Goal: Task Accomplishment & Management: Manage account settings

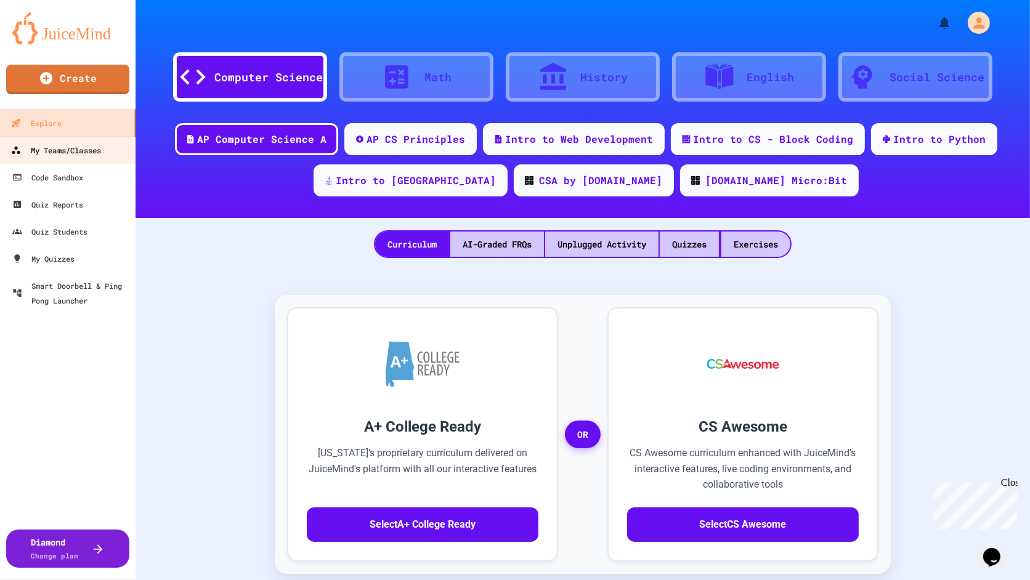
click at [76, 148] on div "My Teams/Classes" at bounding box center [56, 150] width 90 height 15
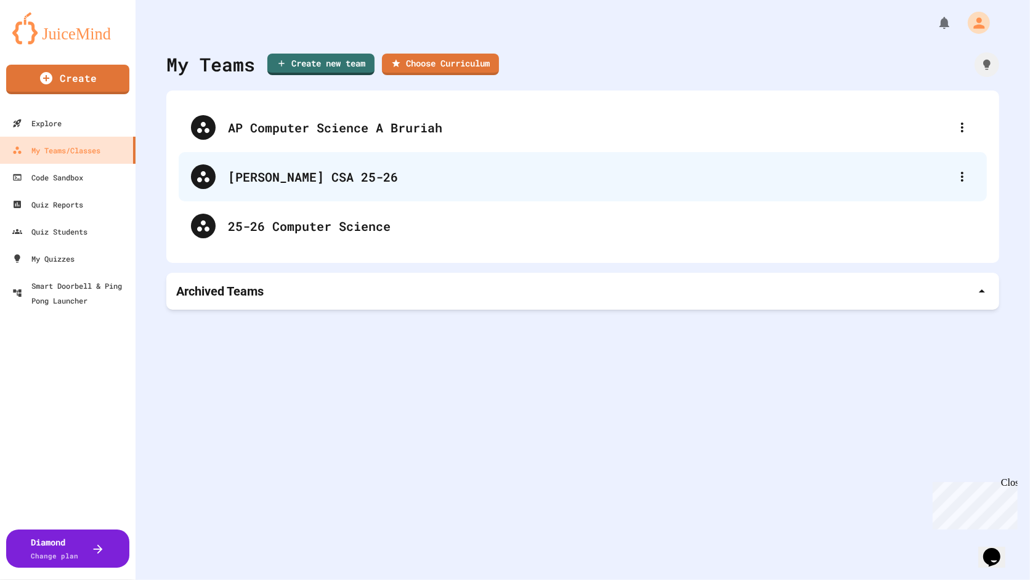
click at [319, 172] on div "[PERSON_NAME] CSA 25-26" at bounding box center [589, 177] width 722 height 18
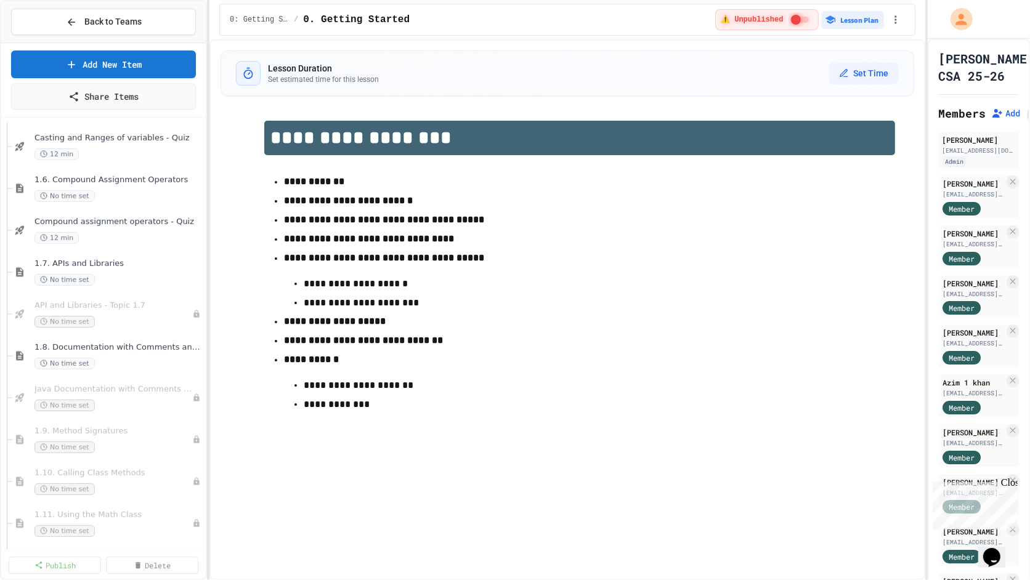
scroll to position [635, 0]
click at [121, 298] on span "API and Libraries - Topic 1.7" at bounding box center [106, 303] width 145 height 10
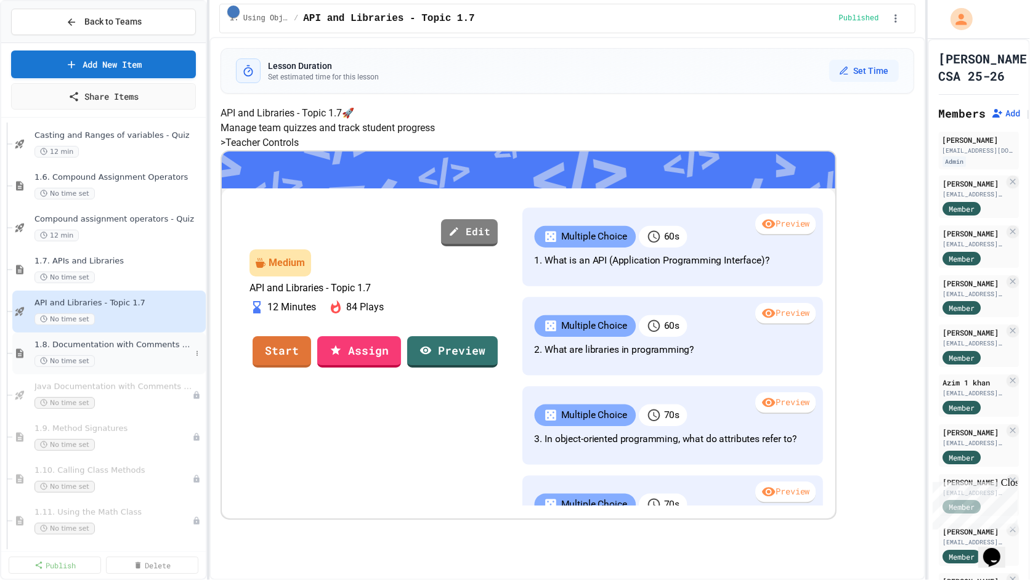
click at [120, 346] on span "1.8. Documentation with Comments and Preconditions" at bounding box center [112, 345] width 156 height 10
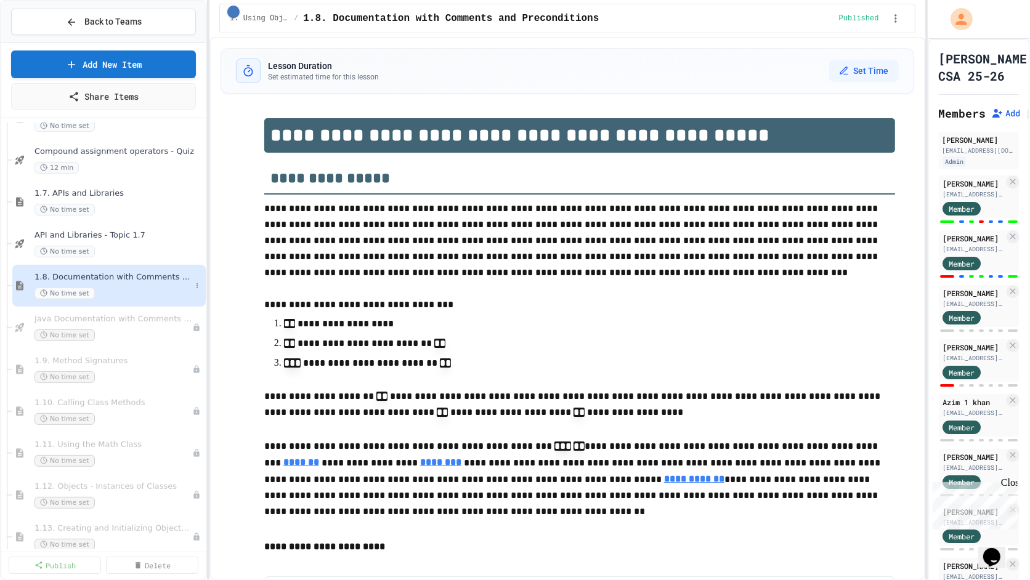
scroll to position [704, 0]
click at [145, 283] on div "1.8. Documentation with Comments and Preconditions No time set" at bounding box center [112, 284] width 156 height 27
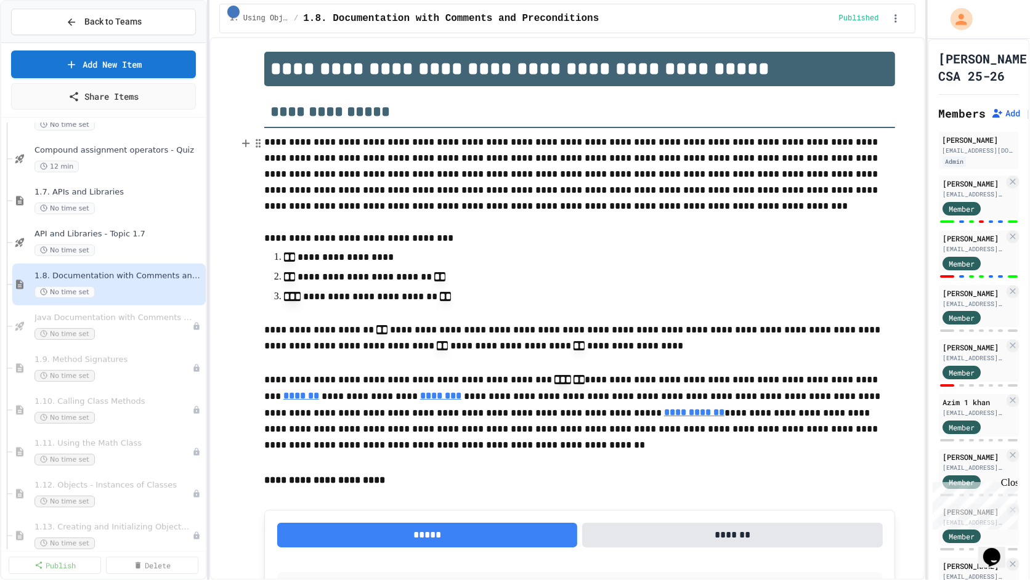
scroll to position [70, 0]
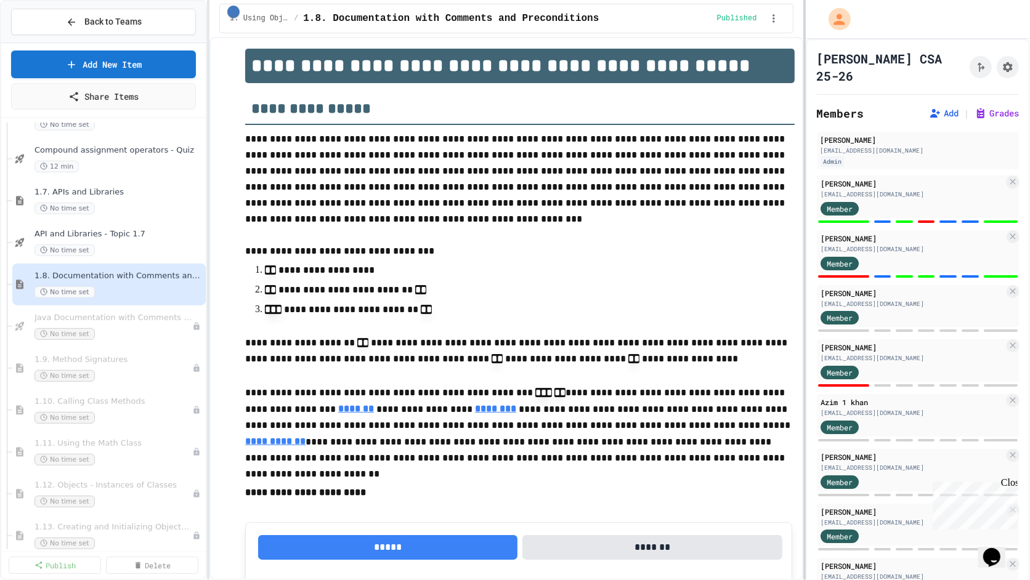
click at [804, 238] on div at bounding box center [804, 290] width 2 height 580
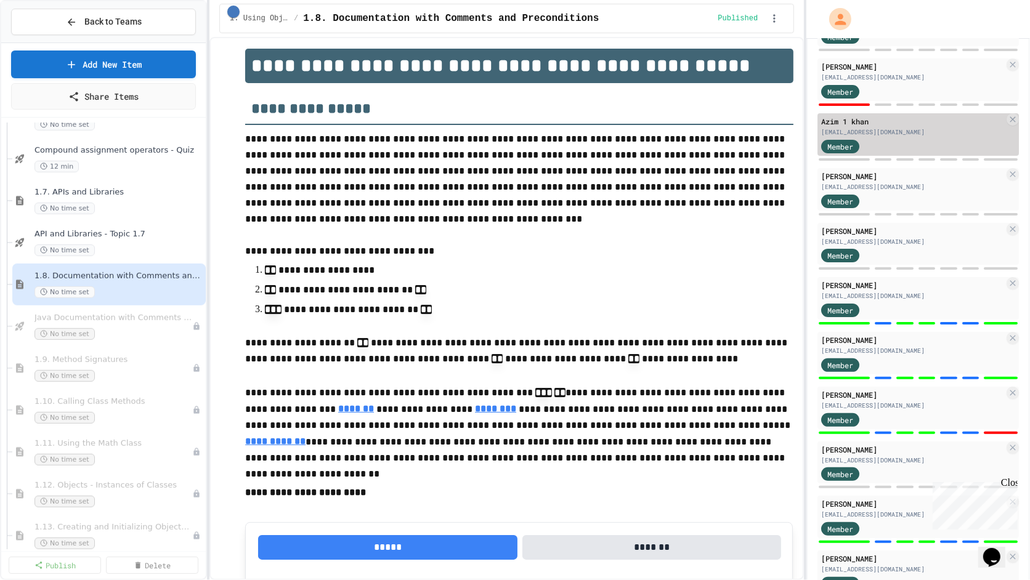
scroll to position [310, 0]
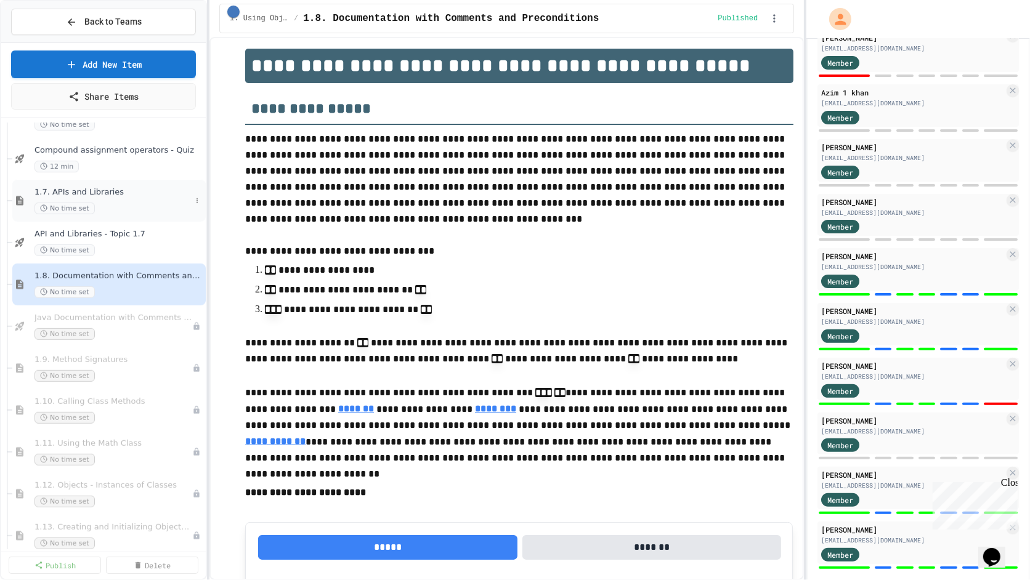
click at [90, 197] on div "1.7. APIs and Libraries No time set" at bounding box center [112, 200] width 156 height 27
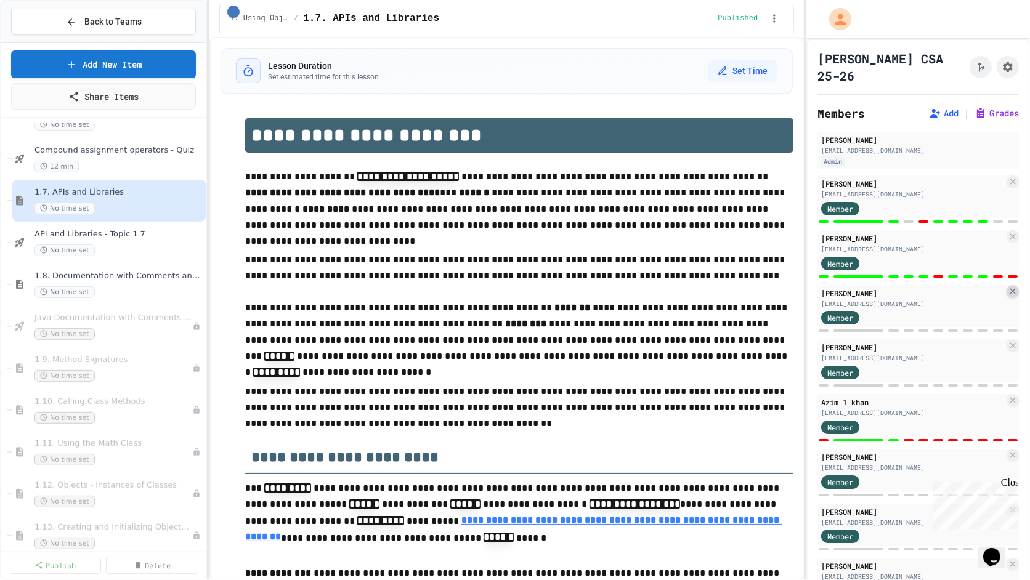
click at [1014, 286] on icon at bounding box center [1013, 291] width 10 height 10
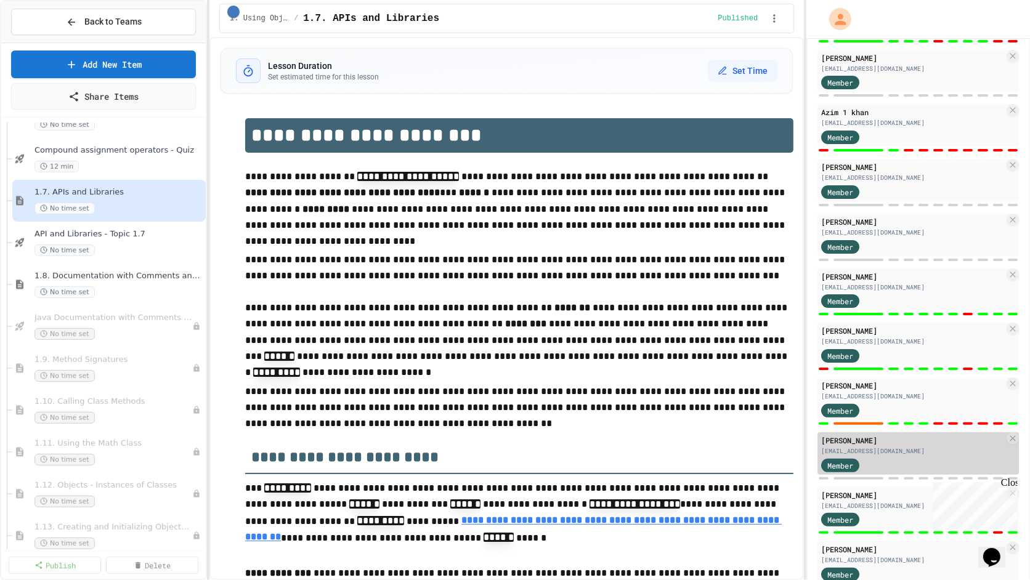
scroll to position [256, 0]
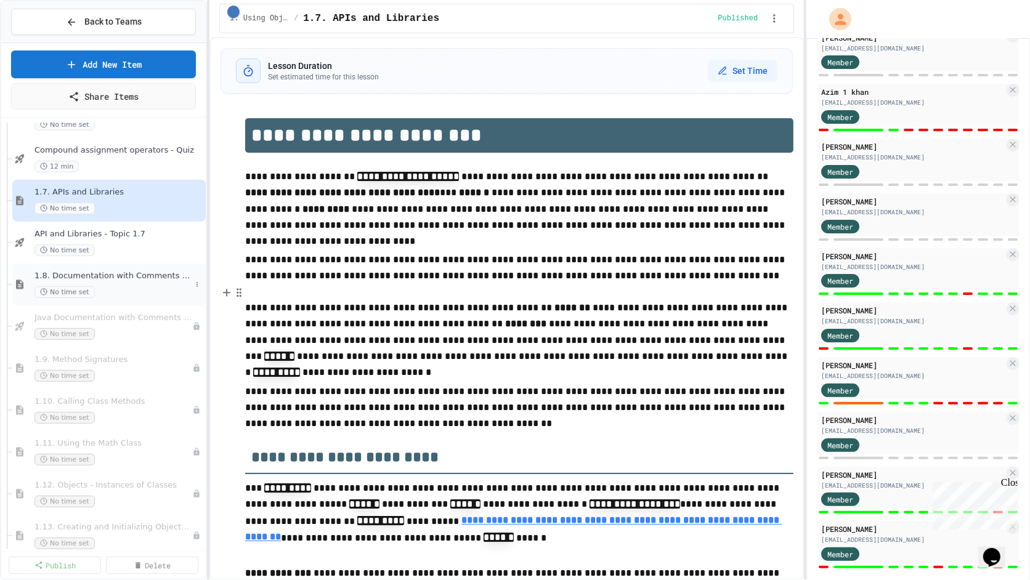
click at [135, 275] on span "1.8. Documentation with Comments and Preconditions" at bounding box center [112, 276] width 156 height 10
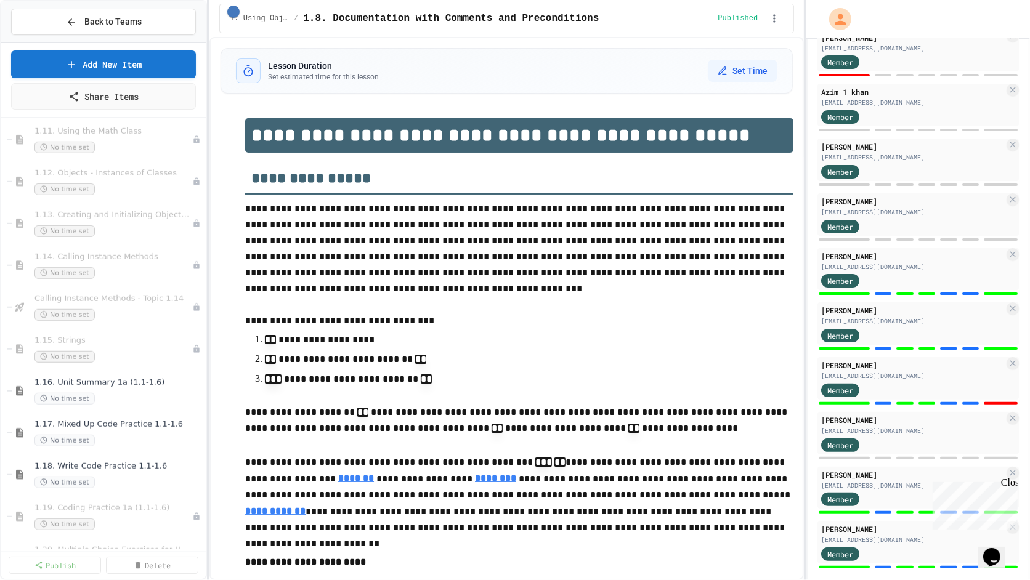
scroll to position [1019, 0]
click at [126, 378] on span "1.16. Unit Summary 1a (1.1-1.6)" at bounding box center [112, 380] width 156 height 10
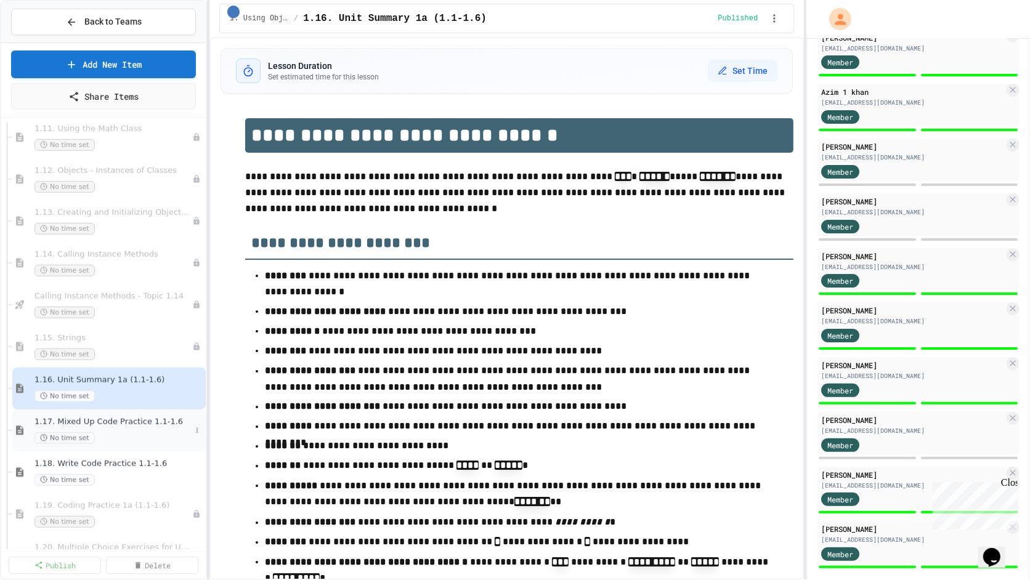
click at [121, 415] on div "1.17. Mixed Up Code Practice 1.1-1.6 No time set" at bounding box center [108, 431] width 193 height 42
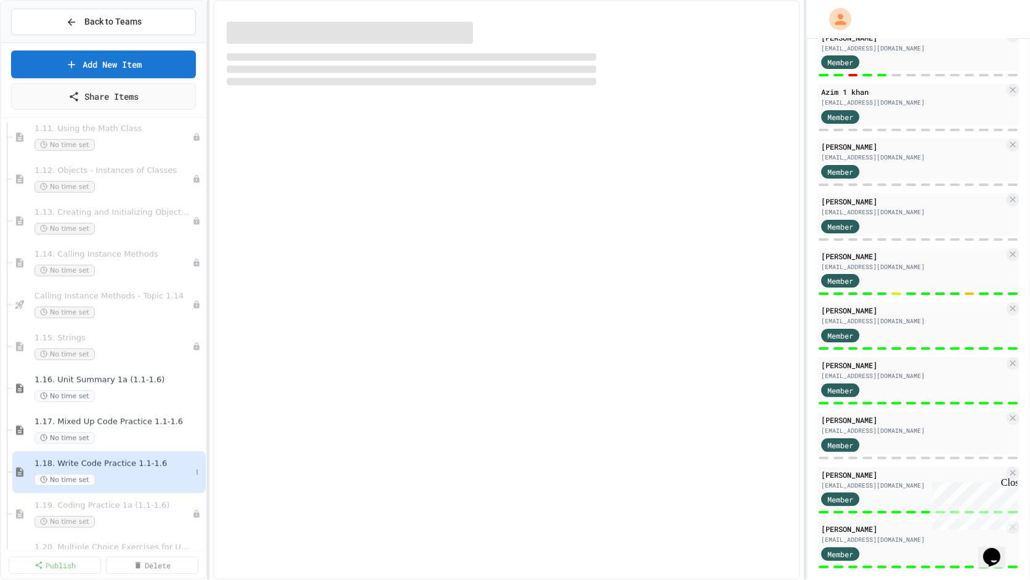
click at [111, 460] on span "1.18. Write Code Practice 1.1-1.6" at bounding box center [112, 464] width 156 height 10
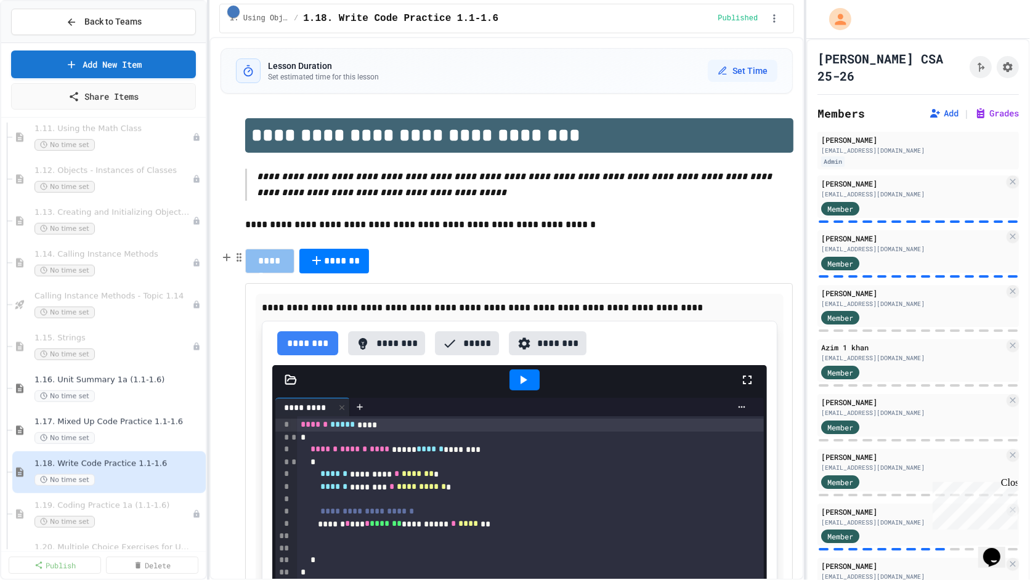
click at [646, 302] on p "**********" at bounding box center [520, 308] width 516 height 16
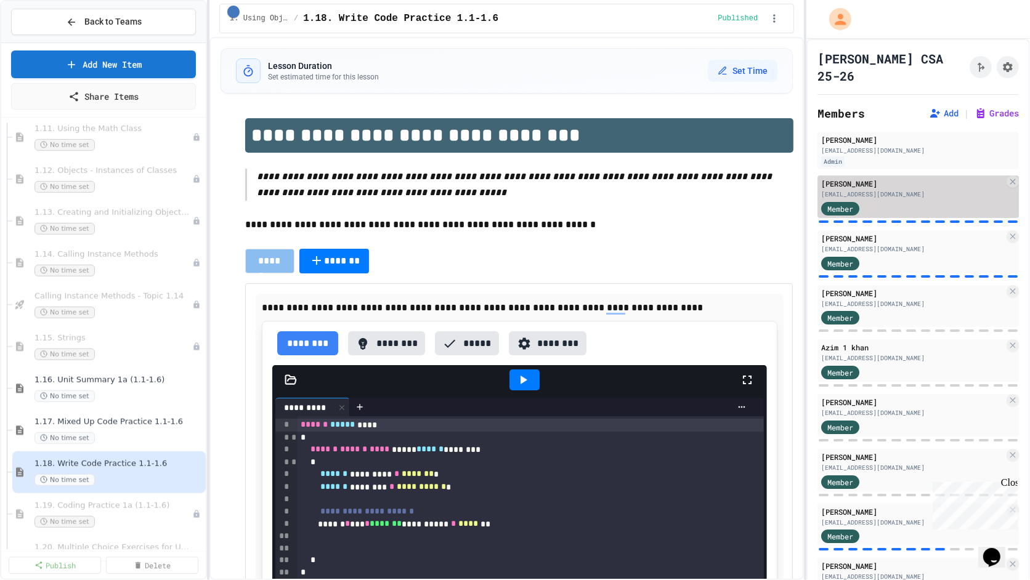
click at [931, 200] on div "Member" at bounding box center [912, 207] width 183 height 15
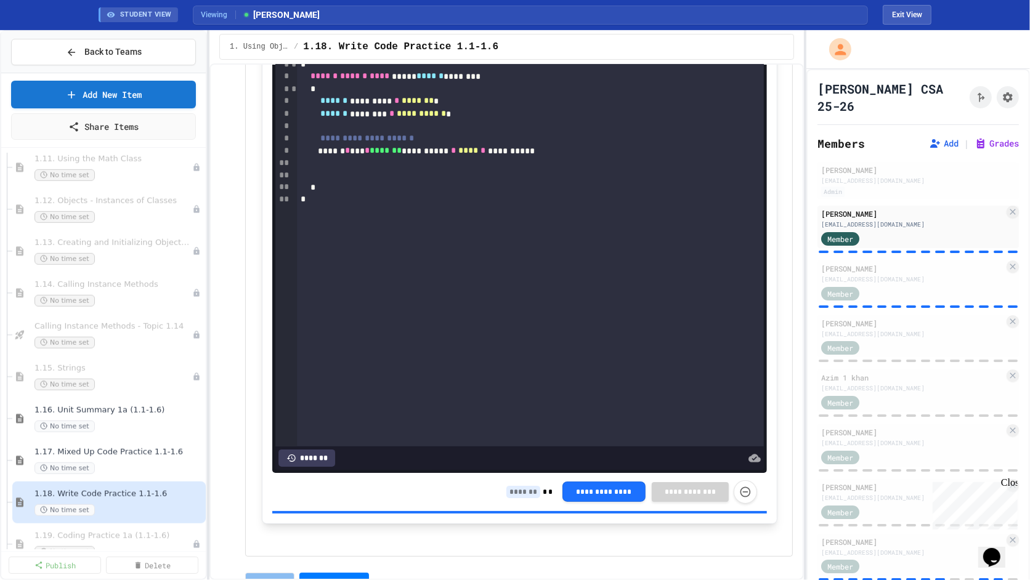
scroll to position [362, 0]
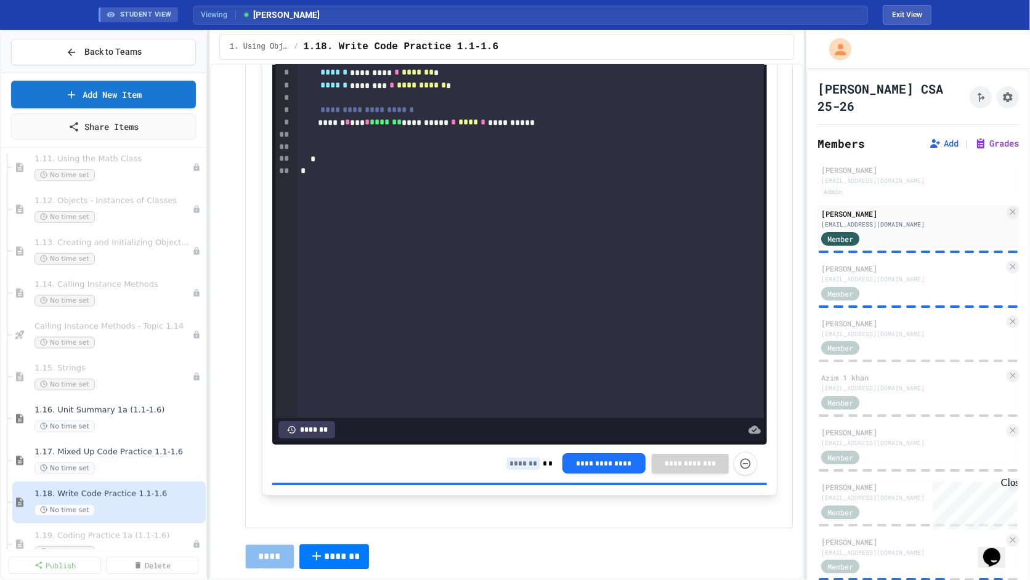
click at [537, 463] on input "To enrich screen reader interactions, please activate Accessibility in Grammarl…" at bounding box center [523, 464] width 34 height 12
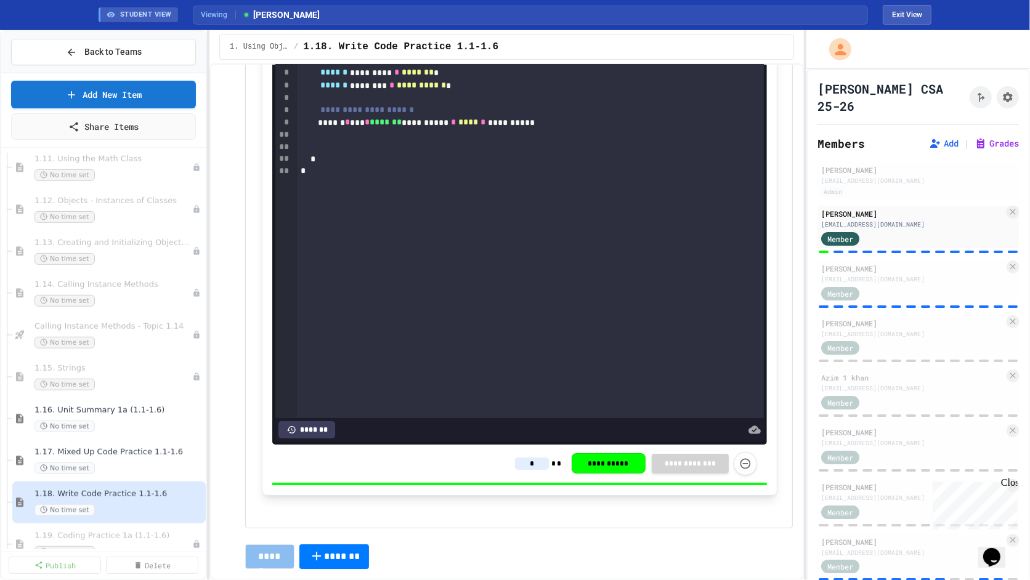
type input "*"
click at [534, 504] on p "To enrich screen reader interactions, please activate Accessibility in Grammarl…" at bounding box center [520, 504] width 516 height 16
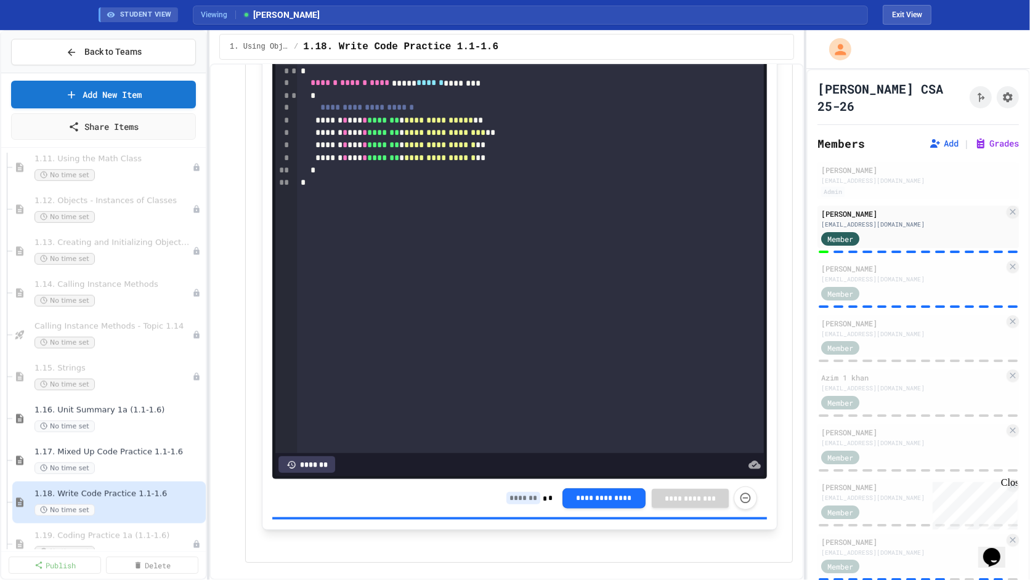
scroll to position [1020, 0]
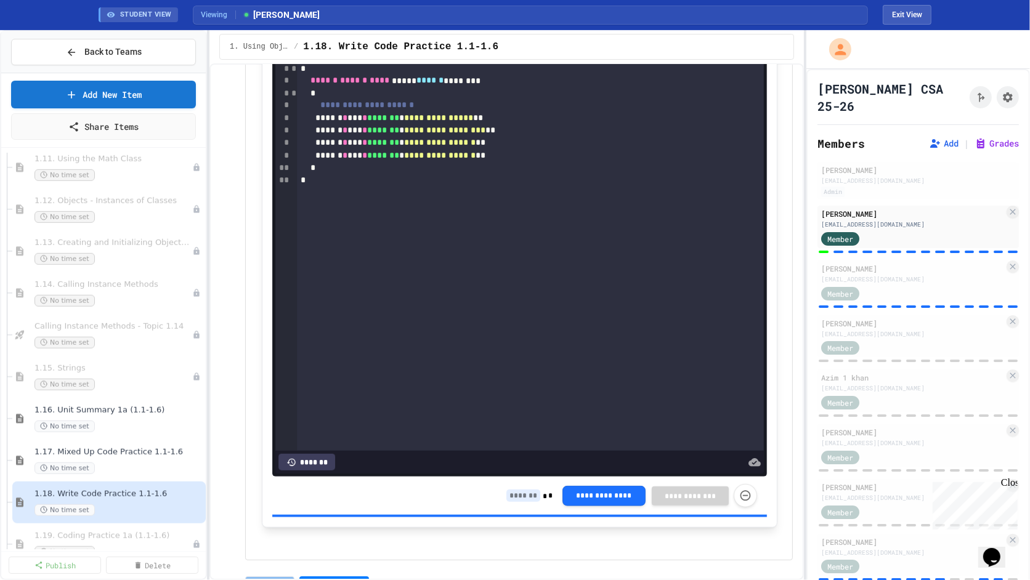
click at [524, 490] on input at bounding box center [523, 496] width 34 height 12
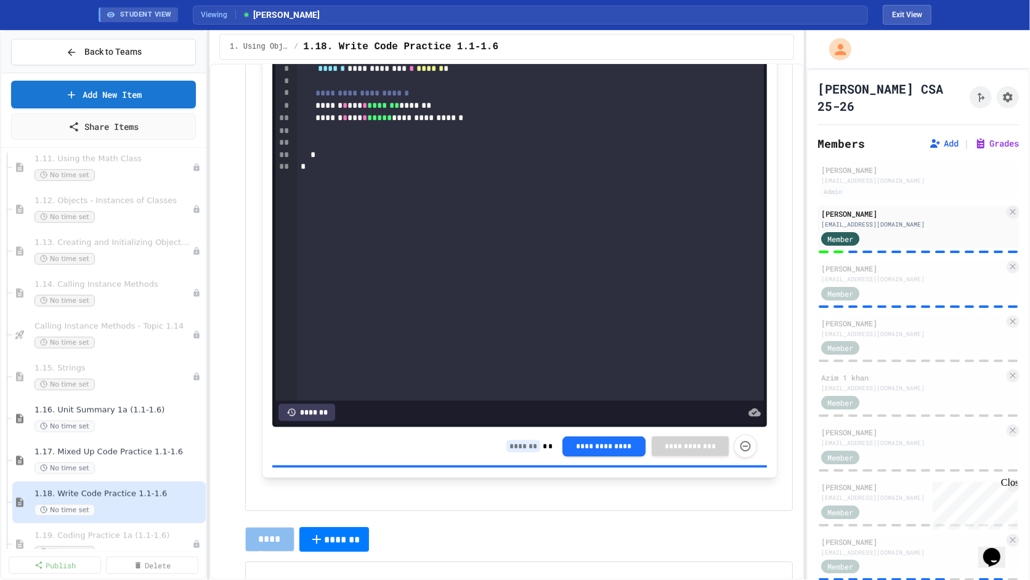
scroll to position [1755, 0]
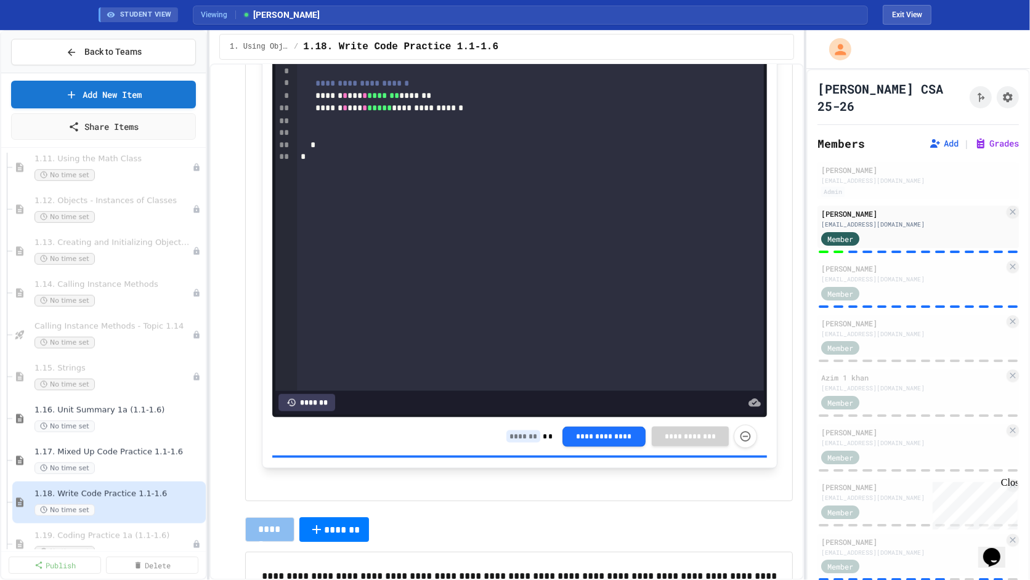
type input "*"
click at [524, 441] on div "**********" at bounding box center [631, 436] width 251 height 23
click at [525, 431] on input at bounding box center [523, 437] width 34 height 12
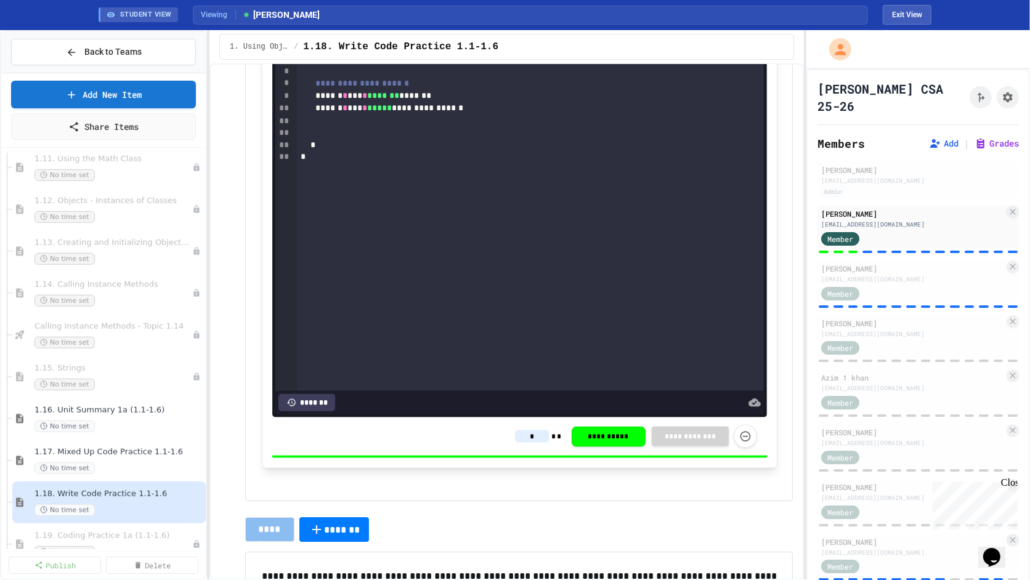
type input "*"
click at [530, 485] on div "**********" at bounding box center [520, 189] width 528 height 604
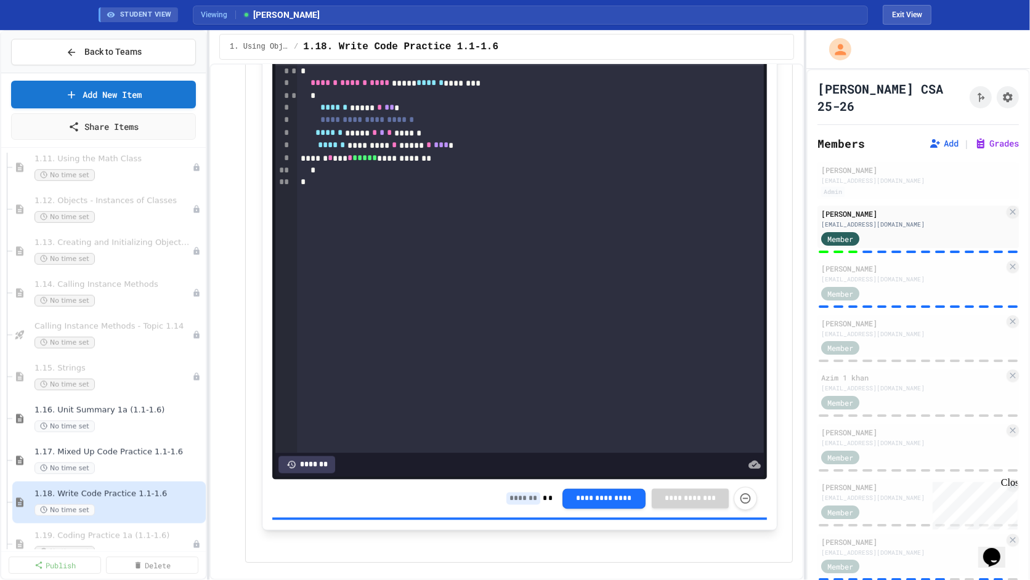
scroll to position [2393, 0]
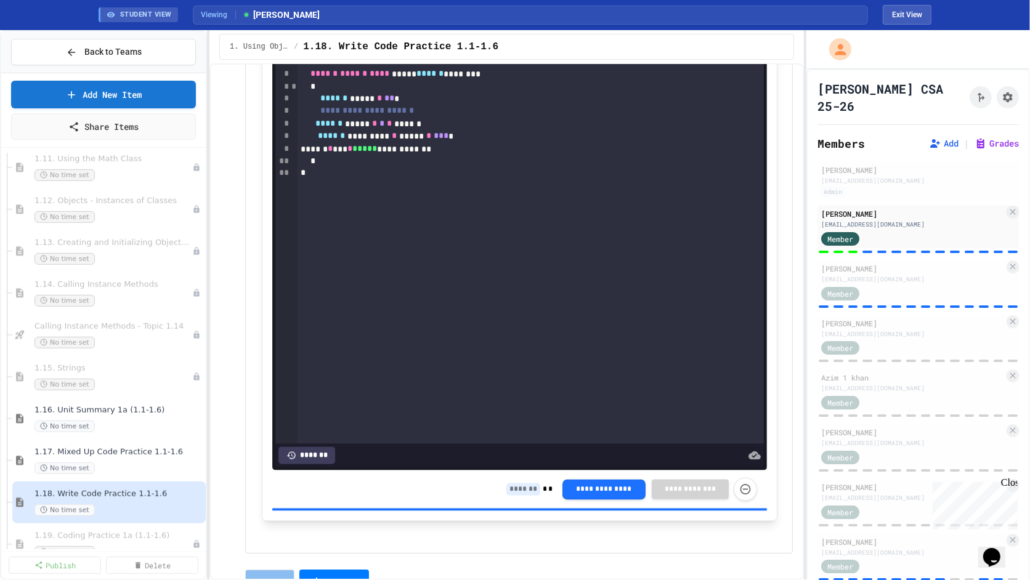
click at [530, 485] on input at bounding box center [523, 489] width 34 height 12
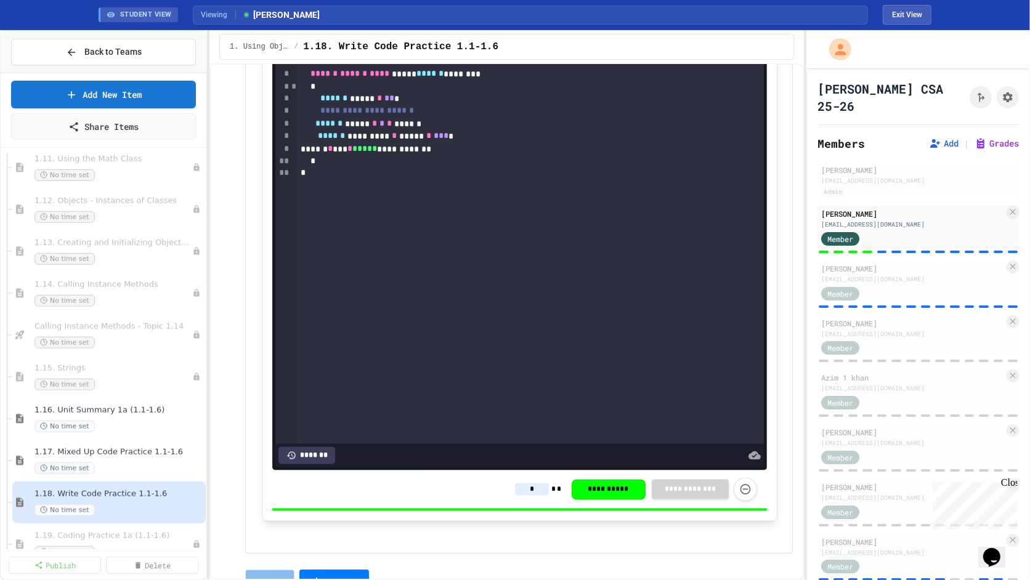
type input "*"
click at [521, 517] on div "**********" at bounding box center [520, 244] width 516 height 554
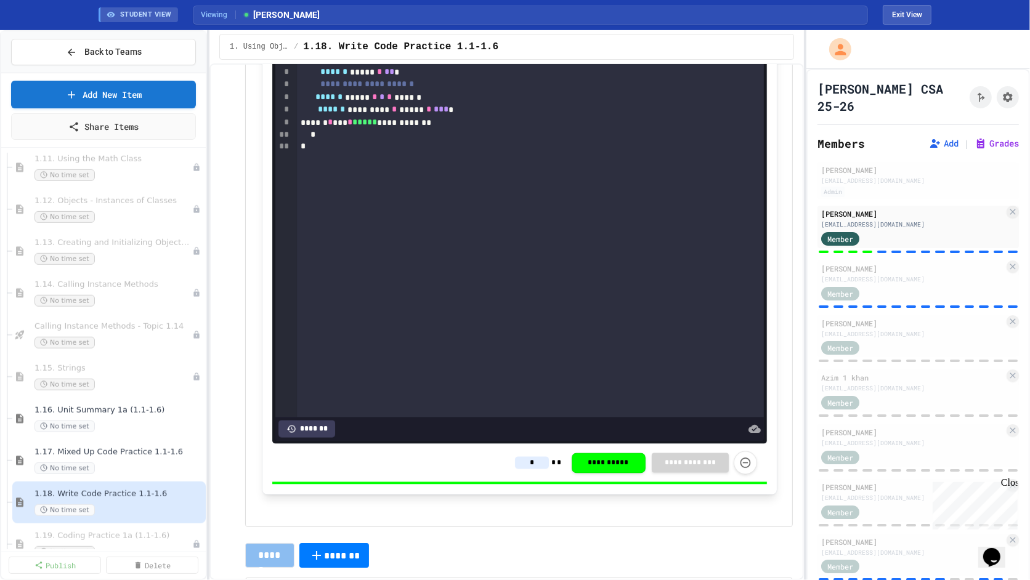
scroll to position [2445, 0]
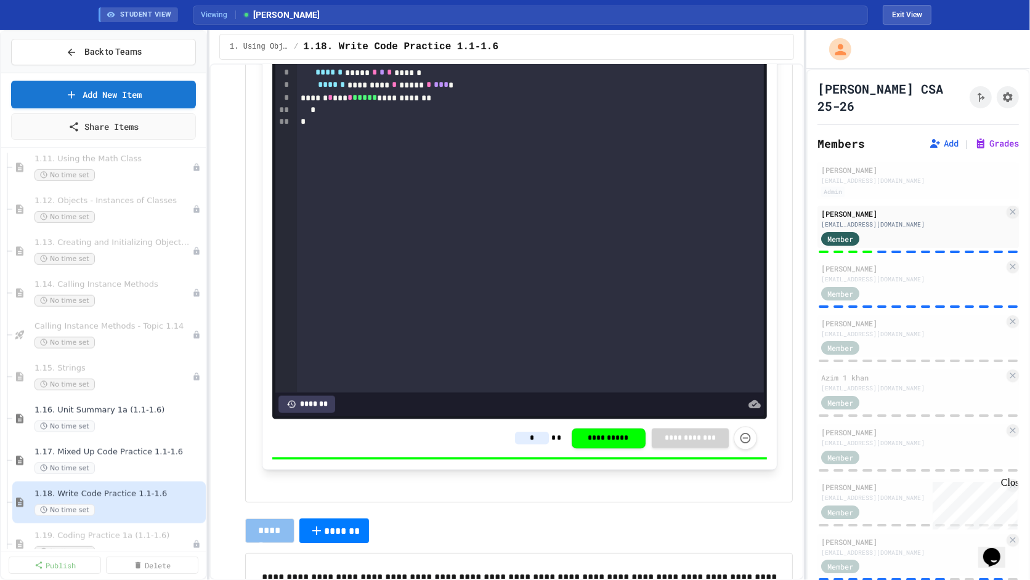
click at [538, 434] on input "*" at bounding box center [532, 438] width 34 height 12
click at [540, 479] on p at bounding box center [520, 478] width 516 height 16
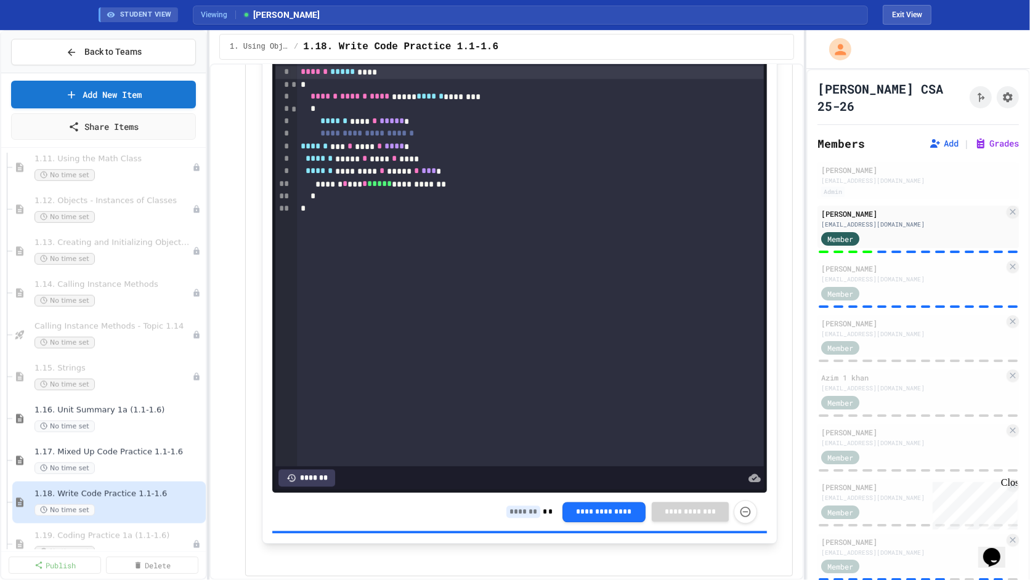
scroll to position [3075, 0]
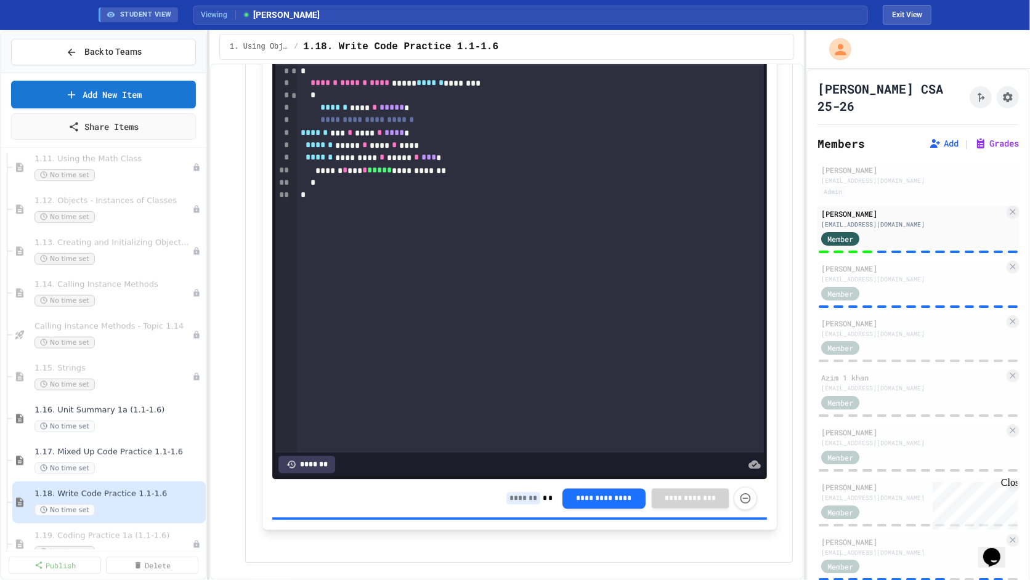
click at [525, 497] on input at bounding box center [523, 498] width 34 height 12
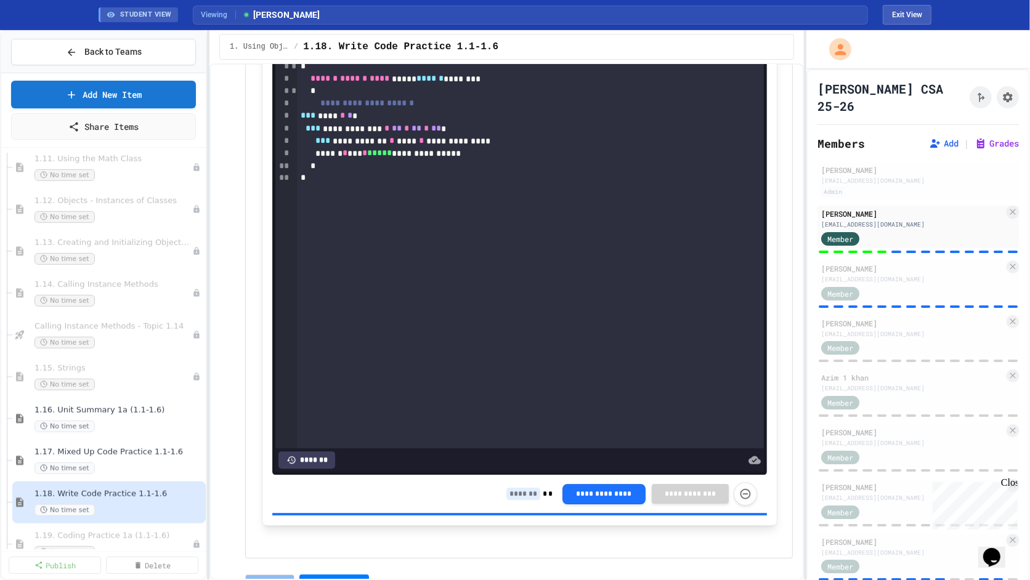
scroll to position [3756, 0]
type input "*"
click at [525, 491] on input at bounding box center [523, 493] width 34 height 12
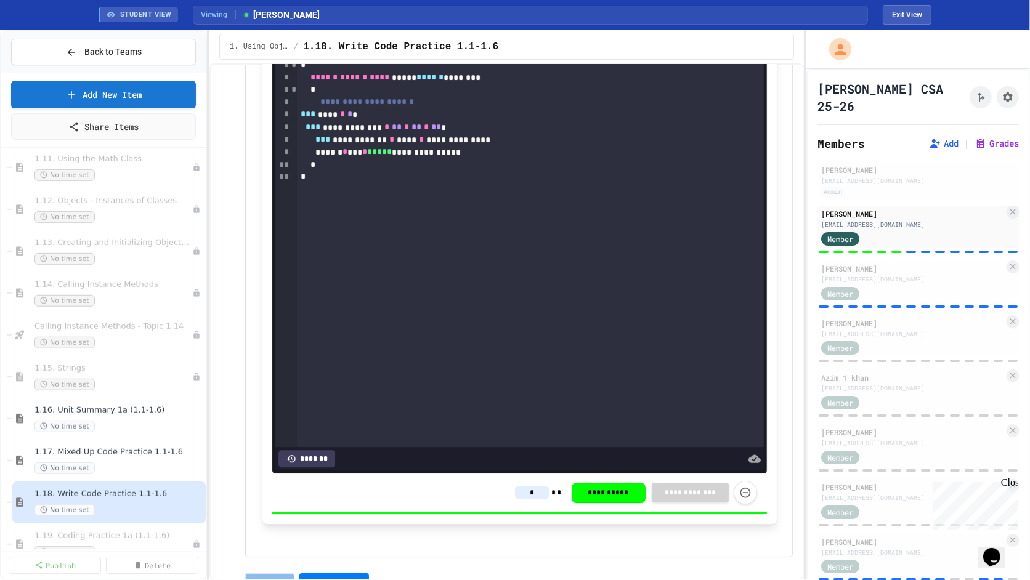
type input "*"
click at [507, 505] on div "**********" at bounding box center [519, 493] width 495 height 38
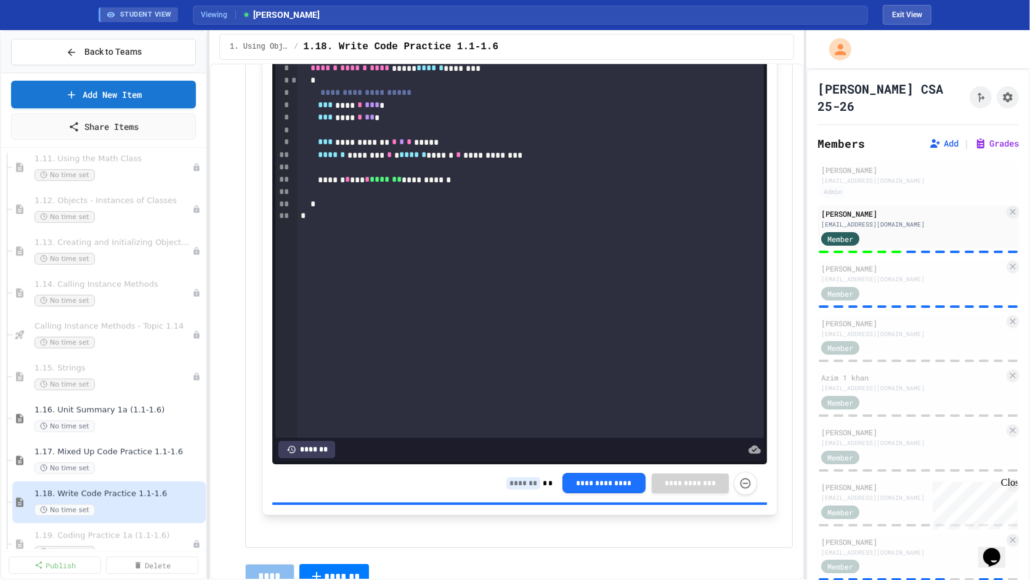
scroll to position [4473, 0]
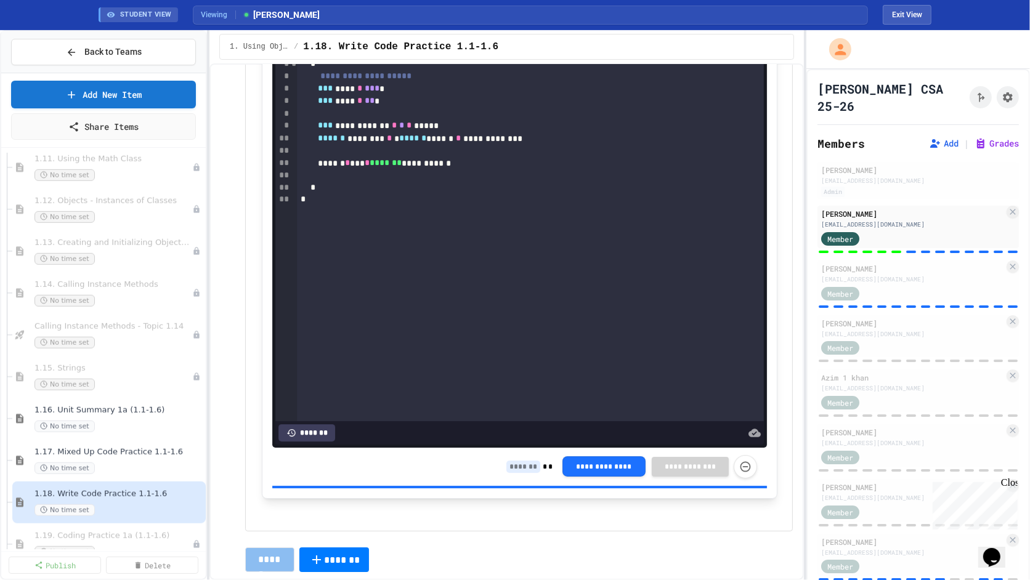
click at [530, 464] on input at bounding box center [523, 467] width 34 height 12
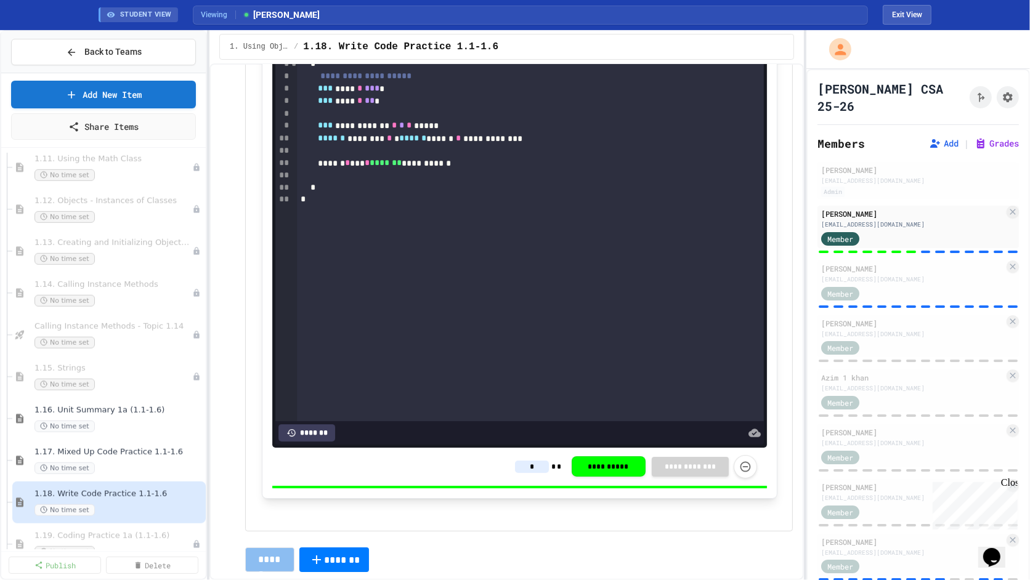
type input "*"
click at [530, 519] on div "**********" at bounding box center [519, 211] width 548 height 641
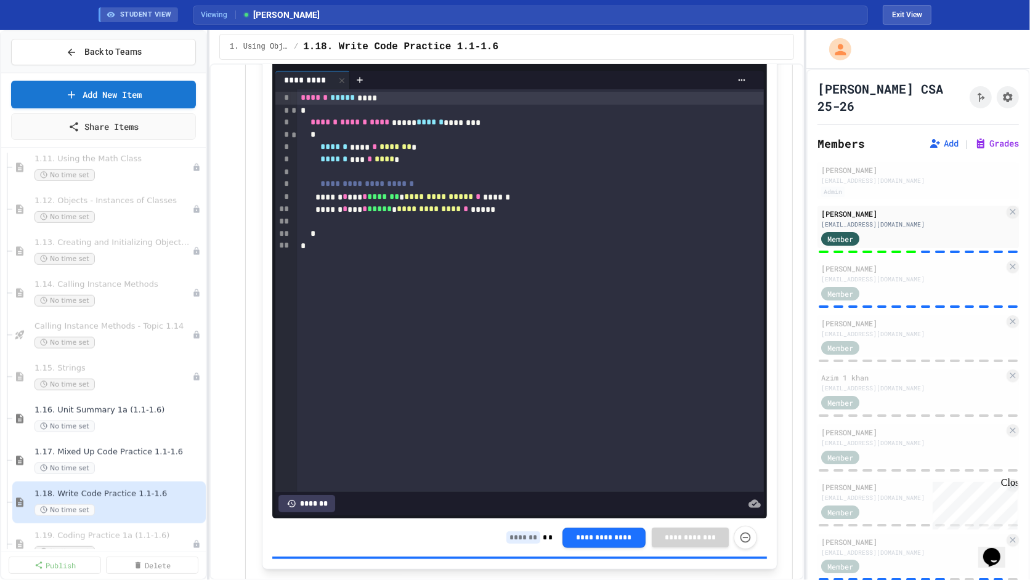
scroll to position [5097, 0]
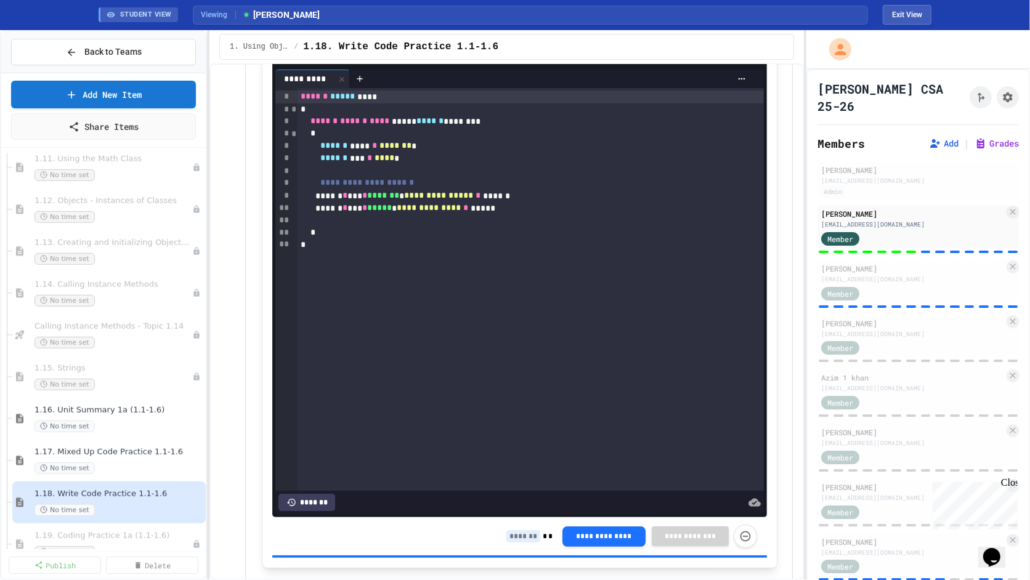
click at [524, 532] on input at bounding box center [523, 536] width 34 height 12
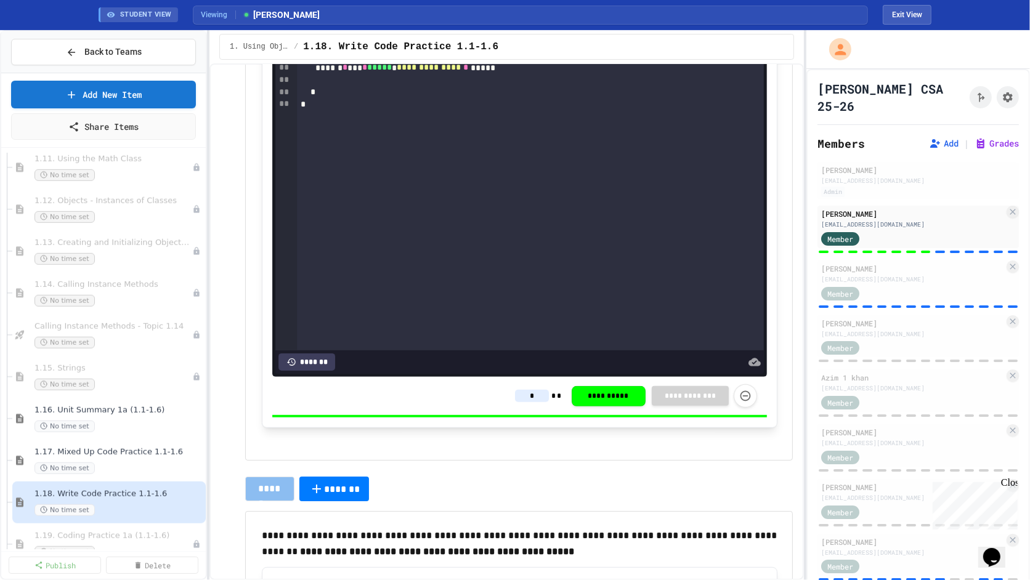
type input "*"
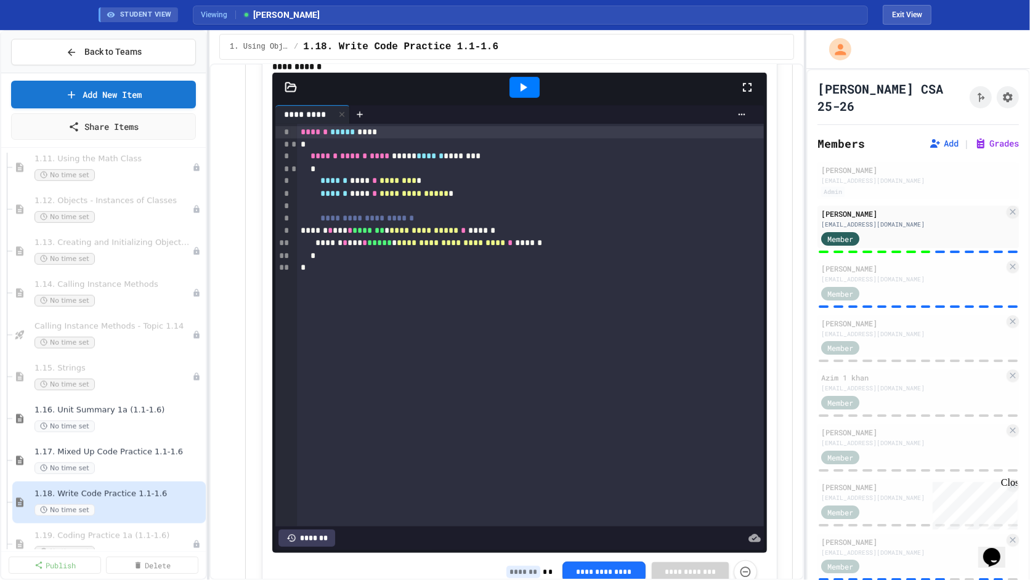
scroll to position [5775, 0]
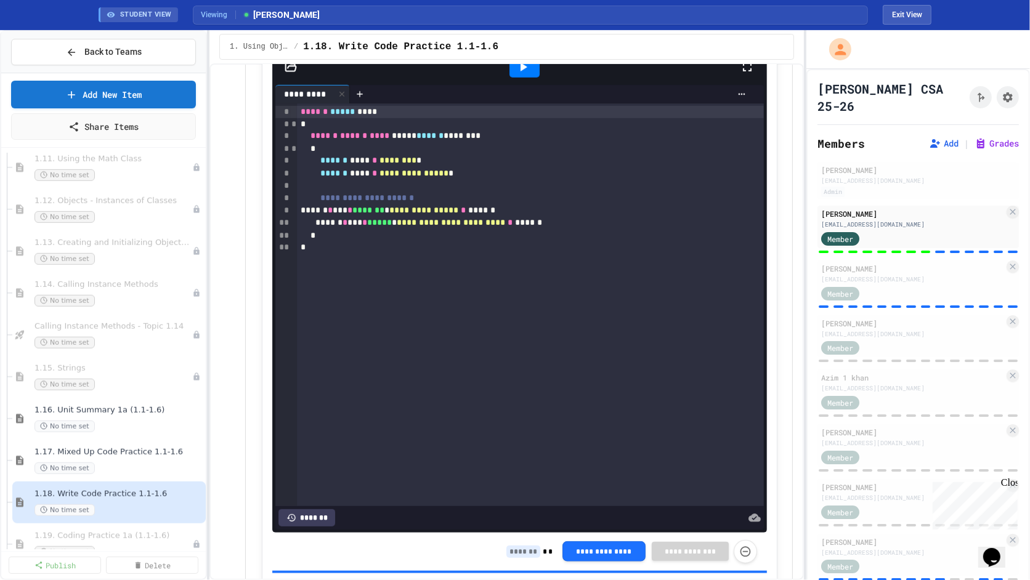
click at [521, 546] on input at bounding box center [523, 552] width 34 height 12
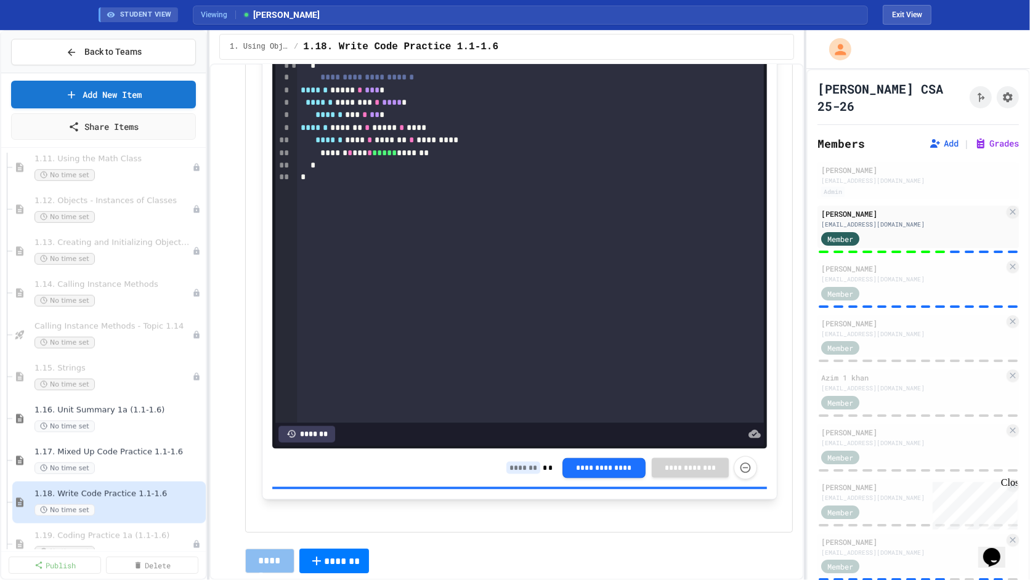
scroll to position [6549, 0]
type input "*"
click at [522, 466] on input at bounding box center [523, 469] width 34 height 12
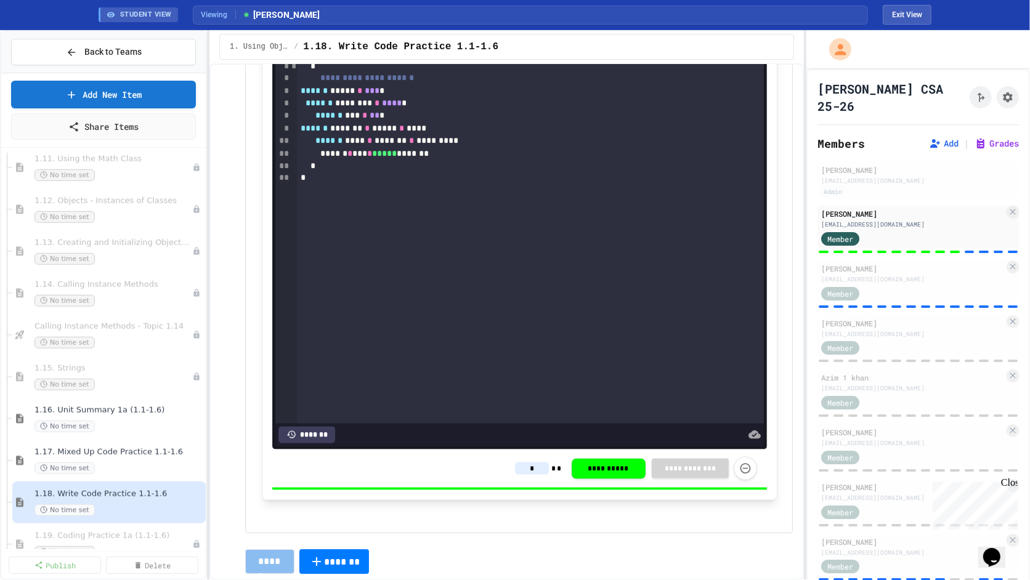
type input "*"
click at [525, 501] on p at bounding box center [520, 509] width 516 height 16
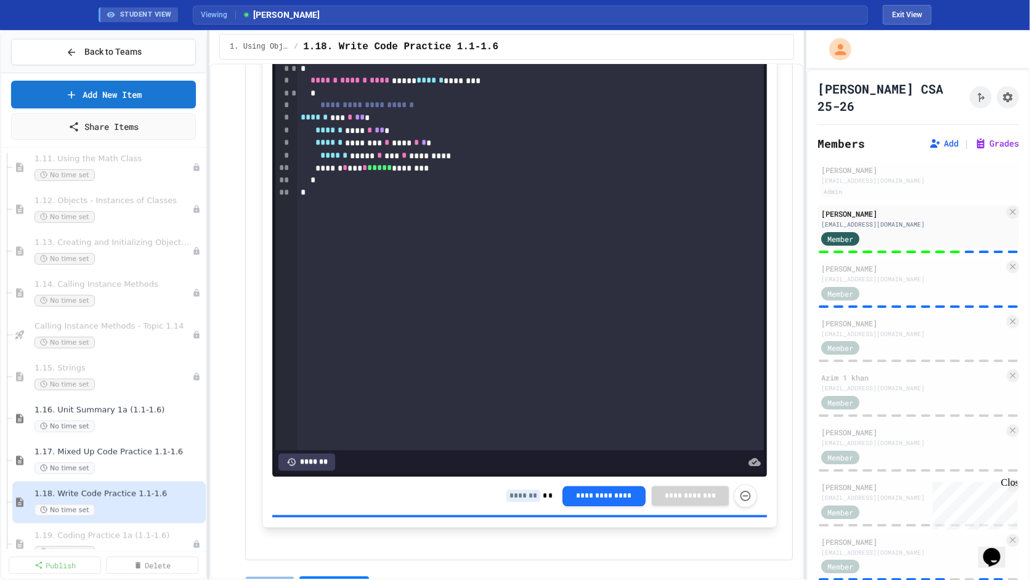
scroll to position [7222, 0]
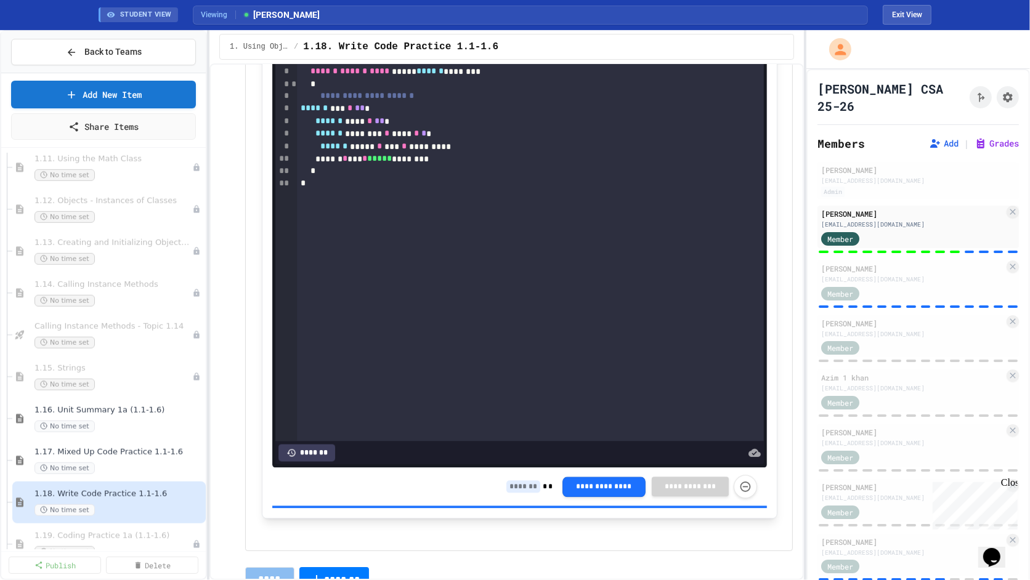
click at [524, 481] on input at bounding box center [523, 487] width 34 height 12
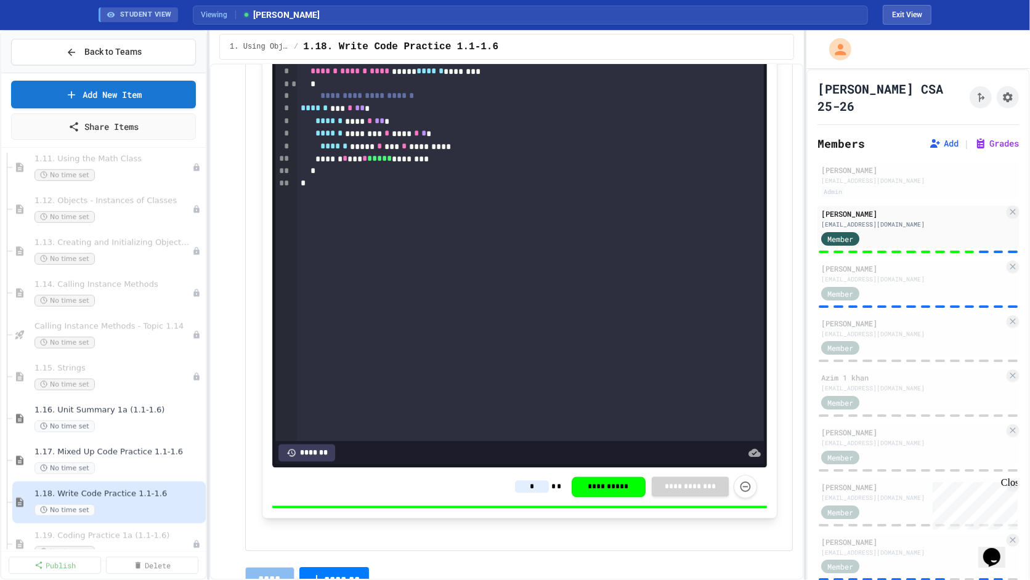
type input "*"
click at [509, 511] on div "**********" at bounding box center [520, 241] width 516 height 554
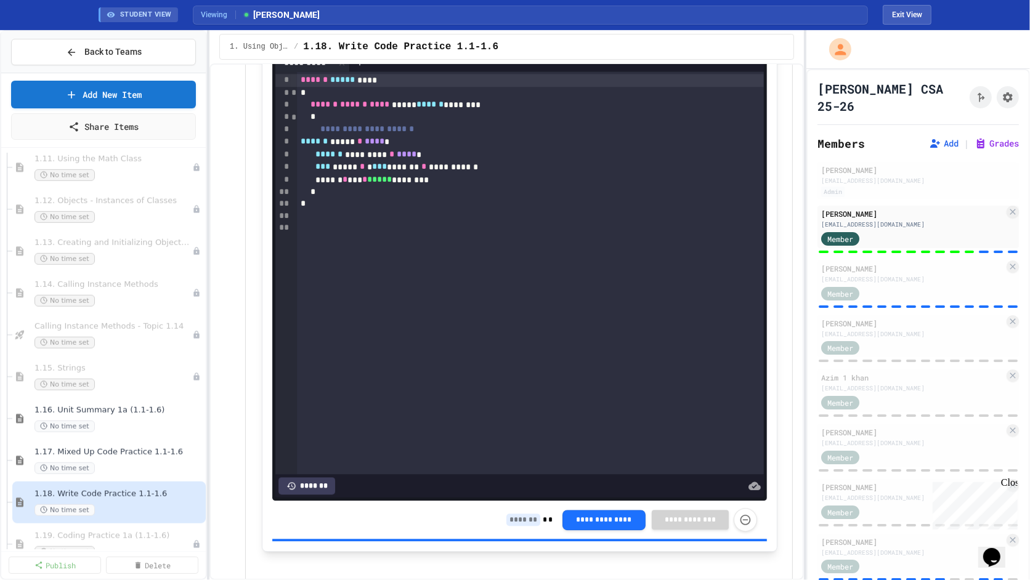
scroll to position [7916, 0]
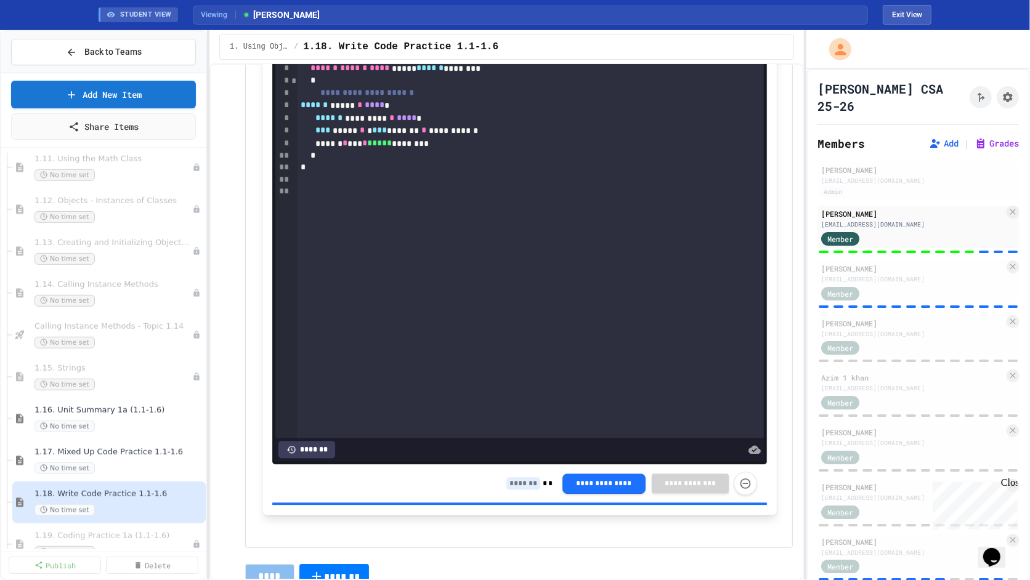
click at [523, 478] on input at bounding box center [523, 483] width 34 height 12
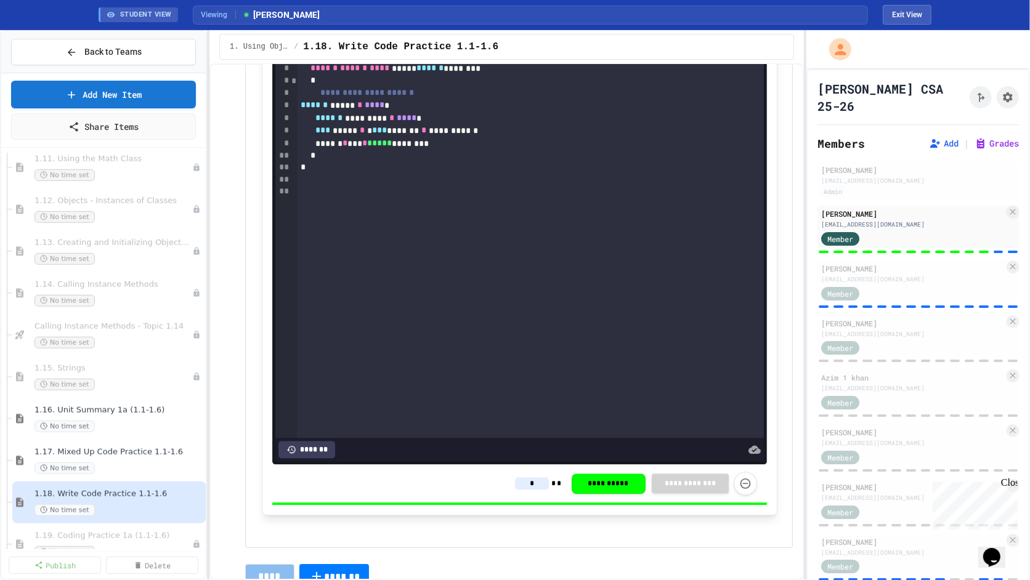
type input "*"
click at [519, 508] on div "**********" at bounding box center [520, 238] width 516 height 554
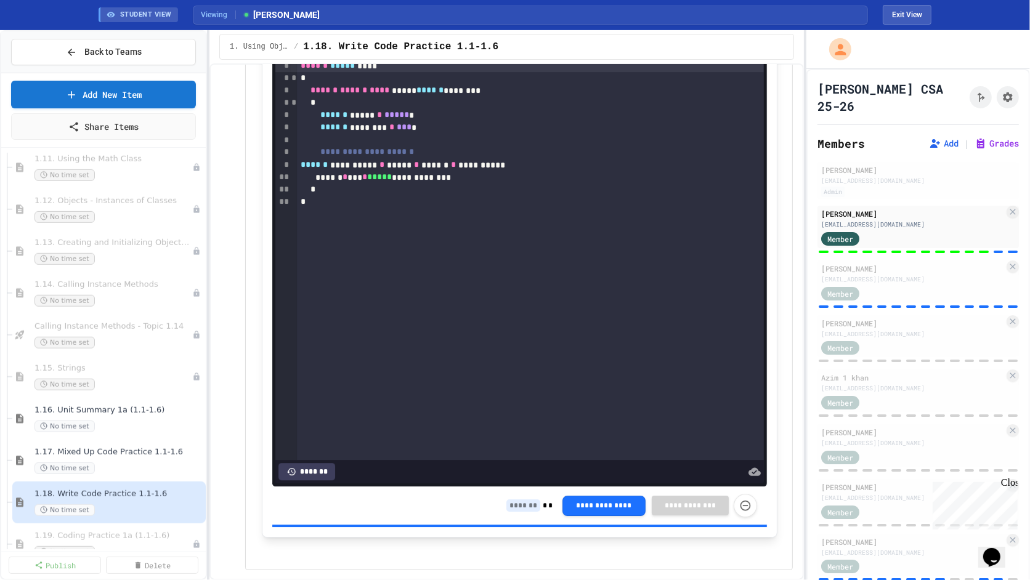
scroll to position [8607, 0]
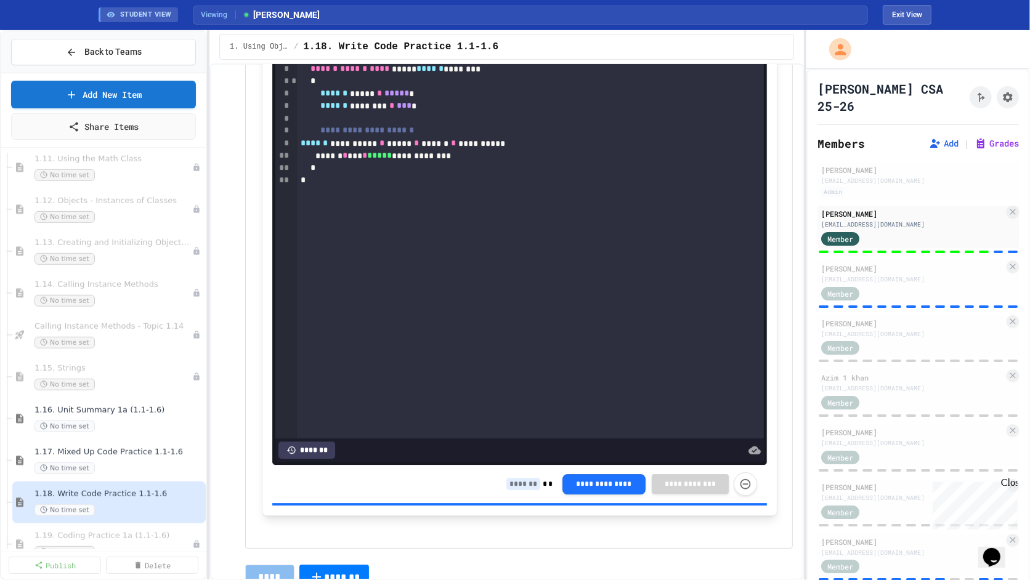
click at [522, 478] on input at bounding box center [523, 484] width 34 height 12
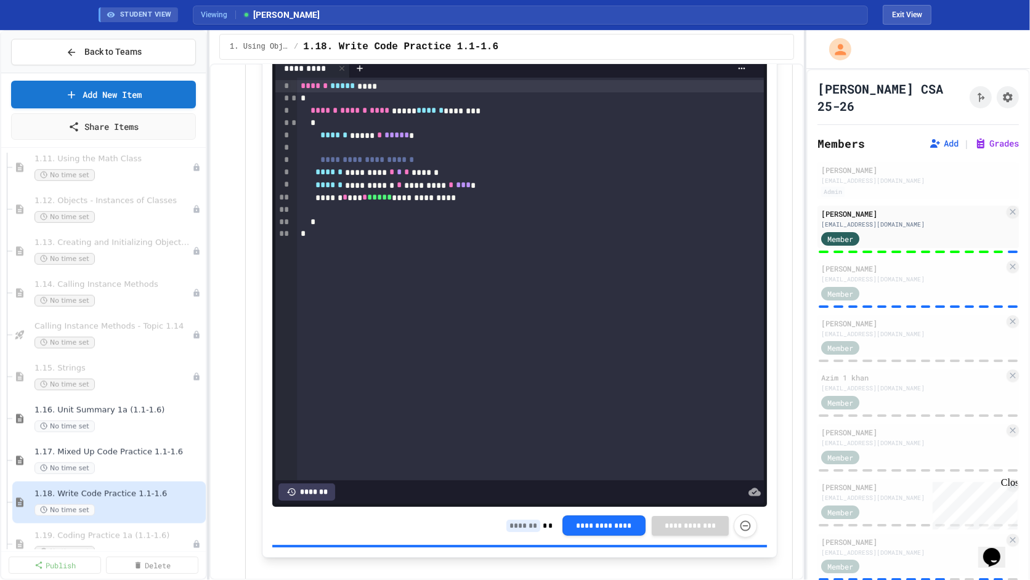
scroll to position [9269, 0]
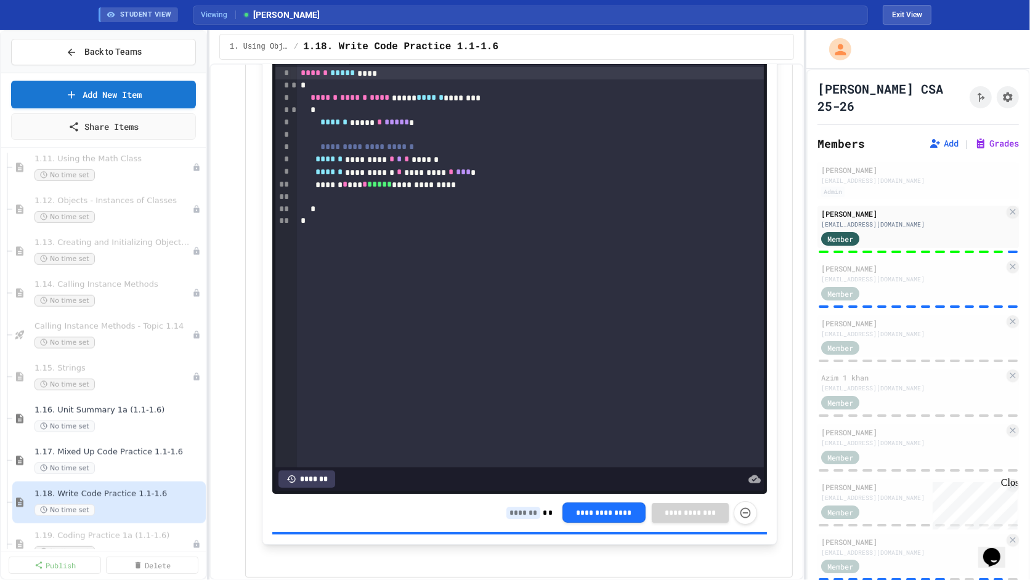
type input "*"
click at [524, 507] on input at bounding box center [523, 513] width 34 height 12
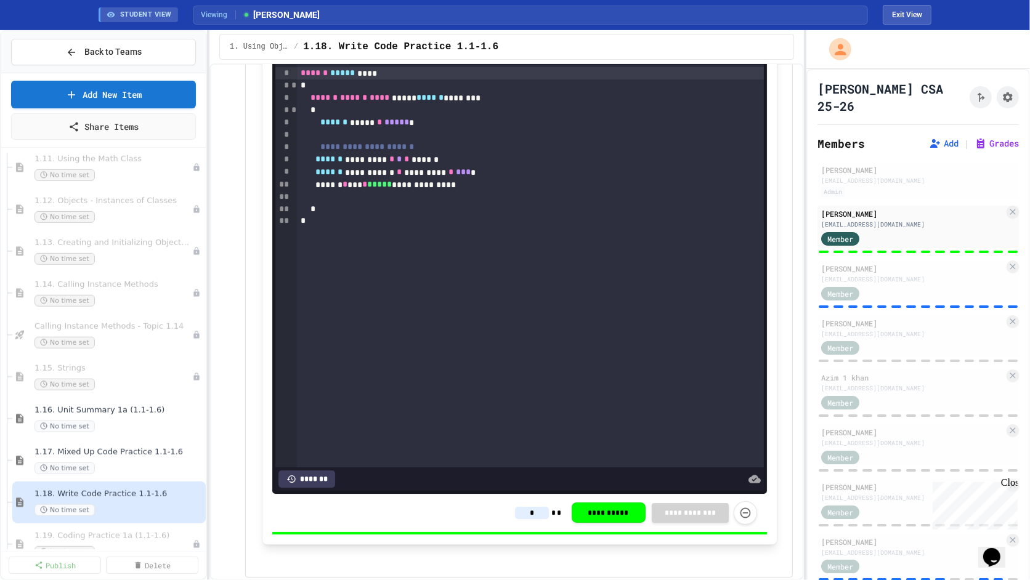
type input "*"
click at [509, 523] on div "**********" at bounding box center [519, 513] width 495 height 38
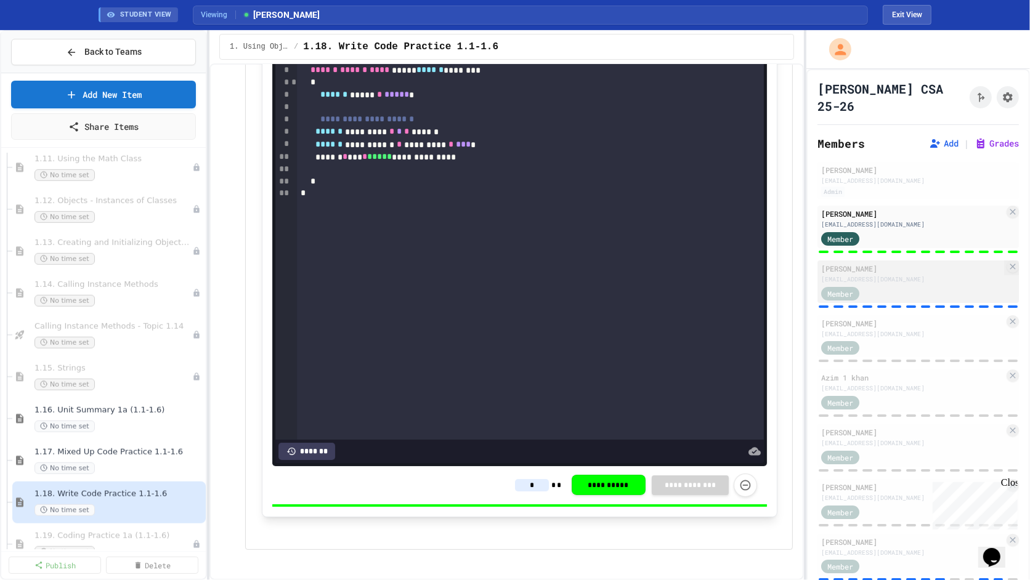
click at [888, 285] on div "Member" at bounding box center [912, 292] width 183 height 15
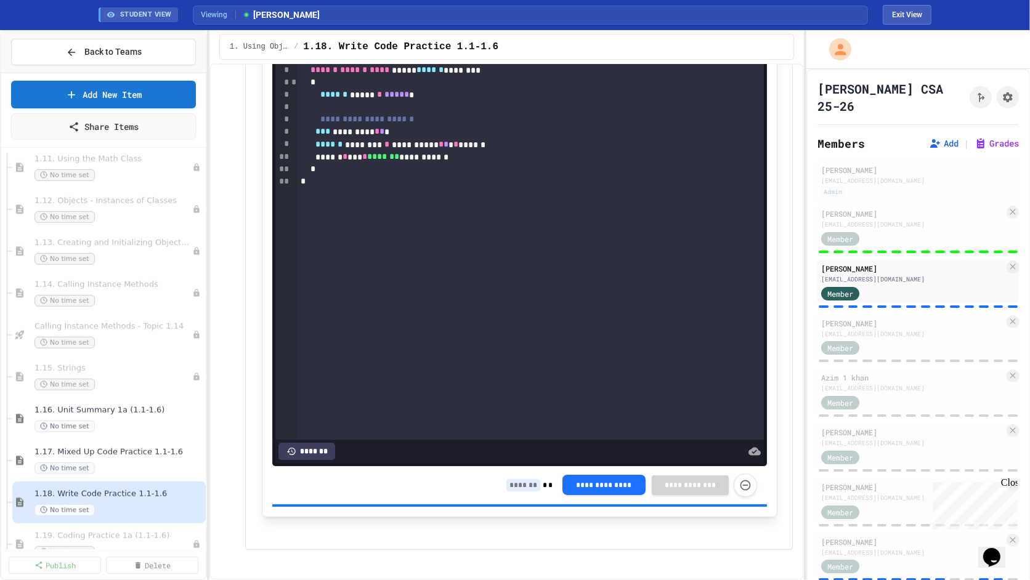
click at [517, 479] on input at bounding box center [523, 485] width 34 height 12
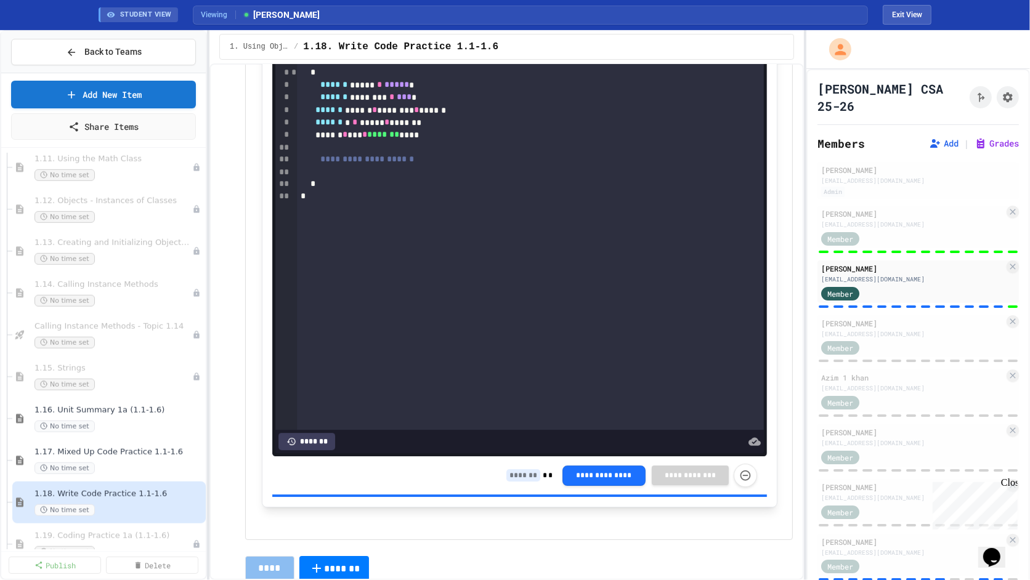
scroll to position [8576, 0]
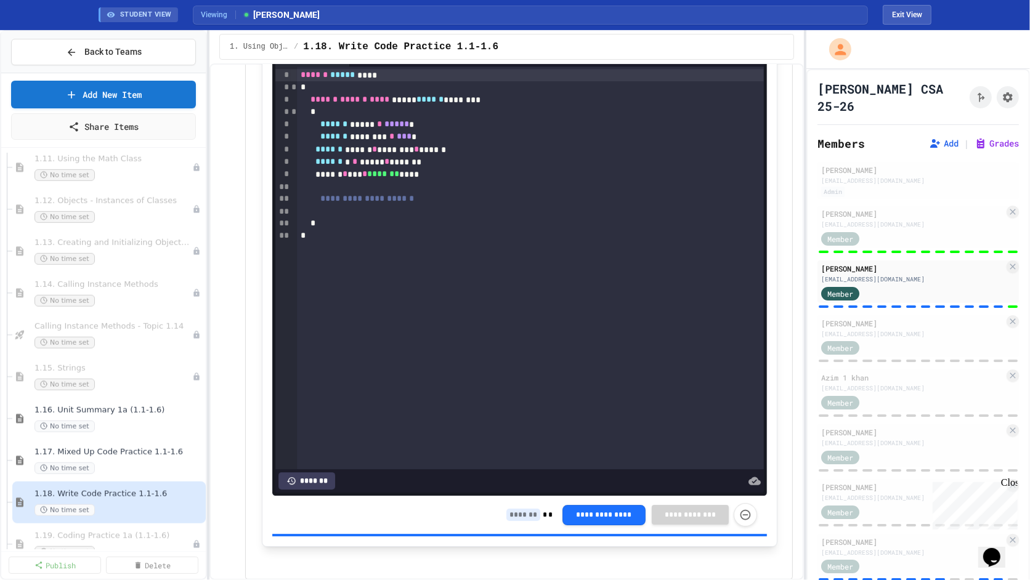
type input "*"
click at [527, 509] on input at bounding box center [523, 515] width 34 height 12
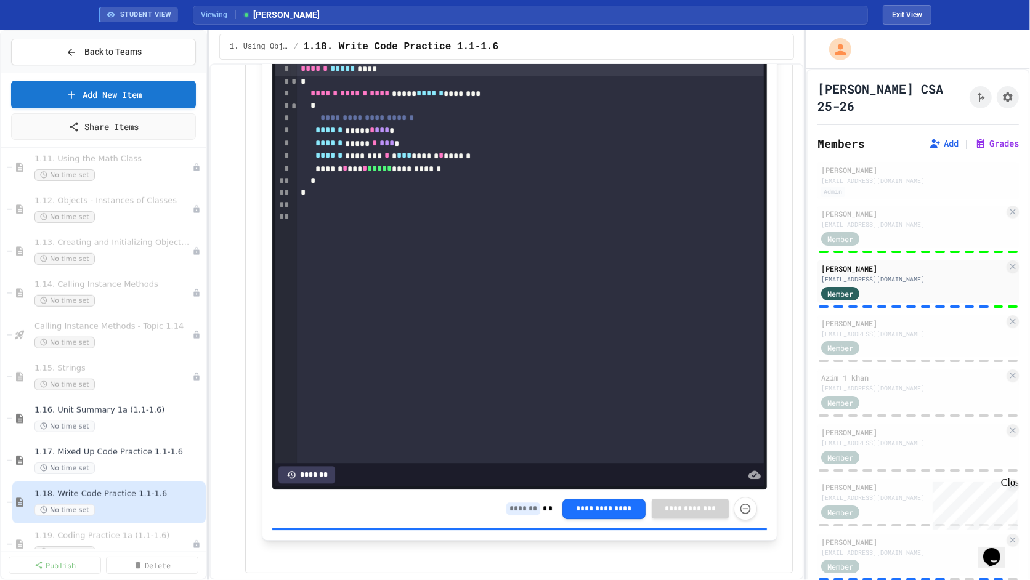
scroll to position [7868, 0]
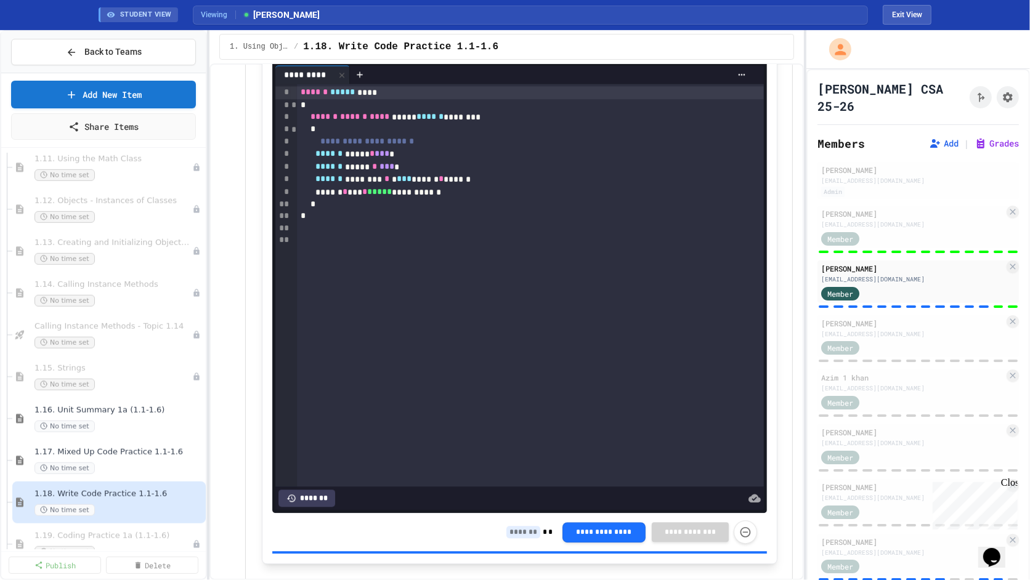
type input "*"
click at [529, 521] on div "**********" at bounding box center [631, 532] width 251 height 23
click at [529, 526] on input at bounding box center [523, 532] width 34 height 12
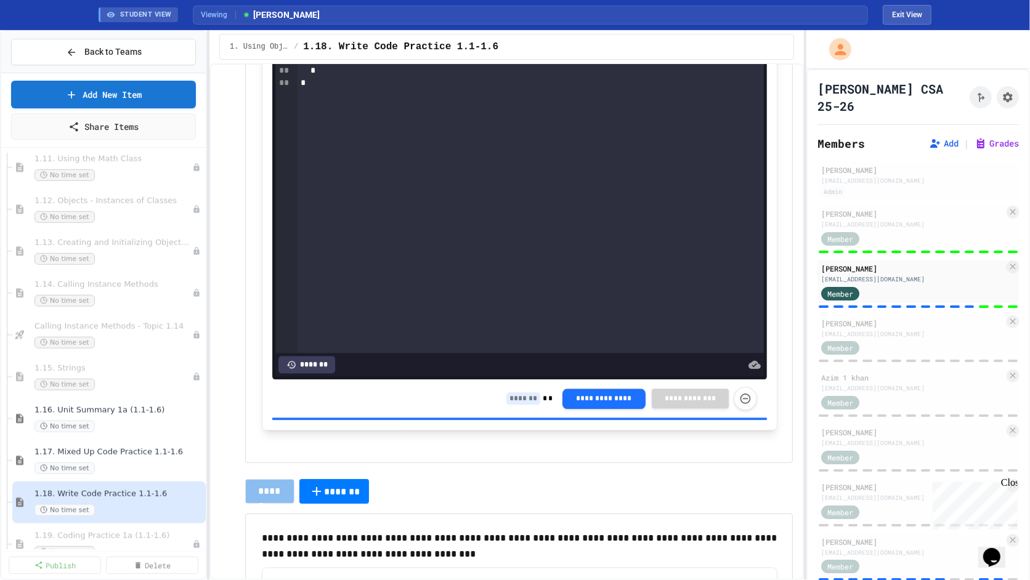
scroll to position [7300, 0]
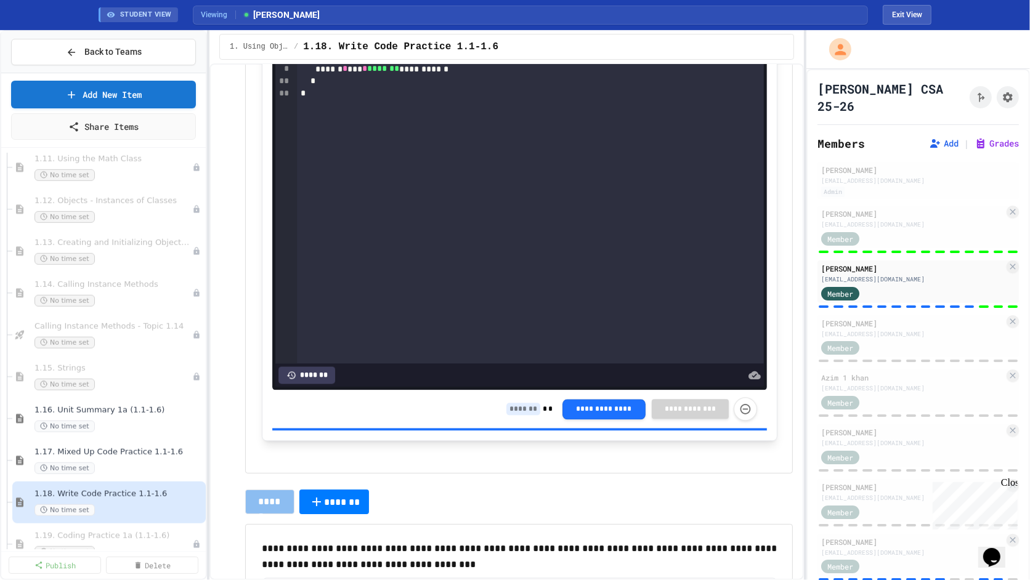
type input "*"
click at [522, 405] on input at bounding box center [523, 409] width 34 height 12
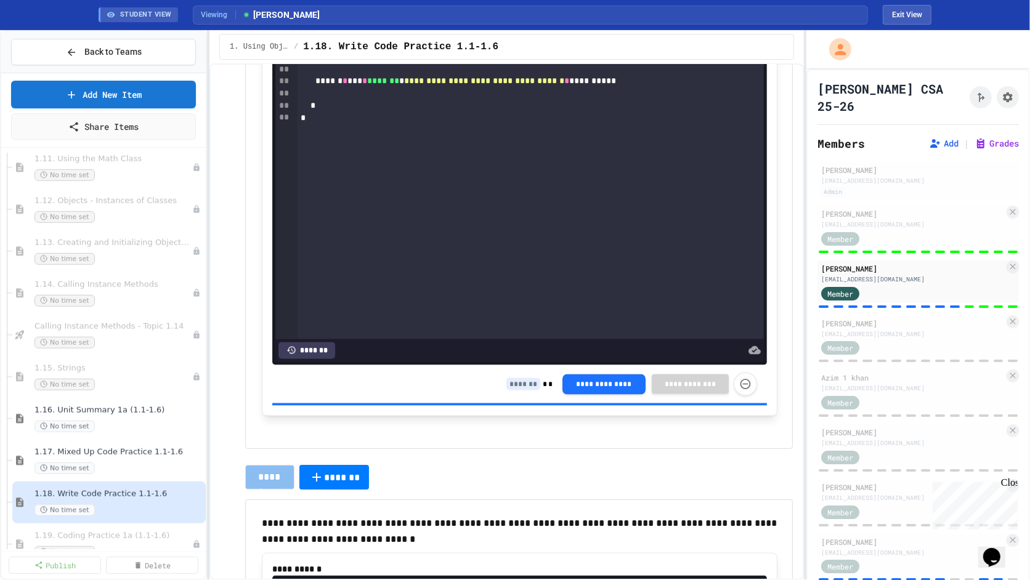
scroll to position [6601, 0]
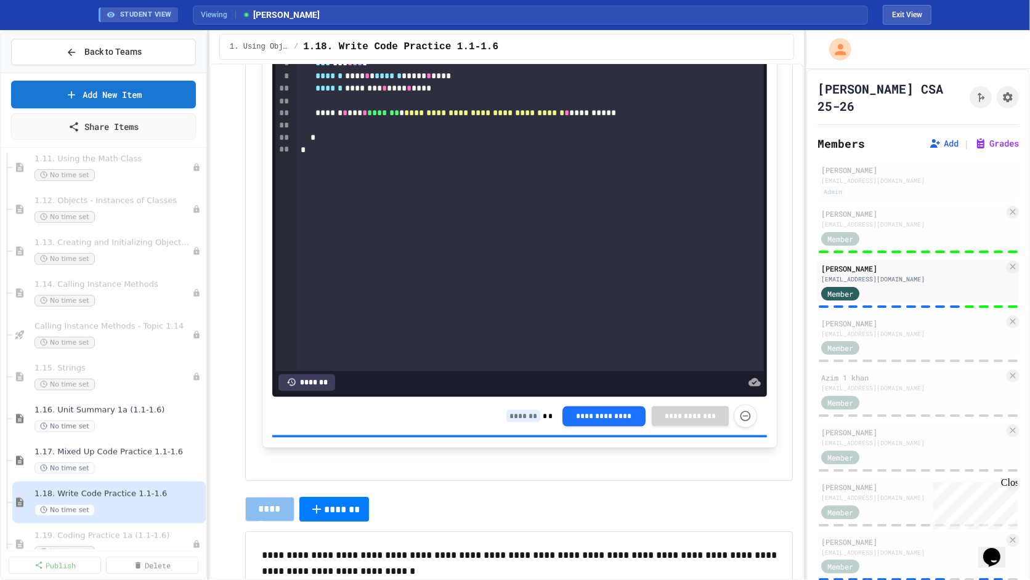
type input "*"
click at [519, 410] on input at bounding box center [523, 416] width 34 height 12
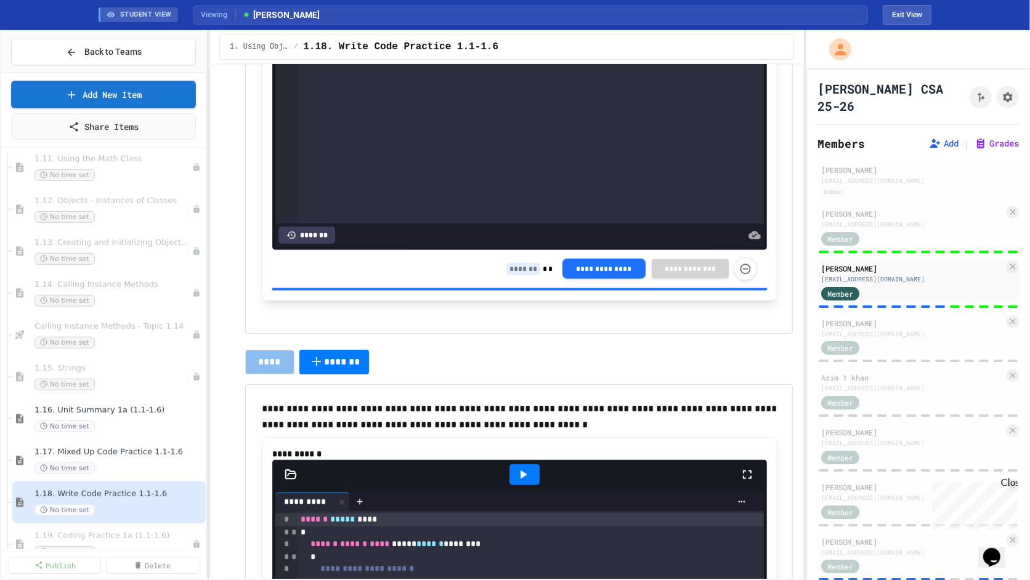
scroll to position [5995, 0]
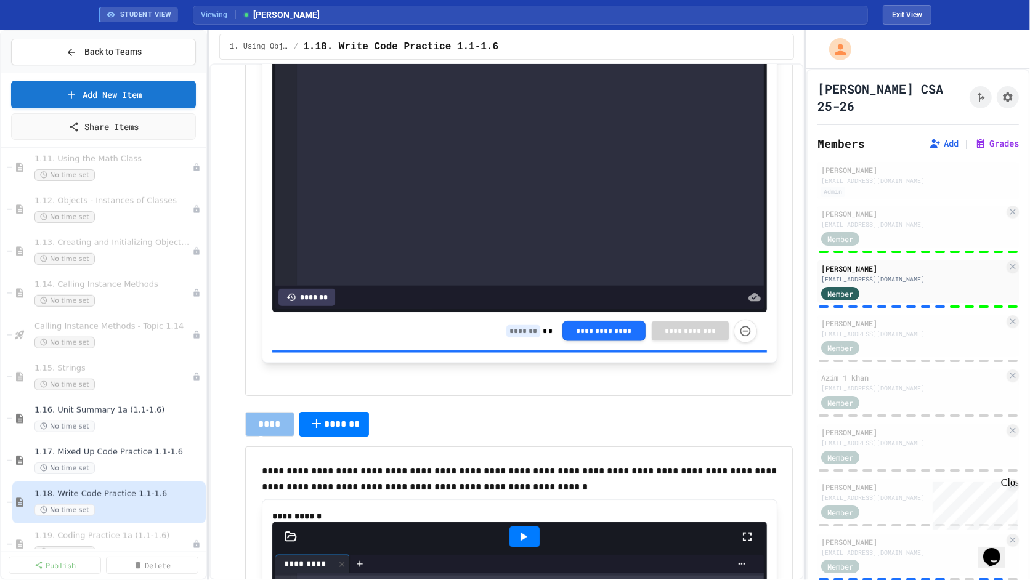
type input "*"
click at [528, 320] on div "**********" at bounding box center [631, 331] width 251 height 23
click at [526, 326] on input at bounding box center [523, 331] width 34 height 12
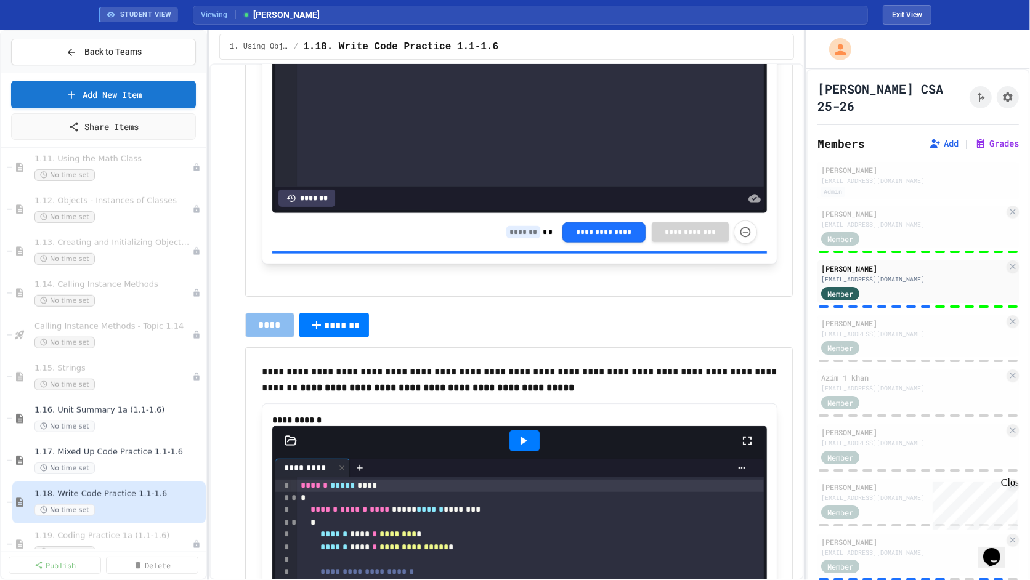
scroll to position [5391, 0]
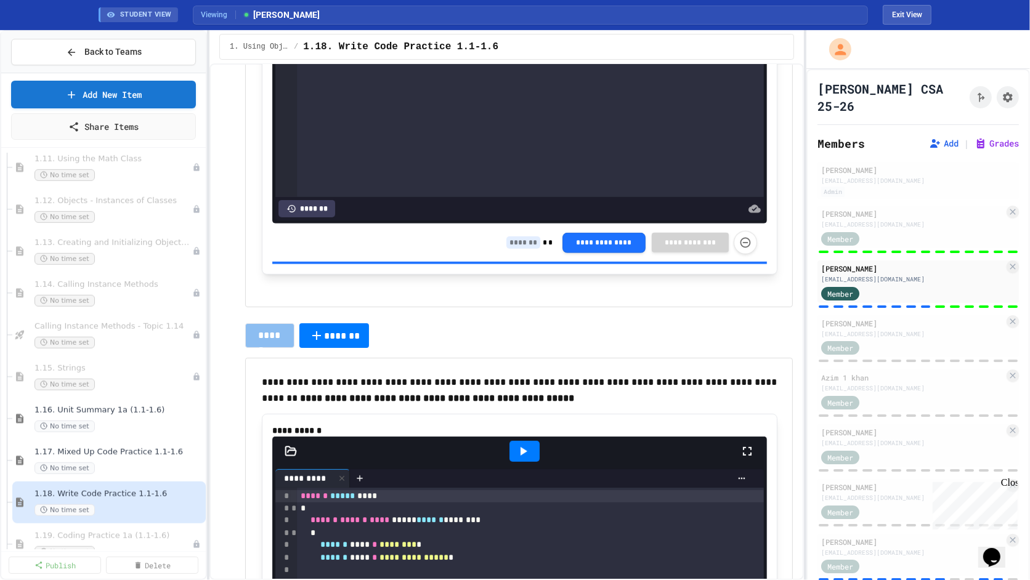
type input "*"
click at [522, 241] on input at bounding box center [523, 243] width 34 height 12
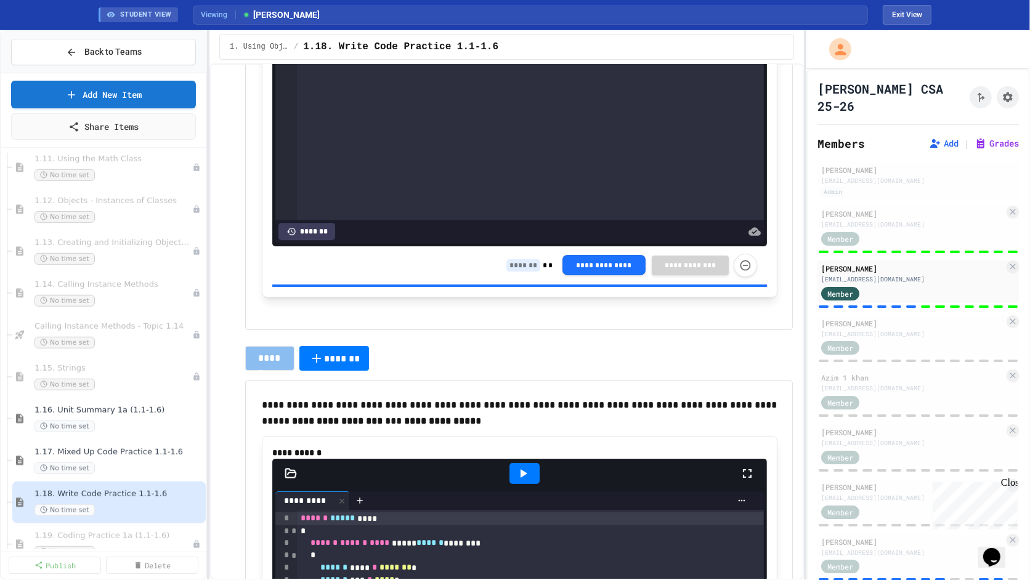
scroll to position [4668, 0]
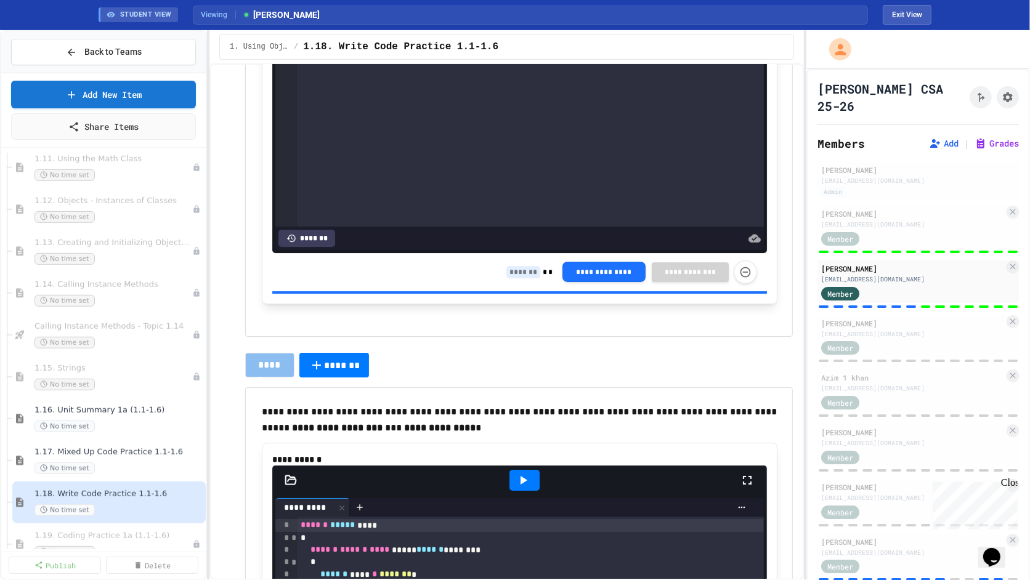
type input "*"
click at [520, 268] on input at bounding box center [523, 272] width 34 height 12
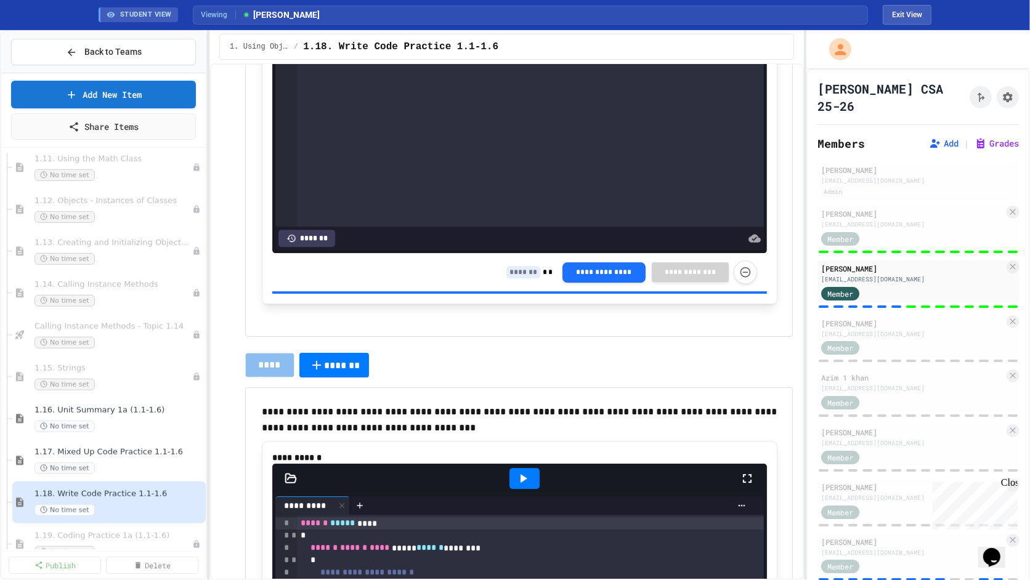
scroll to position [3975, 0]
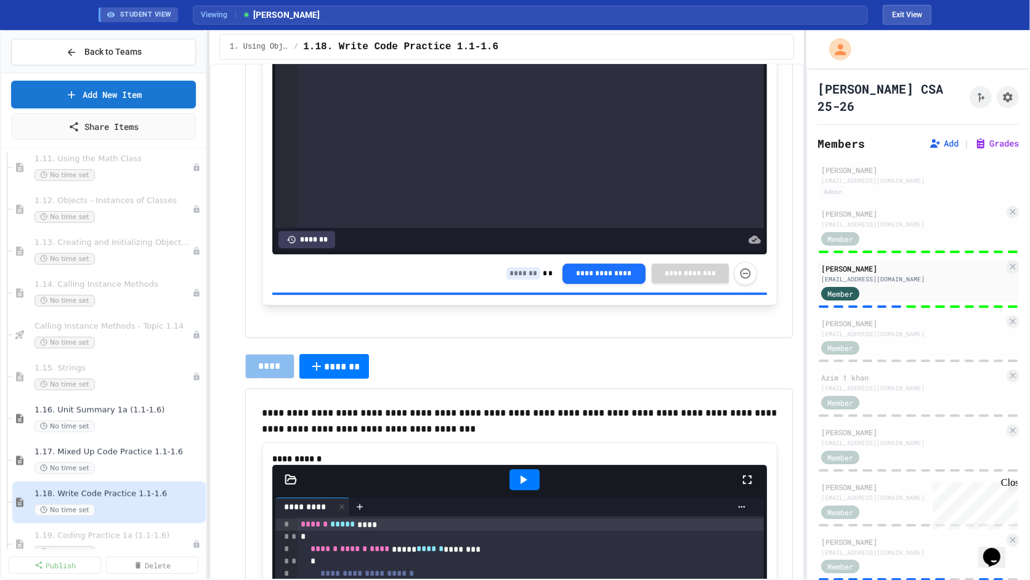
type input "*"
click at [521, 272] on input at bounding box center [523, 273] width 34 height 12
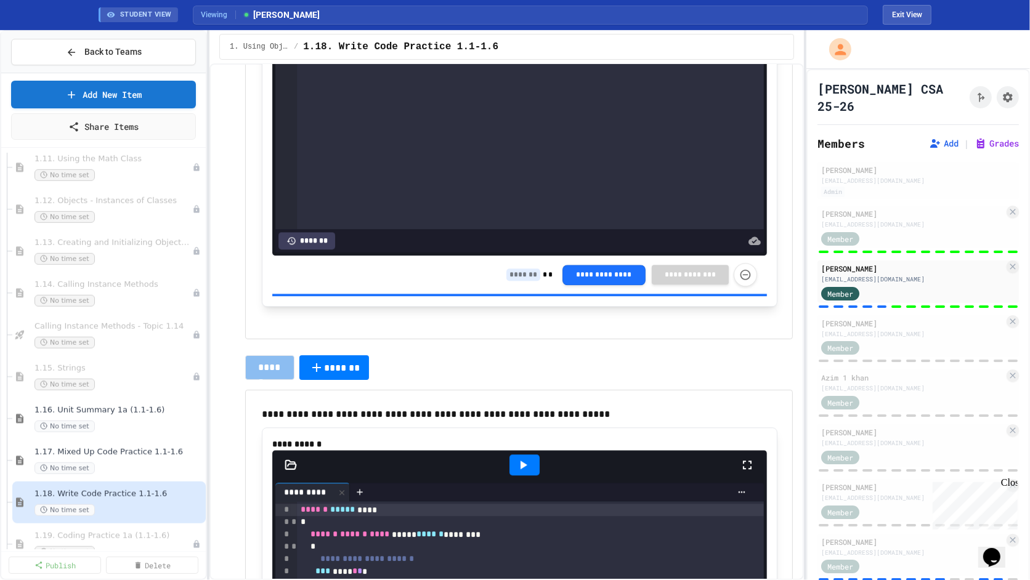
scroll to position [3297, 0]
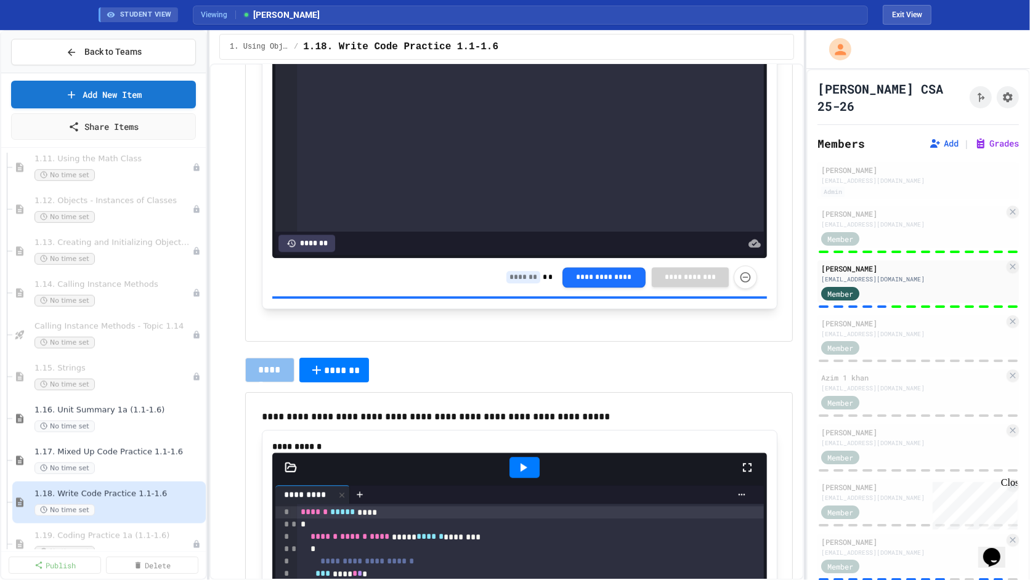
type input "*"
click at [530, 271] on input at bounding box center [523, 277] width 34 height 12
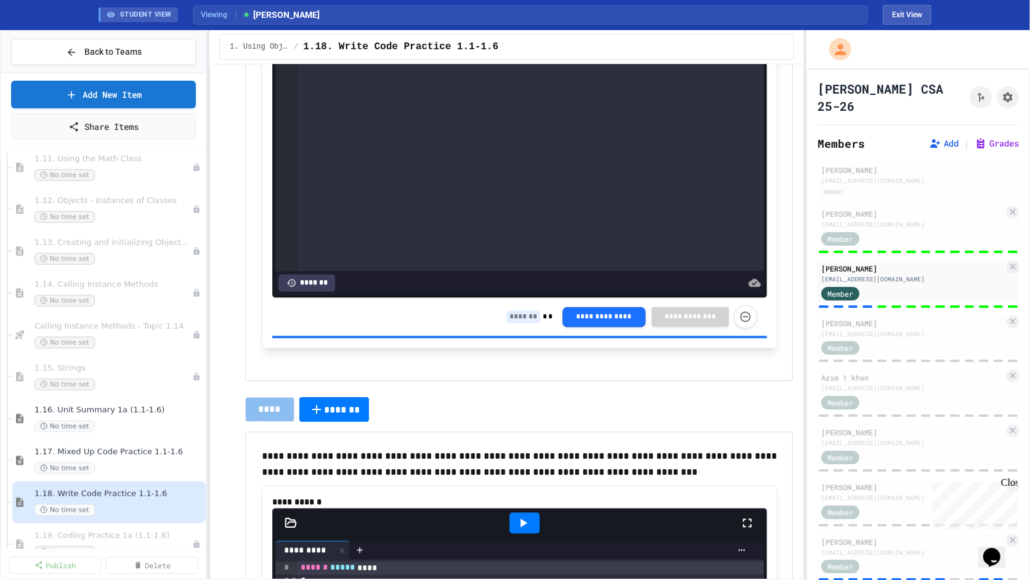
scroll to position [2558, 0]
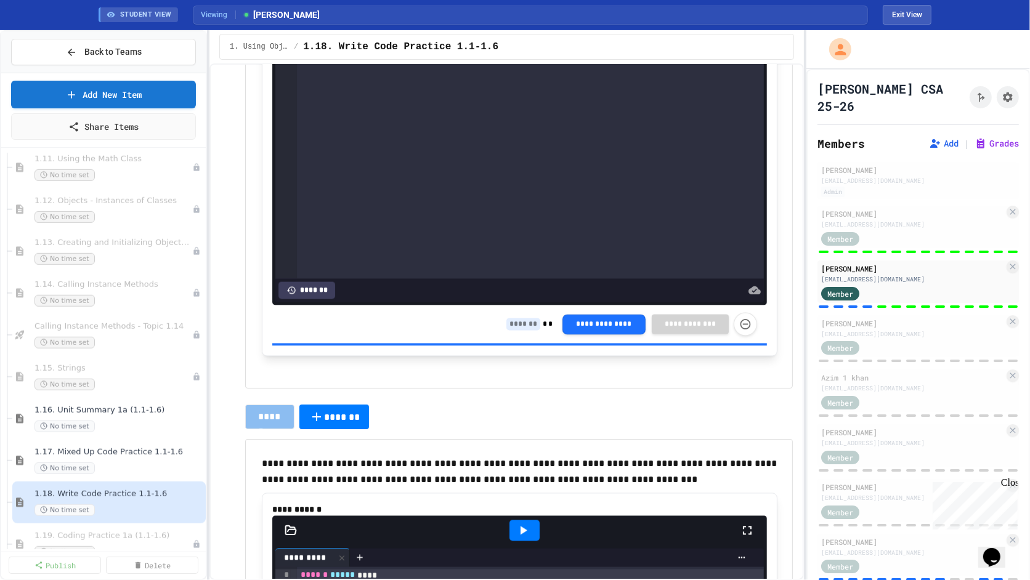
type input "*"
click at [524, 320] on input at bounding box center [523, 324] width 34 height 12
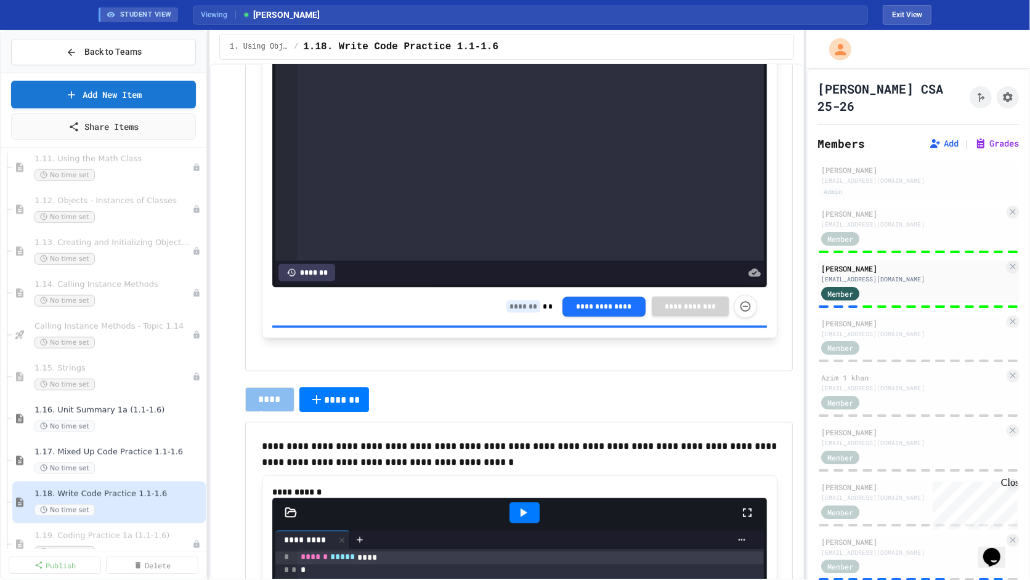
scroll to position [1822, 0]
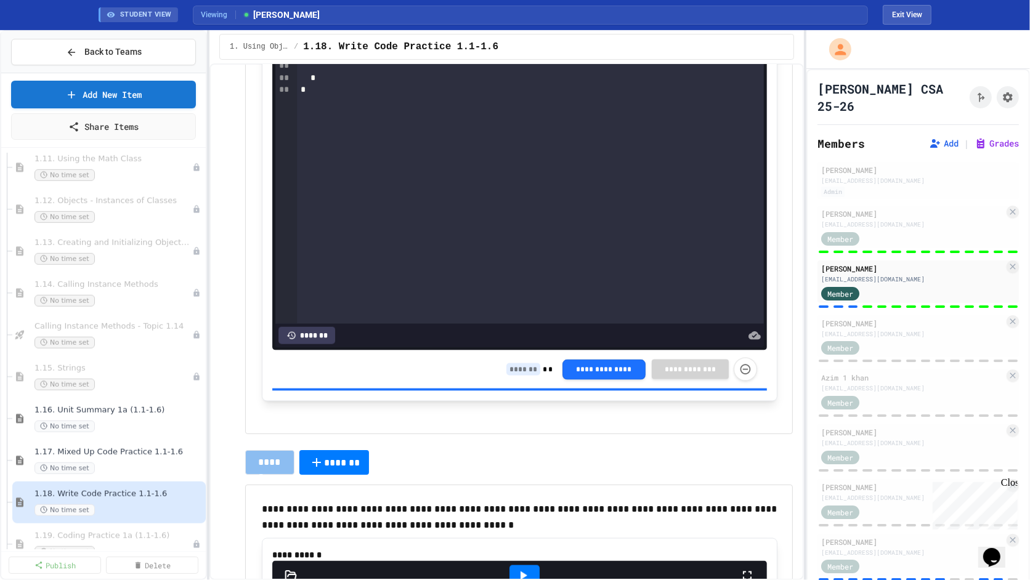
type input "*"
click at [523, 363] on input at bounding box center [523, 369] width 34 height 12
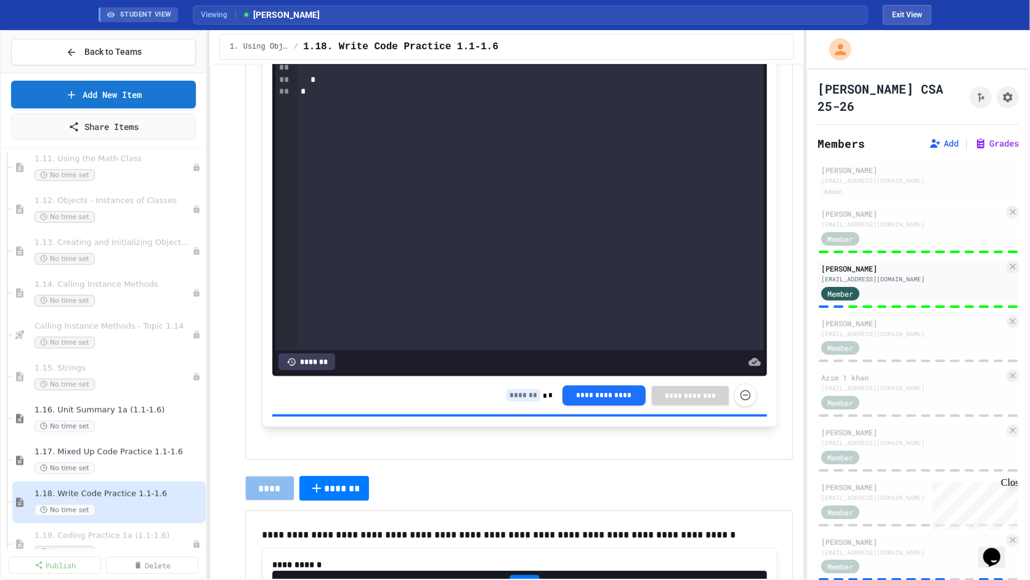
type input "*"
click at [522, 389] on input at bounding box center [523, 395] width 34 height 12
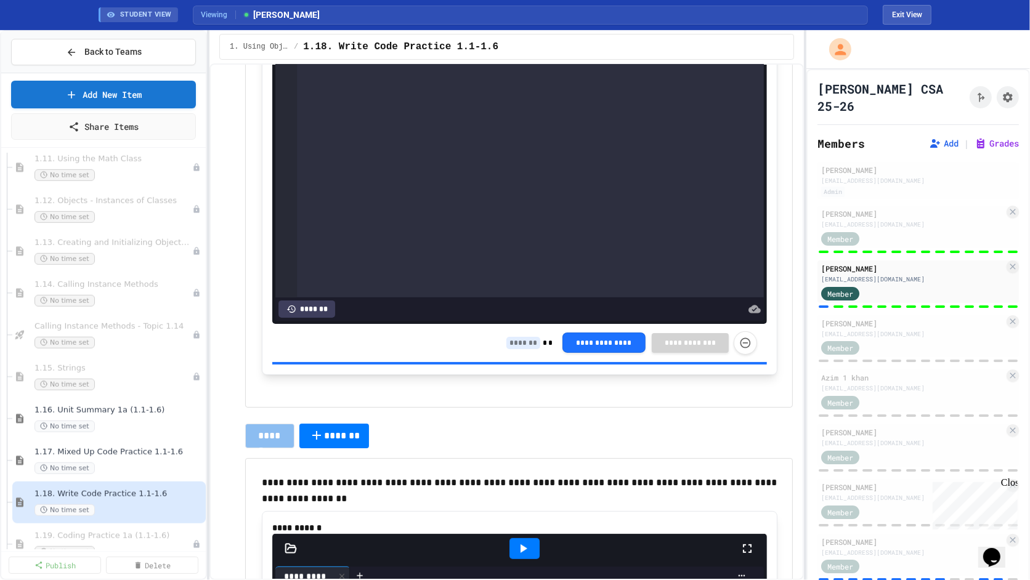
scroll to position [479, 0]
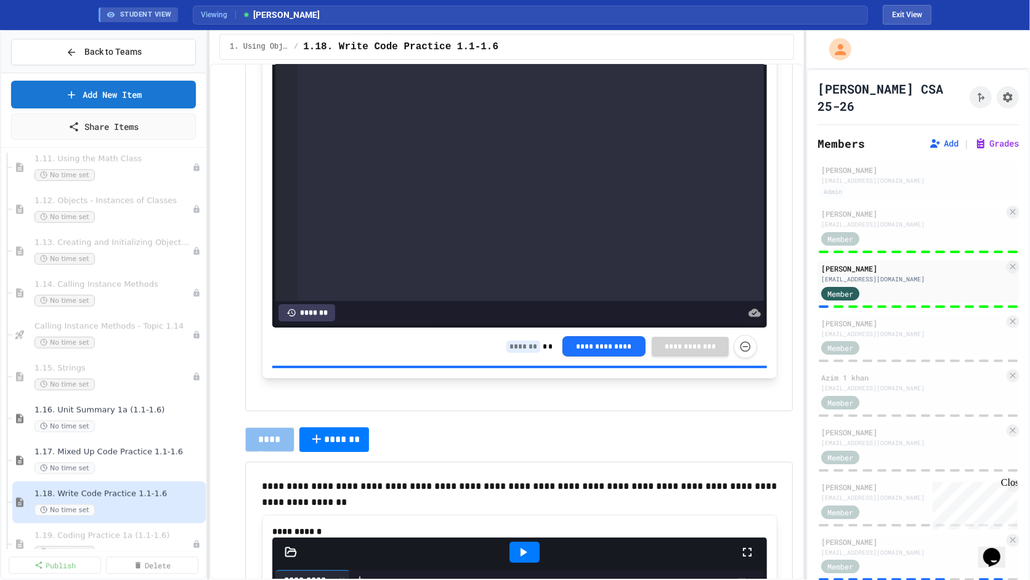
type input "*"
click at [524, 347] on input "To enrich screen reader interactions, please activate Accessibility in Grammarl…" at bounding box center [523, 347] width 34 height 12
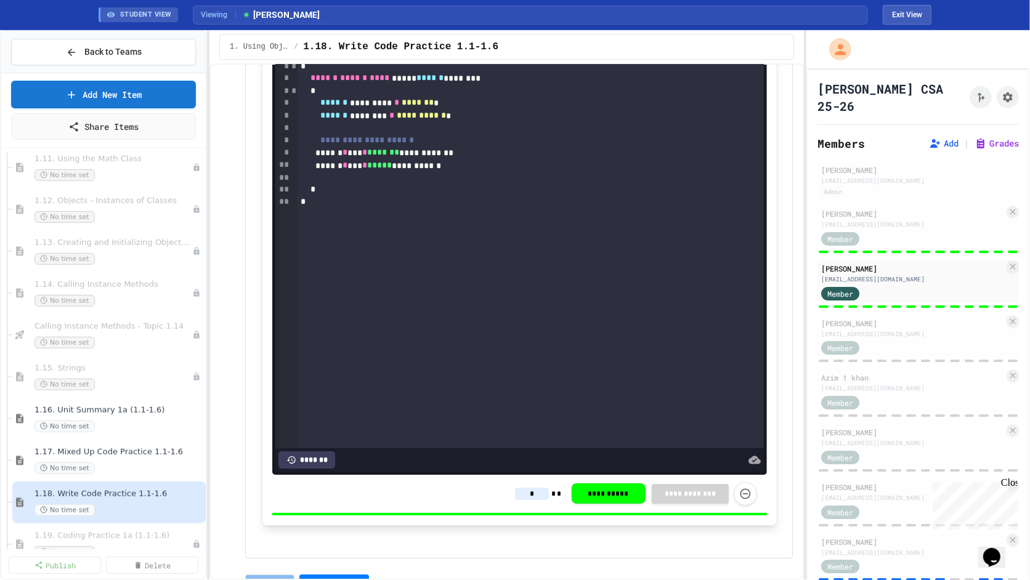
scroll to position [0, 0]
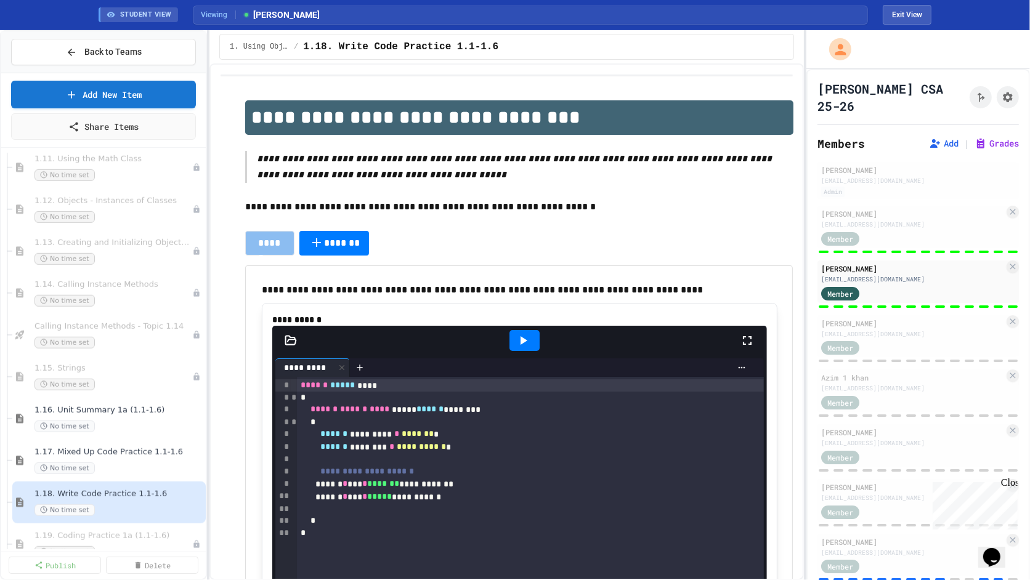
type input "*"
click at [526, 217] on p at bounding box center [519, 223] width 548 height 16
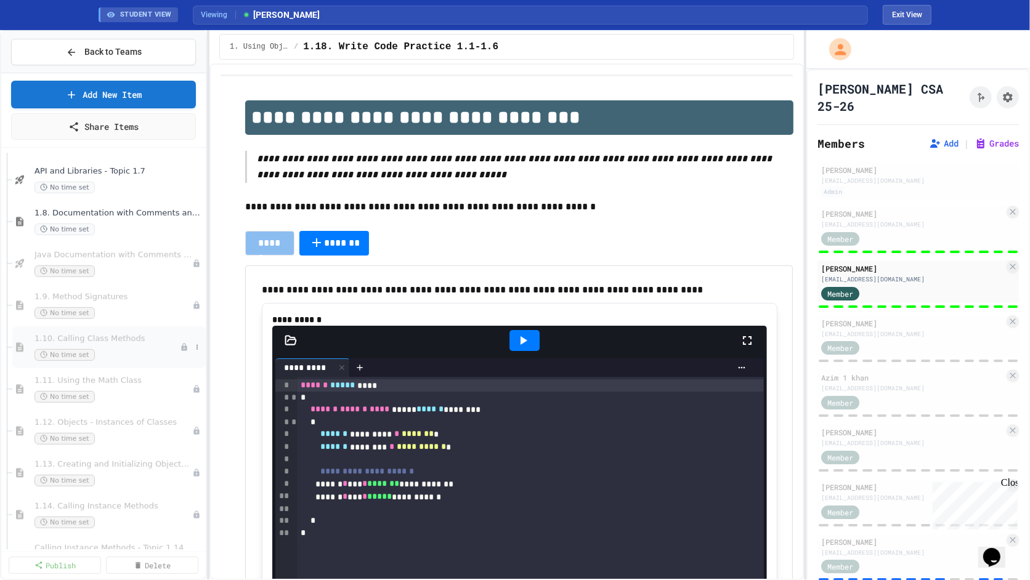
scroll to position [792, 0]
click at [110, 306] on div "1.9. Method Signatures No time set" at bounding box center [106, 311] width 145 height 27
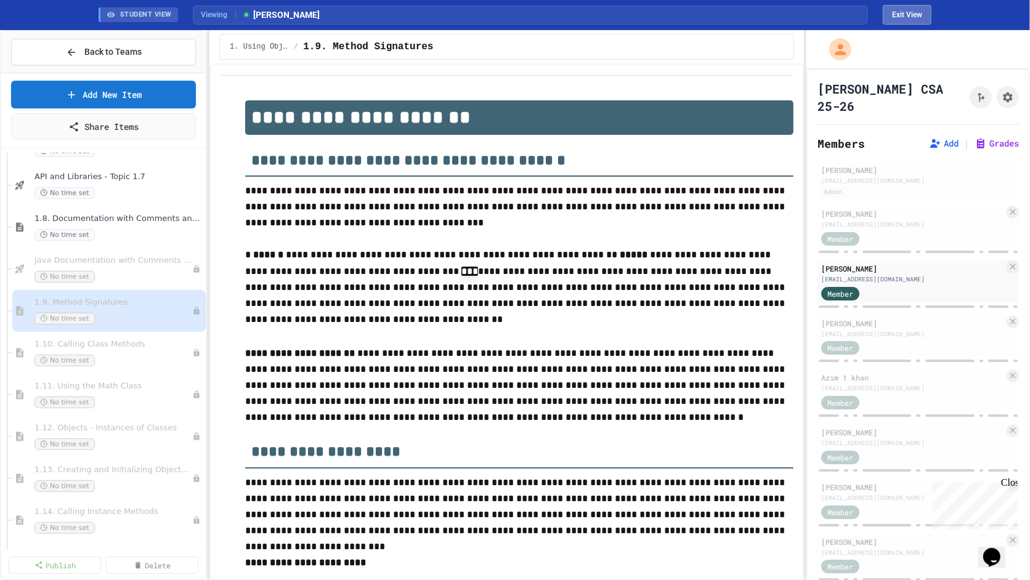
click at [897, 15] on button "Exit View" at bounding box center [907, 15] width 49 height 20
select select "***"
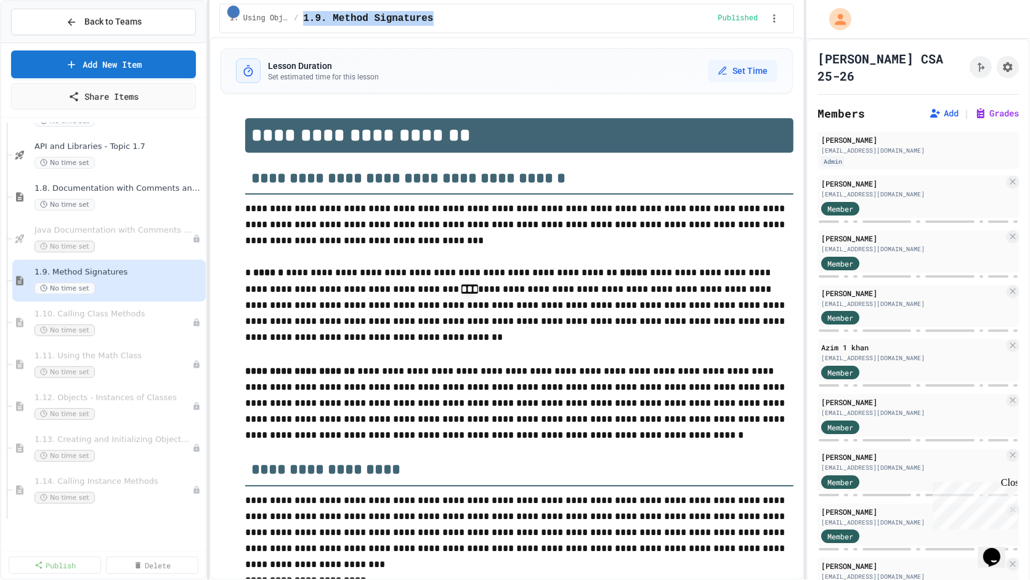
drag, startPoint x: 458, startPoint y: 19, endPoint x: 302, endPoint y: 22, distance: 155.9
click at [302, 22] on div "1. Using Objects and Methods / 1.9. Method Signatures" at bounding box center [471, 18] width 483 height 15
copy span "1.9. Method Signatures"
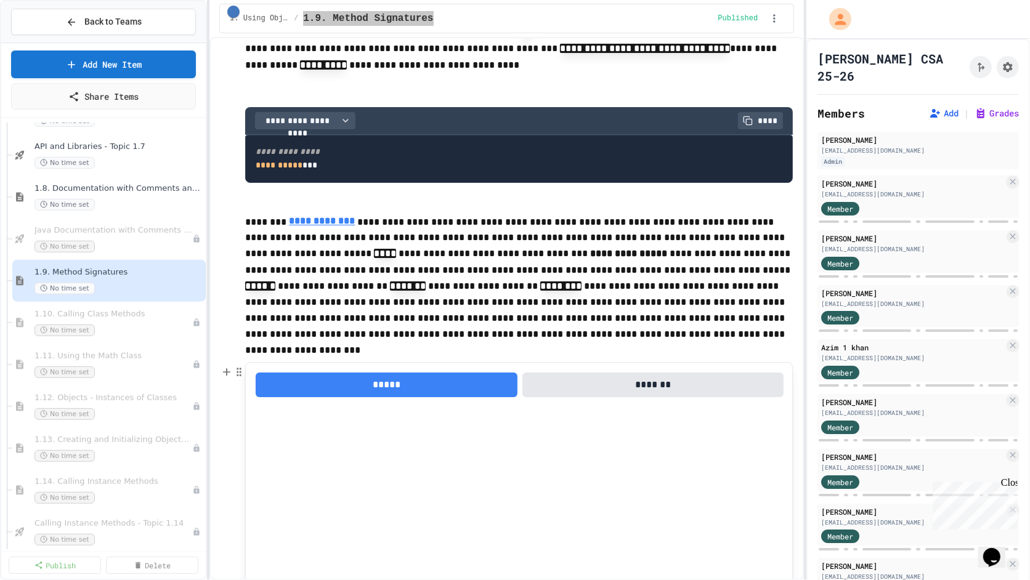
scroll to position [1031, 0]
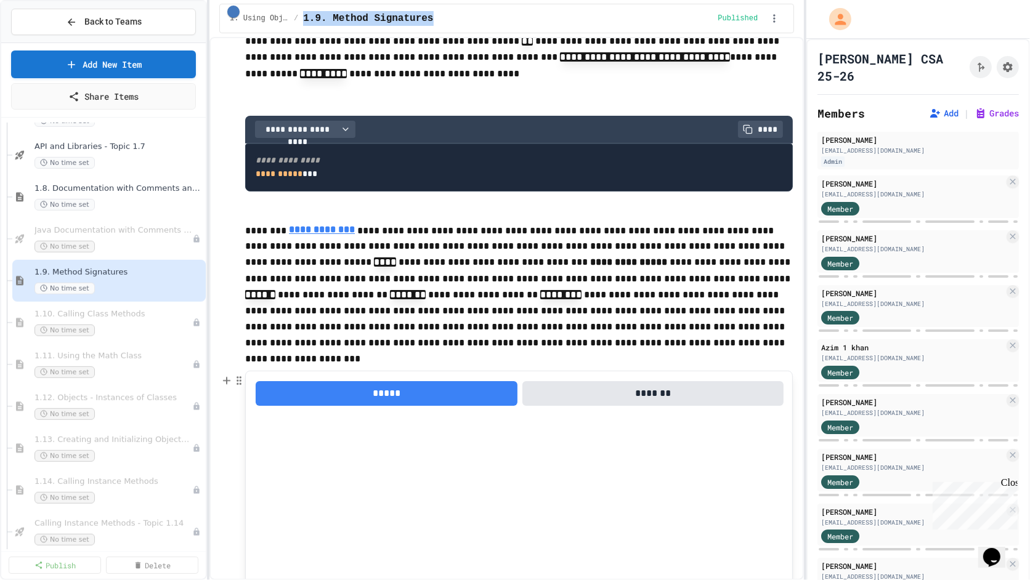
click at [424, 392] on button "*****" at bounding box center [386, 393] width 261 height 25
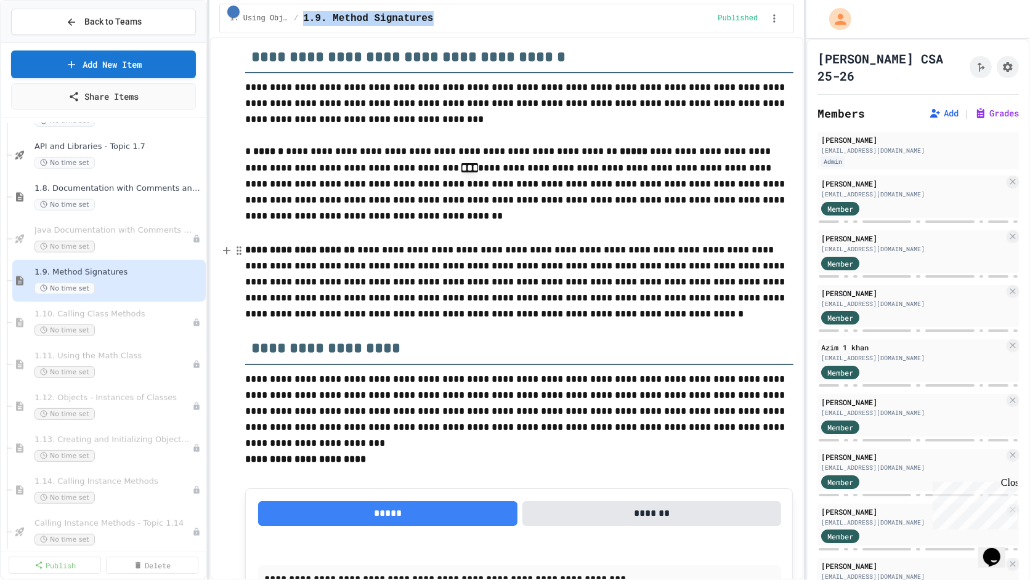
scroll to position [78, 0]
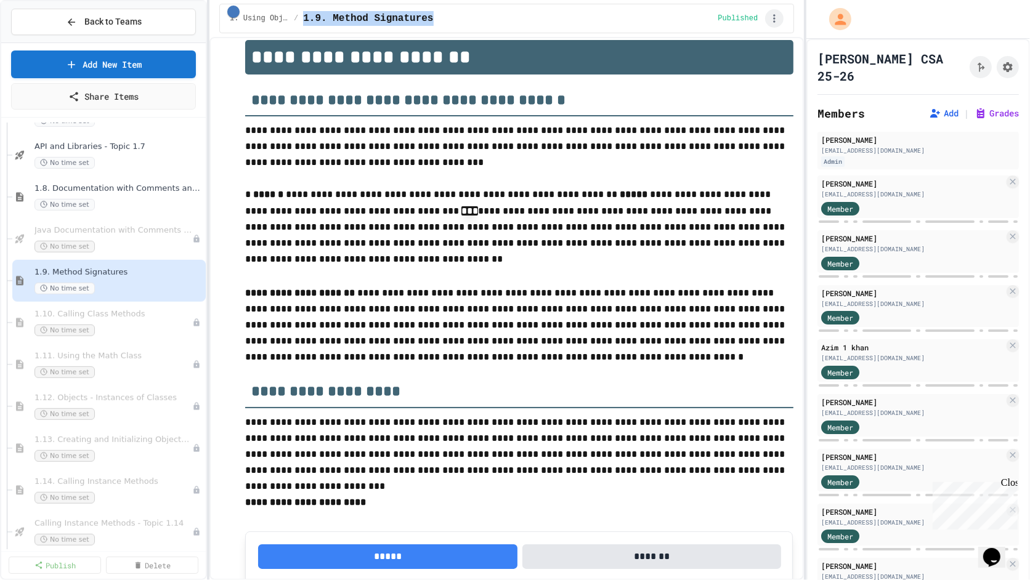
click at [779, 20] on icon "button" at bounding box center [774, 18] width 12 height 12
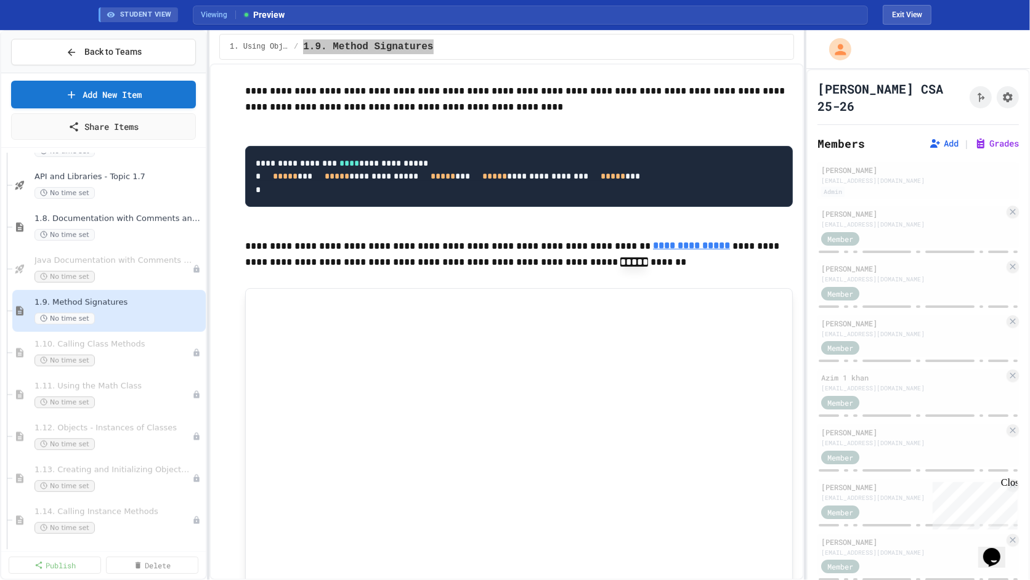
scroll to position [4588, 0]
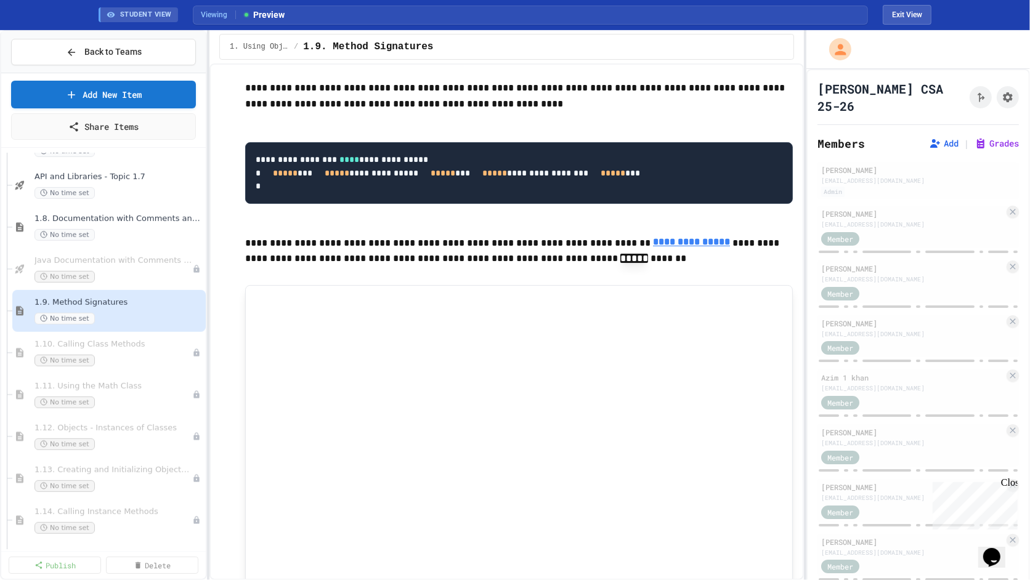
drag, startPoint x: 606, startPoint y: 192, endPoint x: 604, endPoint y: 225, distance: 33.3
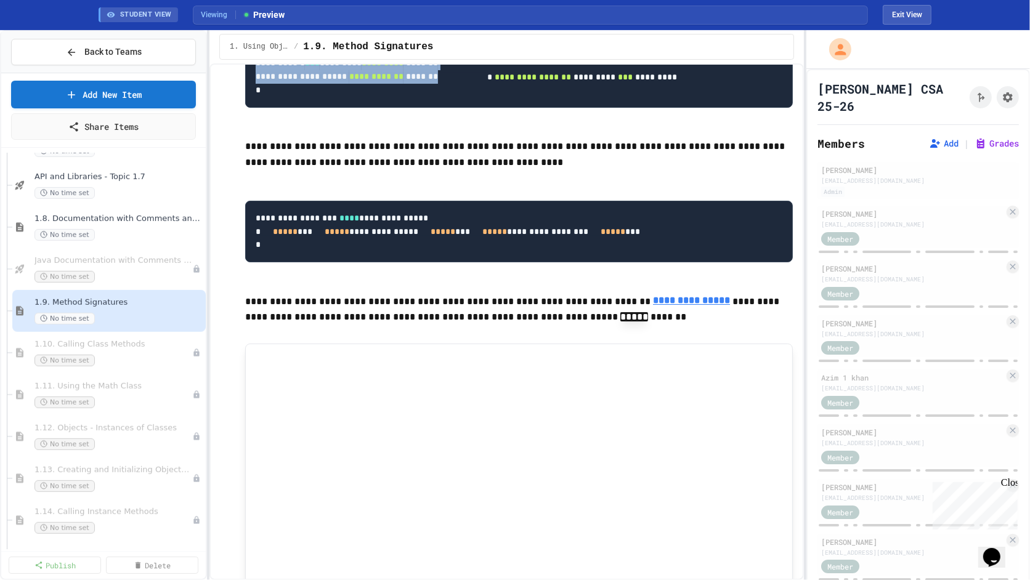
scroll to position [4524, 0]
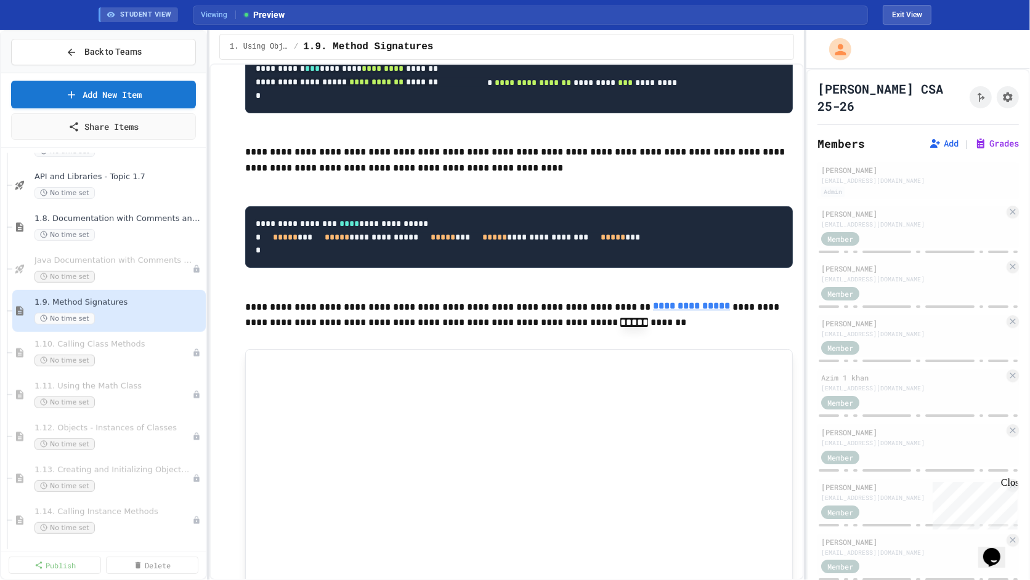
click at [604, 113] on pre "**********" at bounding box center [519, 23] width 548 height 182
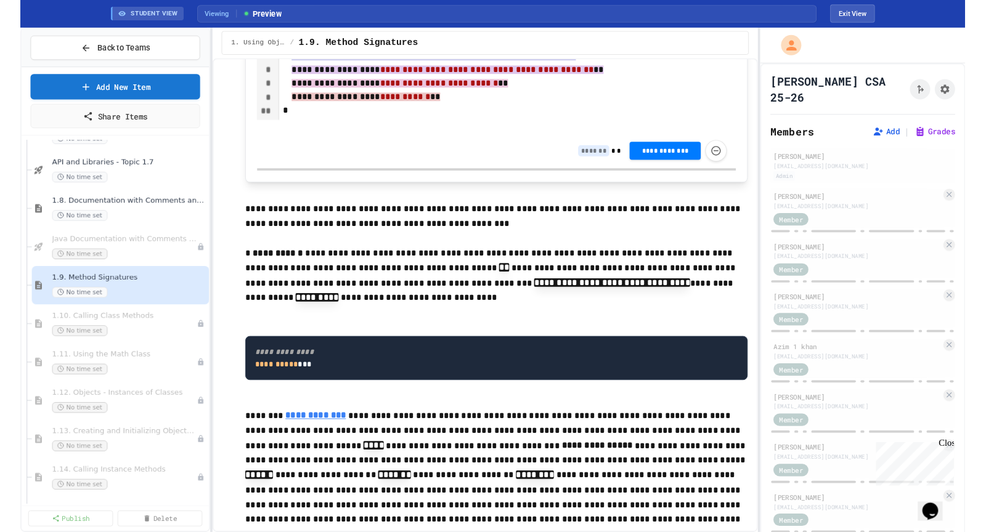
scroll to position [0, 0]
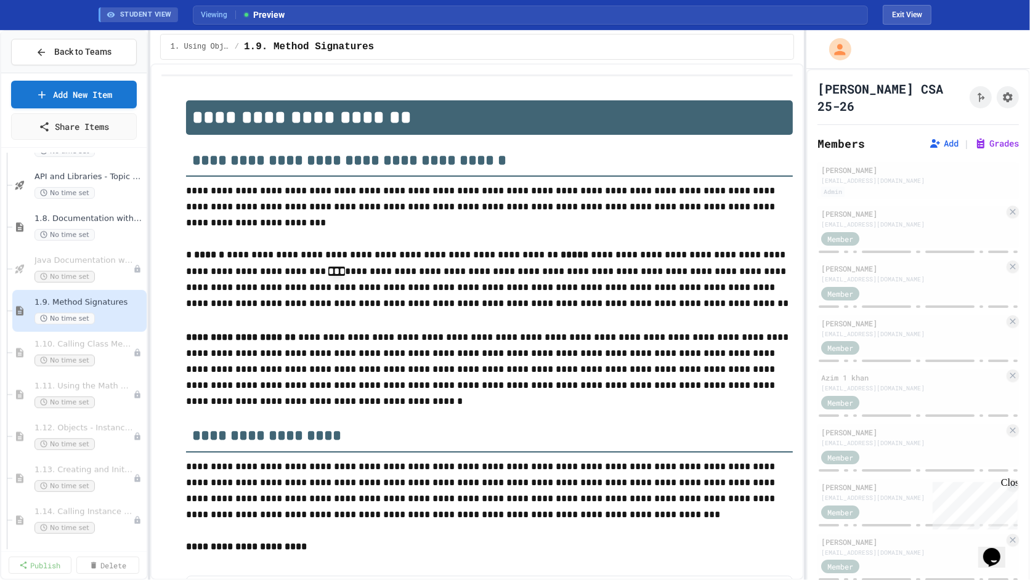
click at [148, 288] on div at bounding box center [149, 305] width 2 height 550
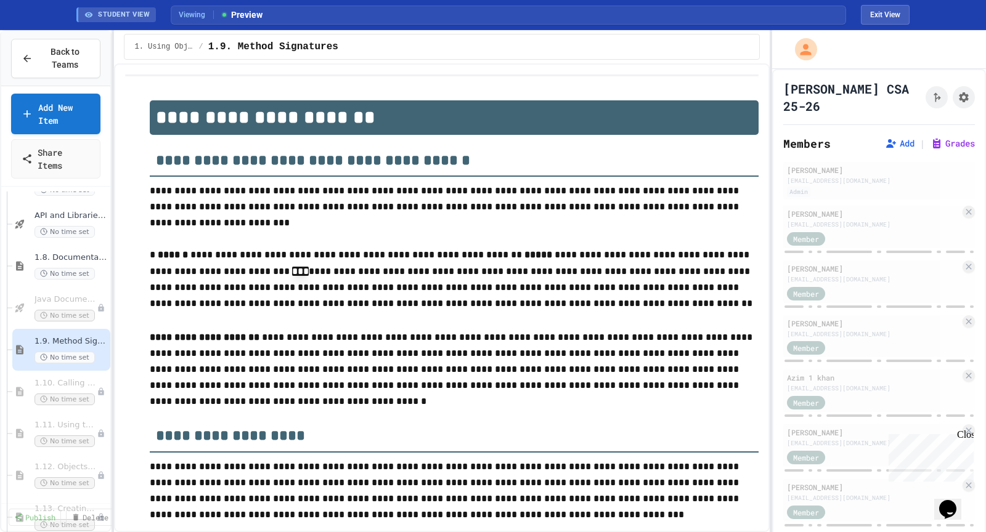
click at [108, 182] on div "**********" at bounding box center [493, 281] width 986 height 502
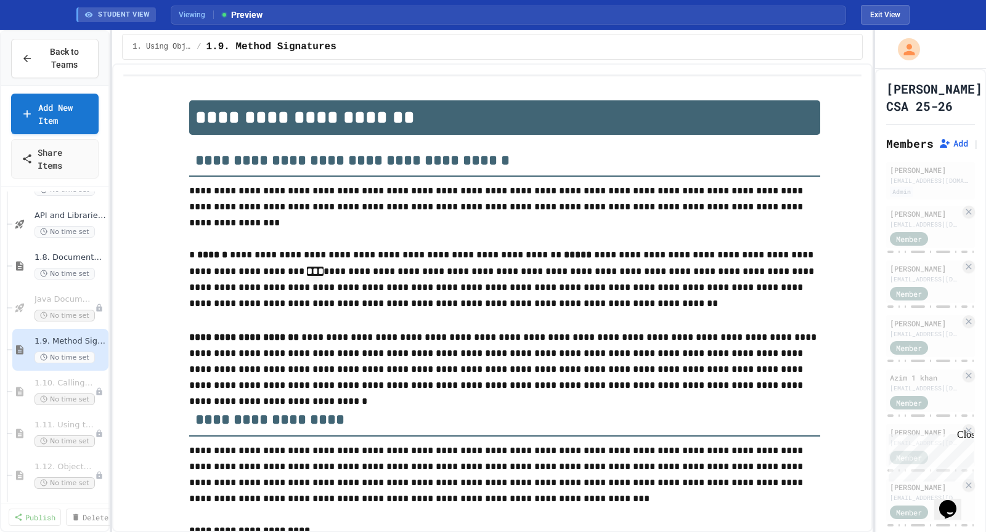
click at [872, 248] on div "**********" at bounding box center [493, 281] width 986 height 502
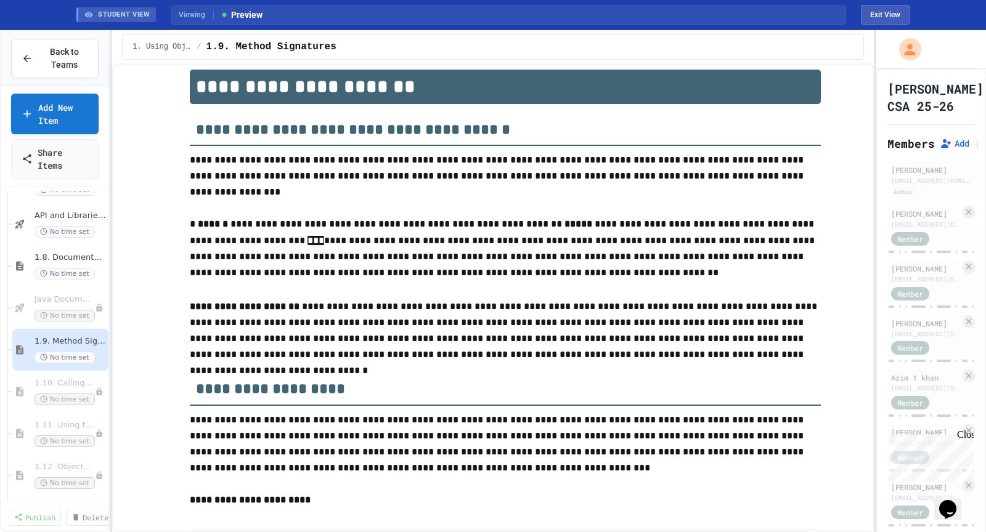
scroll to position [28, 0]
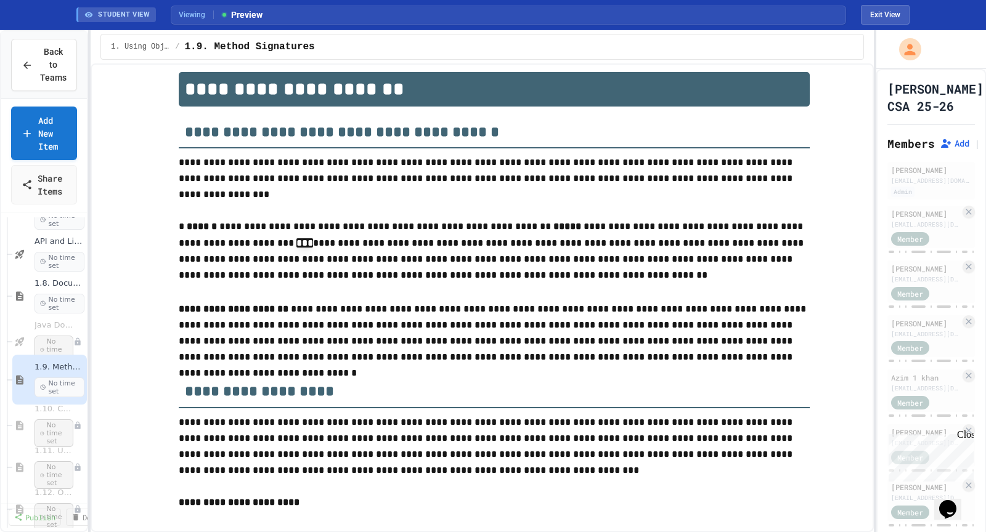
click at [87, 270] on div "**********" at bounding box center [493, 281] width 986 height 502
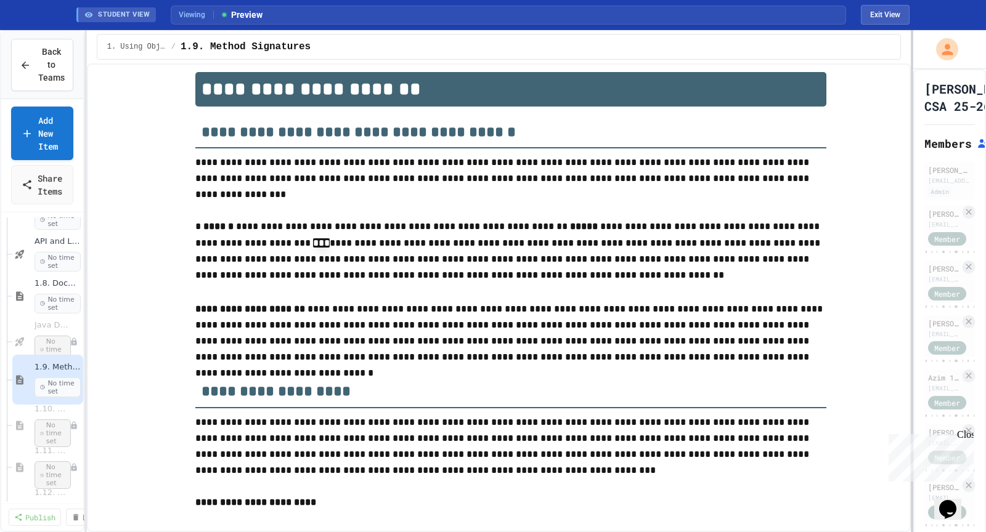
click at [913, 284] on div at bounding box center [912, 281] width 2 height 502
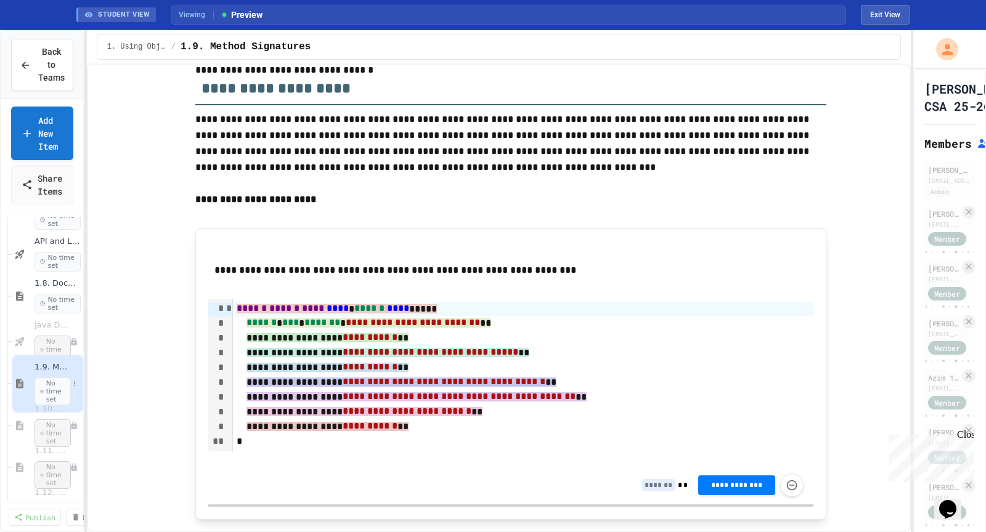
scroll to position [330, 0]
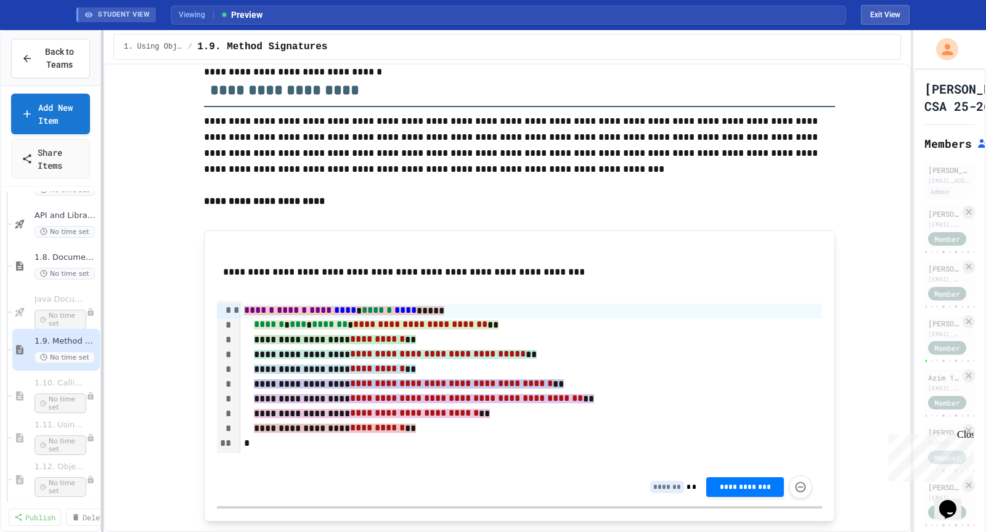
click at [101, 286] on div at bounding box center [102, 281] width 2 height 502
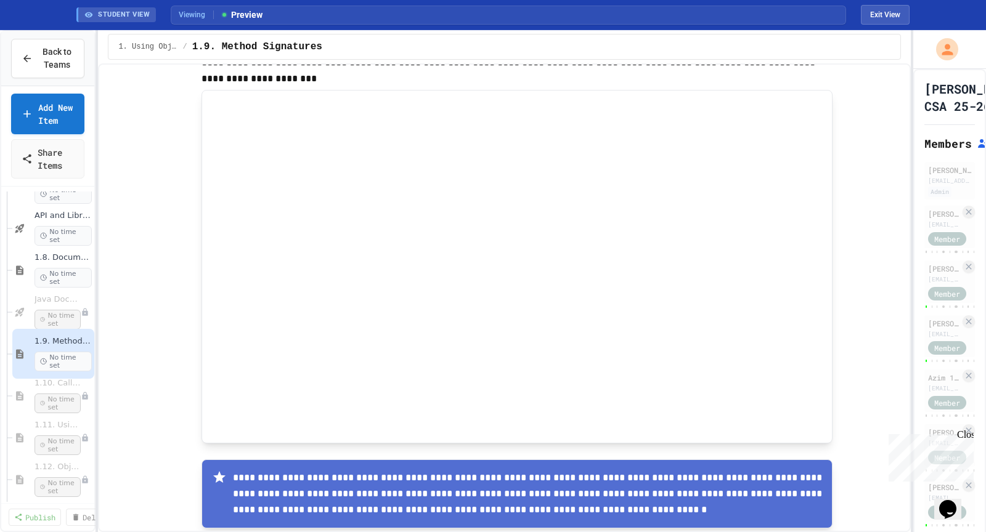
scroll to position [1123, 0]
drag, startPoint x: 197, startPoint y: 269, endPoint x: 155, endPoint y: 266, distance: 41.4
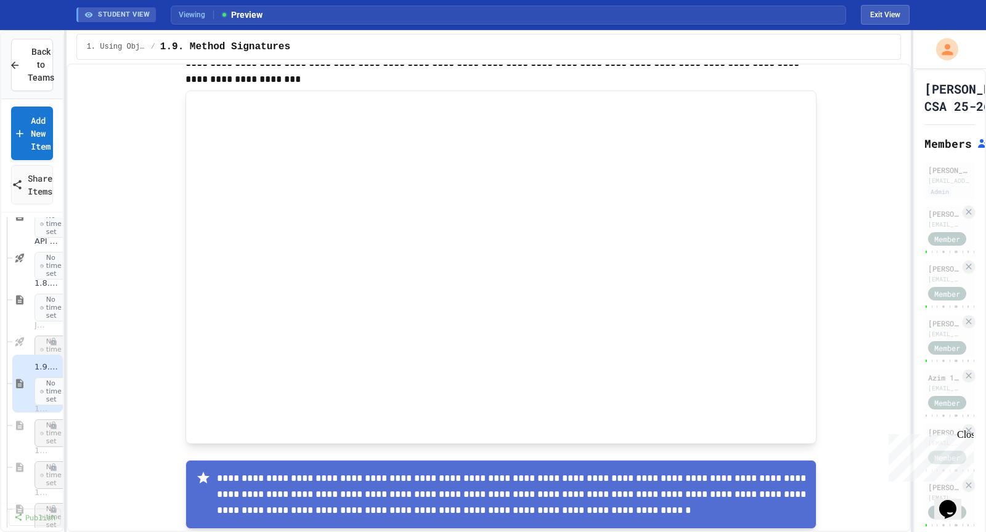
click at [58, 278] on div "**********" at bounding box center [493, 281] width 986 height 502
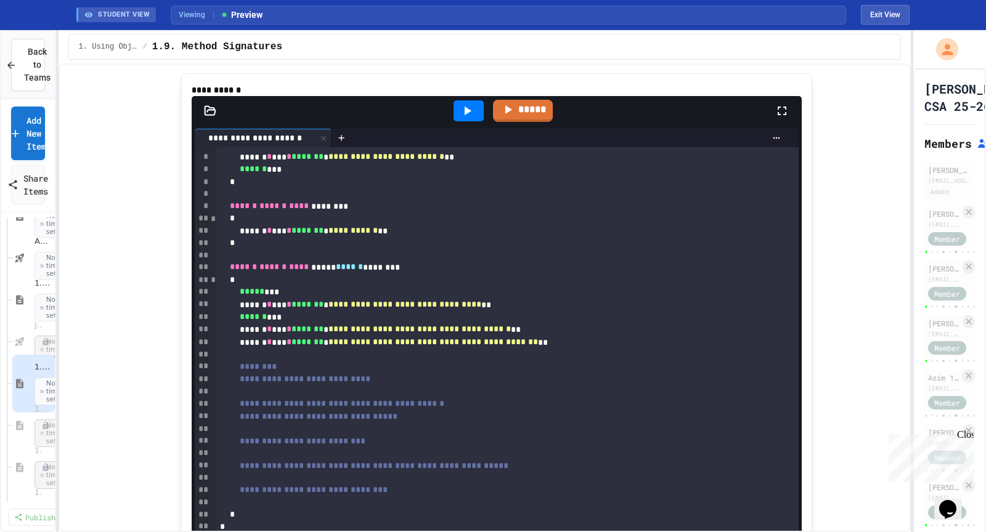
scroll to position [1682, 0]
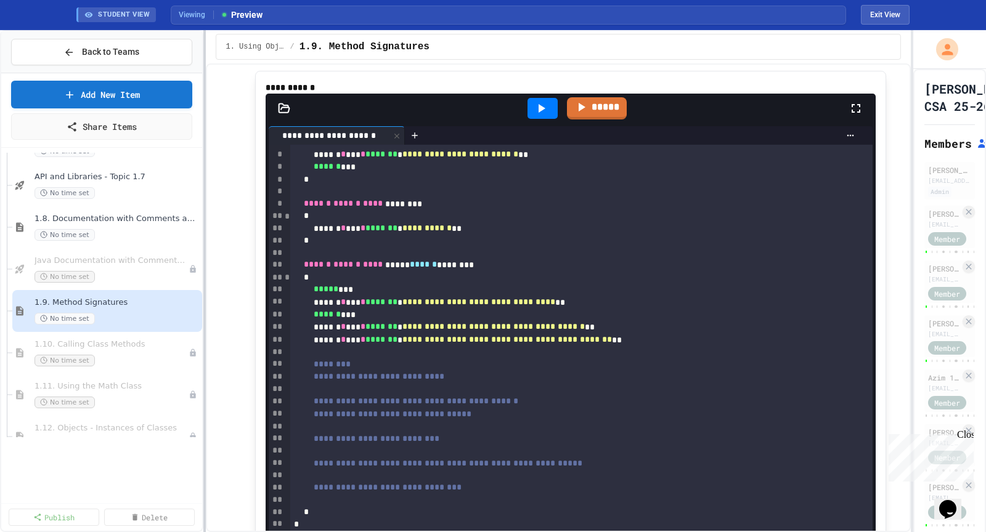
click at [204, 256] on div at bounding box center [204, 281] width 2 height 502
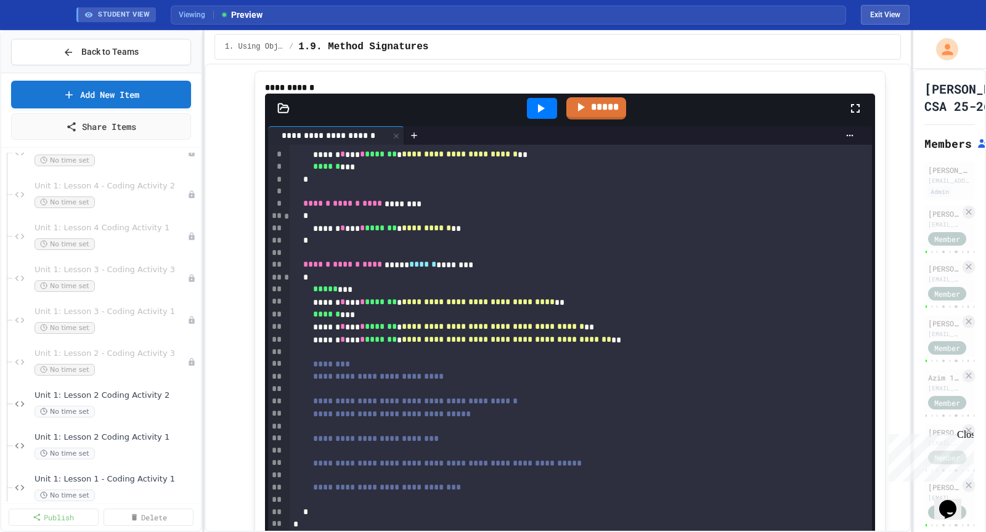
scroll to position [3017, 0]
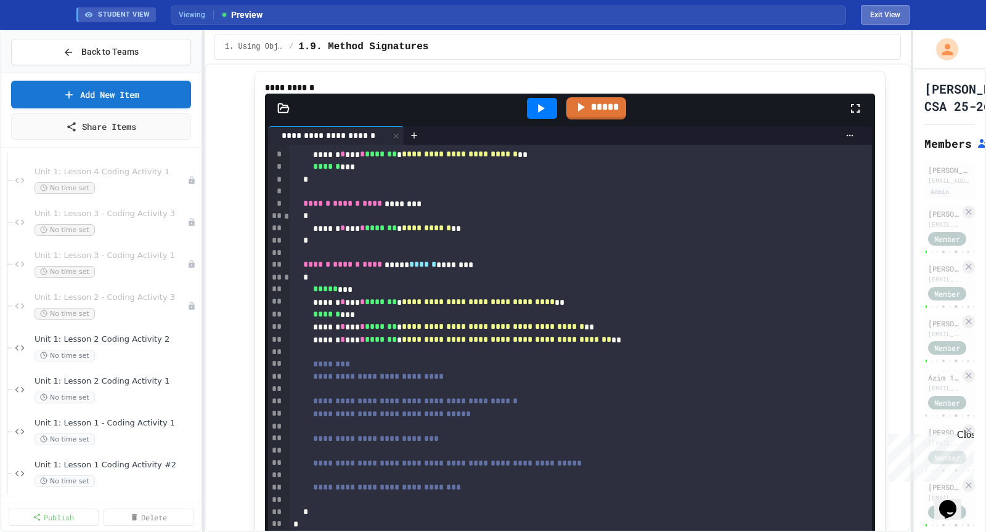
click at [883, 13] on button "Exit View" at bounding box center [885, 15] width 49 height 20
select select "***"
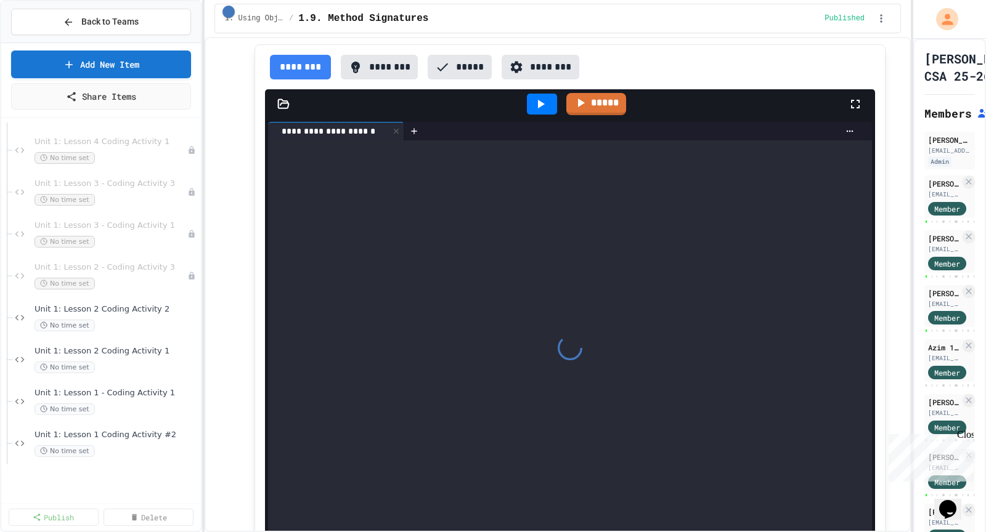
scroll to position [2987, 0]
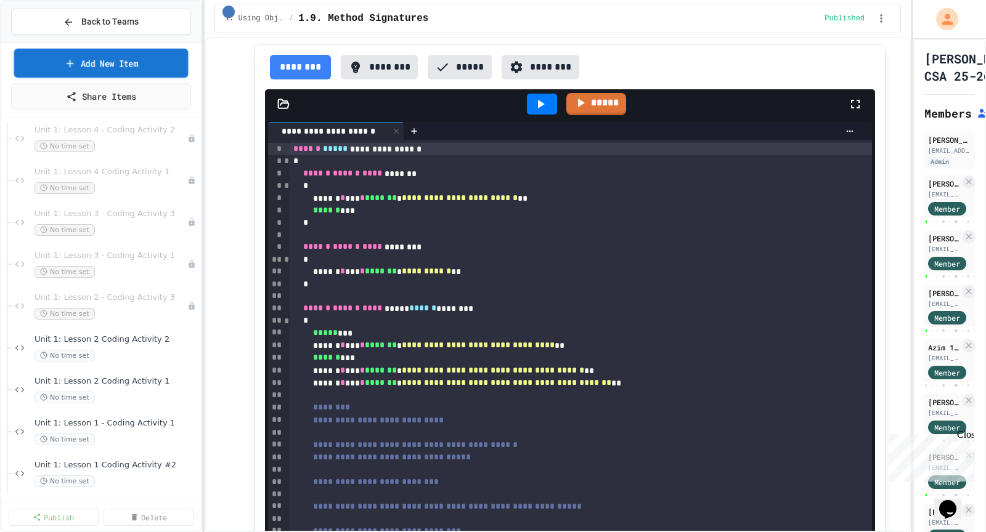
click at [111, 72] on link "Add New Item" at bounding box center [101, 63] width 174 height 29
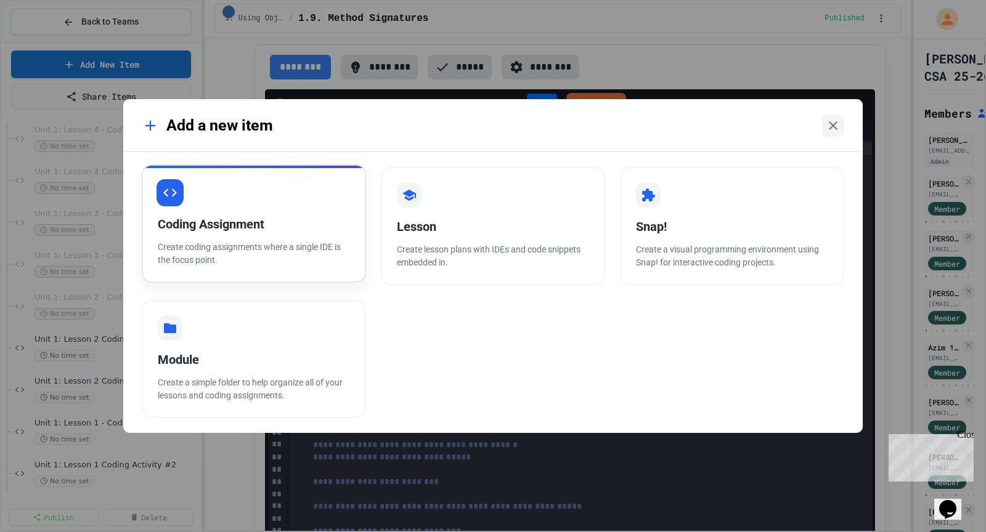
click at [266, 219] on div "Coding Assignment" at bounding box center [254, 224] width 192 height 18
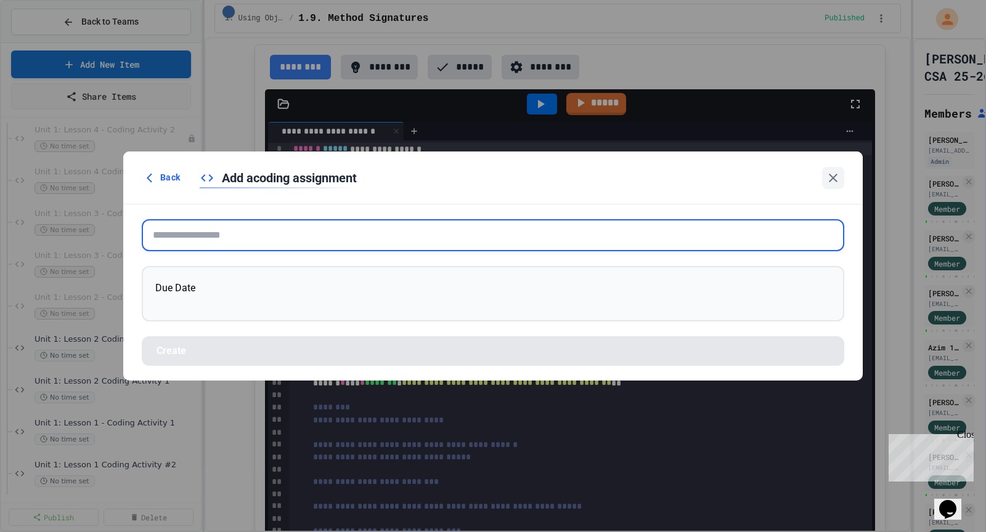
click at [245, 233] on input "text" at bounding box center [493, 235] width 702 height 32
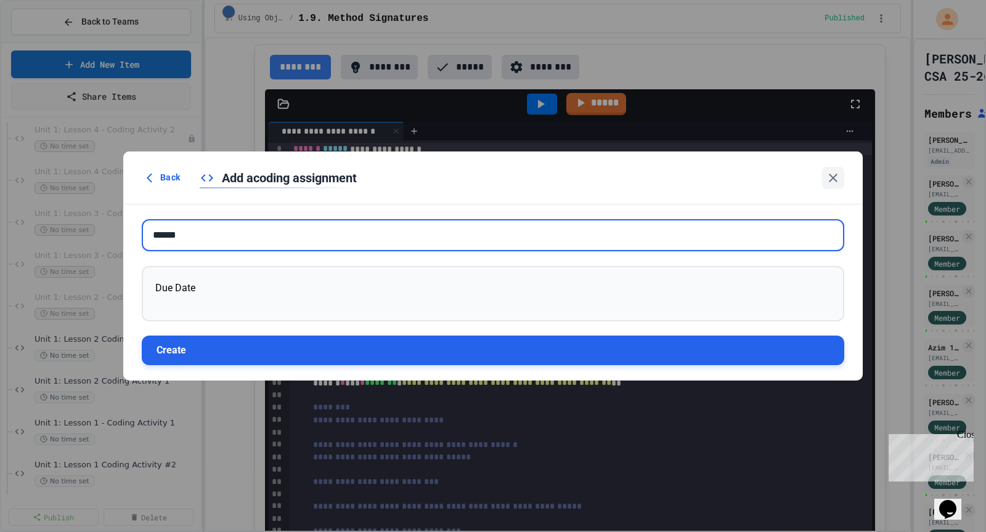
type input "******"
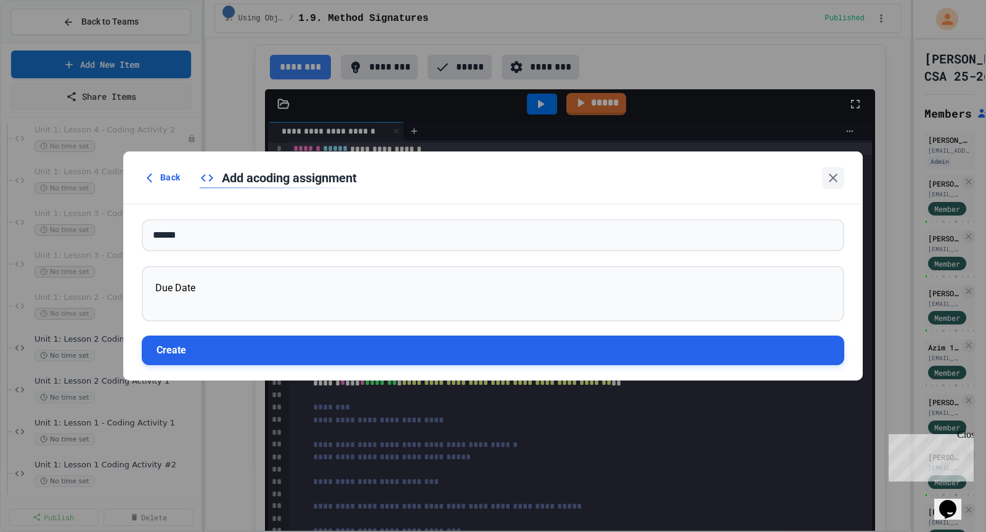
click at [225, 352] on button "Create" at bounding box center [493, 351] width 702 height 30
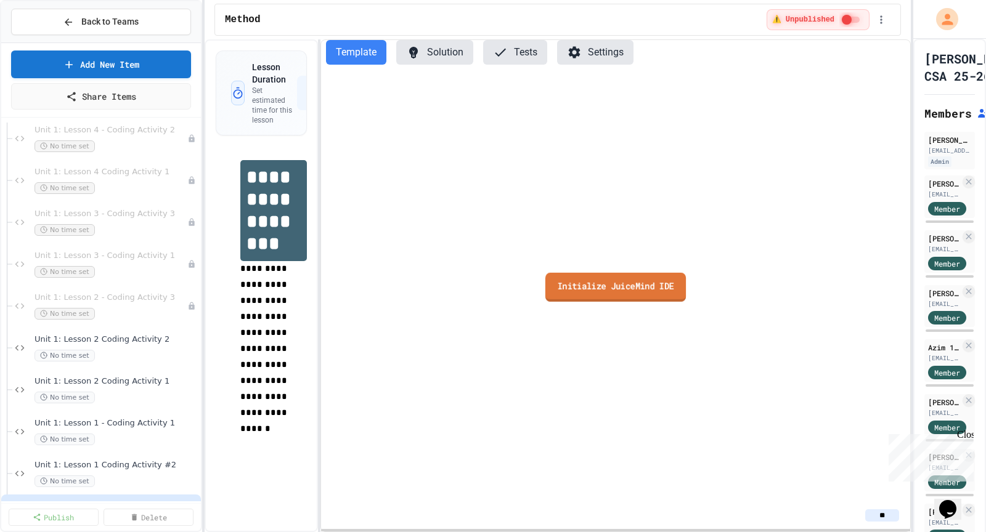
click at [601, 294] on link "Initialize JuiceMind IDE" at bounding box center [615, 286] width 140 height 29
drag, startPoint x: 408, startPoint y: 209, endPoint x: 507, endPoint y: 200, distance: 98.9
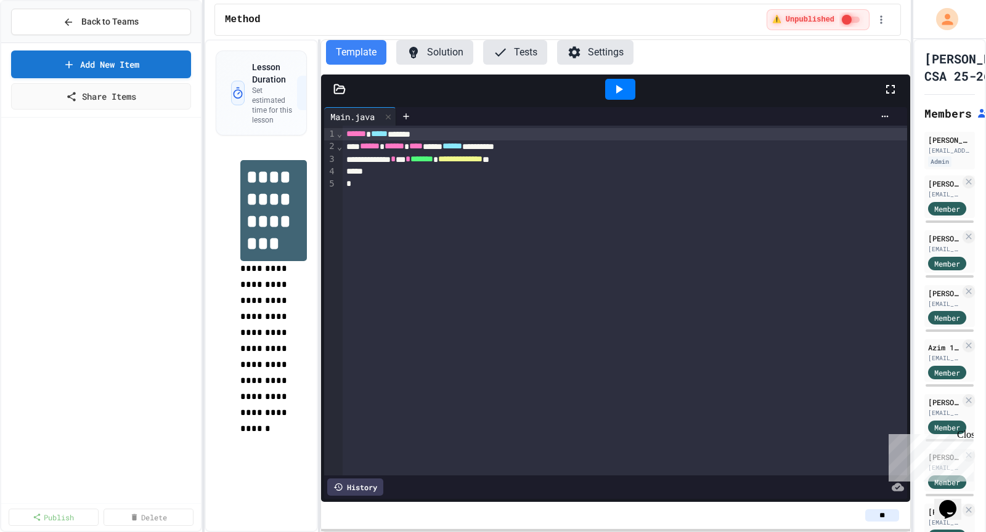
scroll to position [2987, 0]
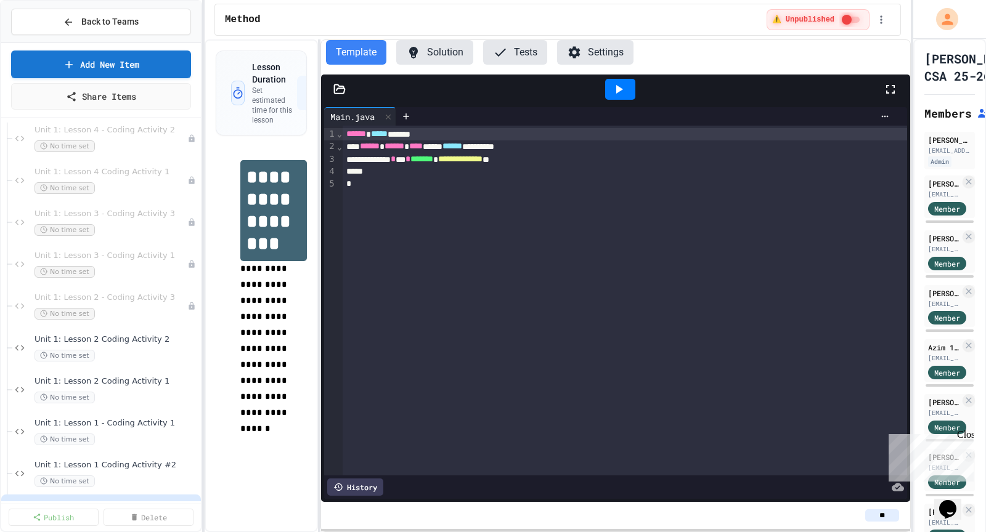
click at [438, 130] on div "****** ***** ******" at bounding box center [625, 134] width 565 height 12
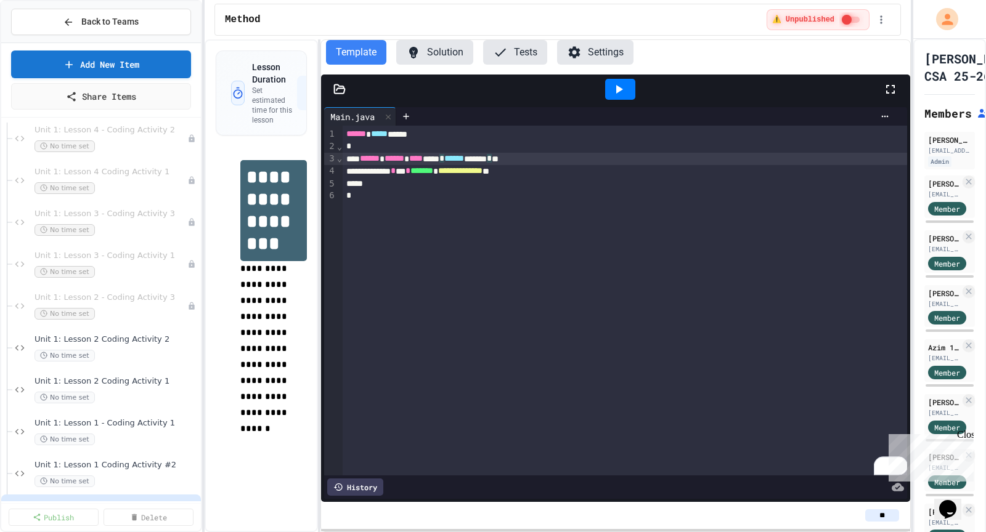
click at [567, 158] on div "****** ****** **** **** * ****** ******* * *" at bounding box center [625, 159] width 565 height 12
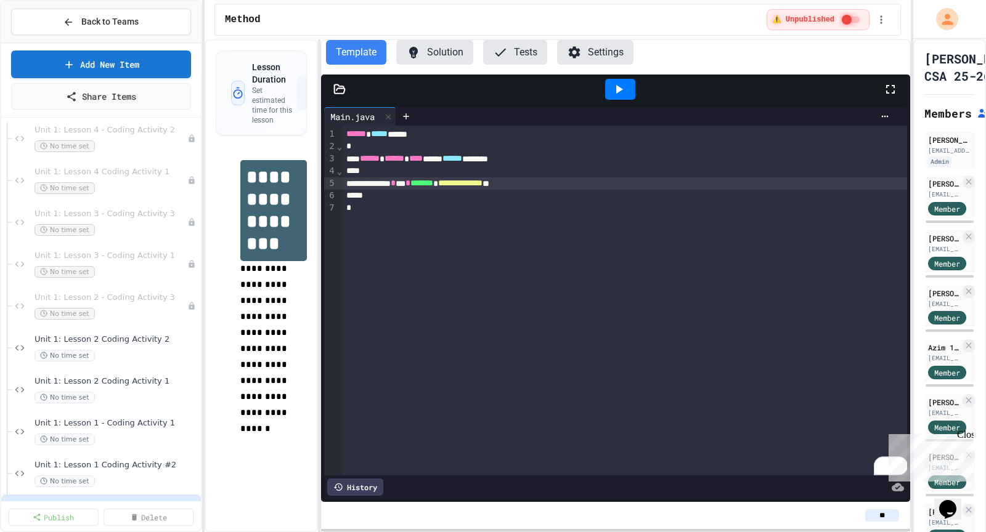
click at [389, 185] on div "**********" at bounding box center [625, 183] width 565 height 12
drag, startPoint x: 389, startPoint y: 185, endPoint x: 587, endPoint y: 182, distance: 197.8
click at [587, 182] on div "**********" at bounding box center [625, 183] width 565 height 12
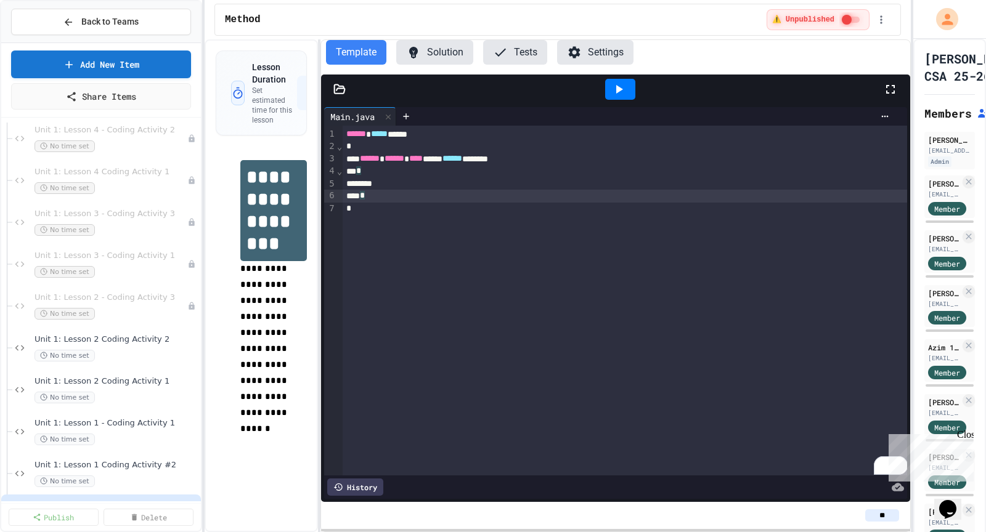
click at [379, 197] on div "*" at bounding box center [625, 196] width 565 height 12
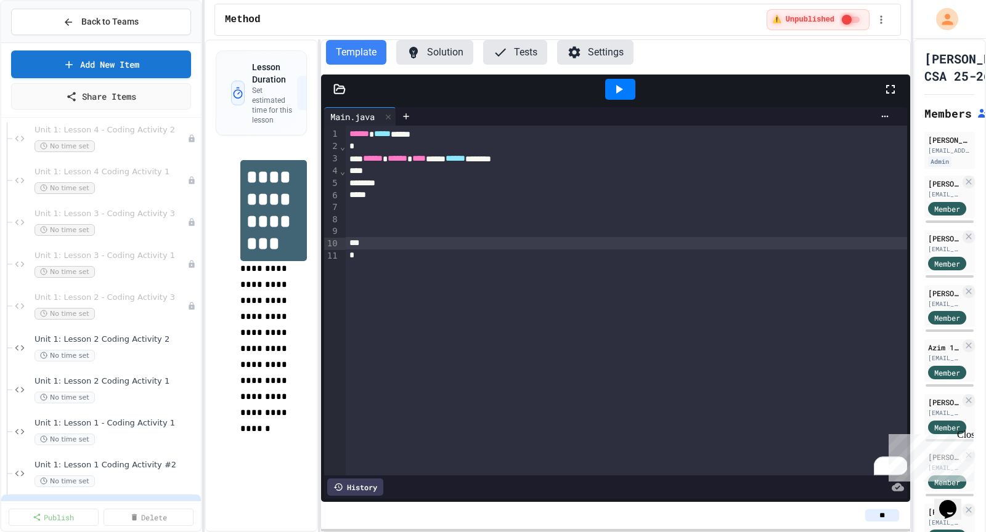
click at [395, 181] on div "To enrich screen reader interactions, please activate Accessibility in Grammarl…" at bounding box center [627, 183] width 562 height 12
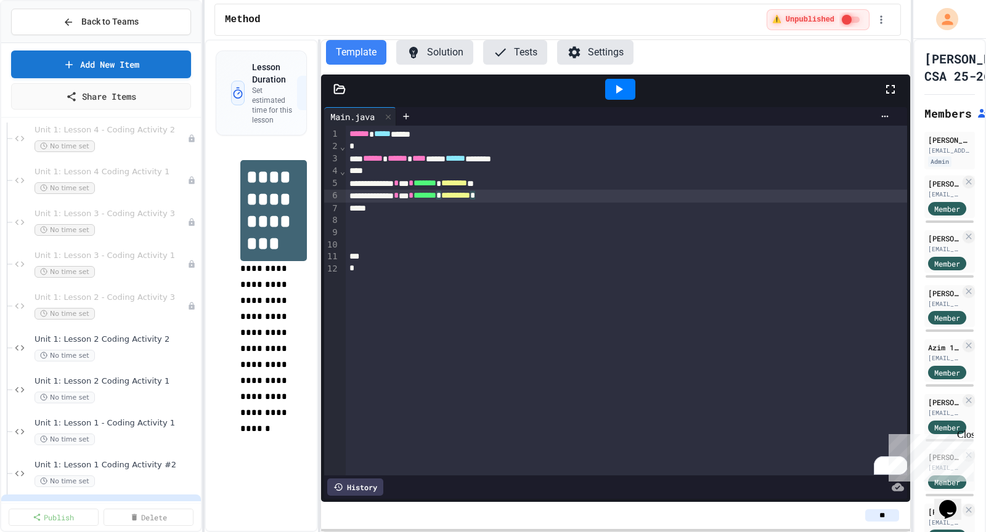
click at [550, 195] on div "****** * *** * ******* * ********* *" at bounding box center [627, 196] width 562 height 12
click at [564, 205] on div "****** * *** * ******* * ********* *" at bounding box center [627, 209] width 562 height 12
click at [618, 84] on icon at bounding box center [618, 89] width 15 height 15
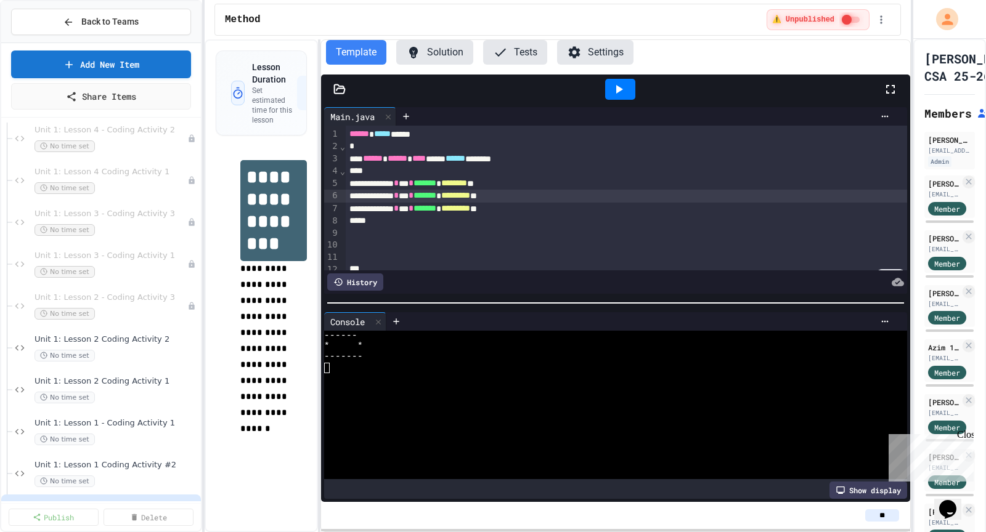
click at [567, 199] on div "****** * *** * ******* * ********* **" at bounding box center [627, 196] width 562 height 12
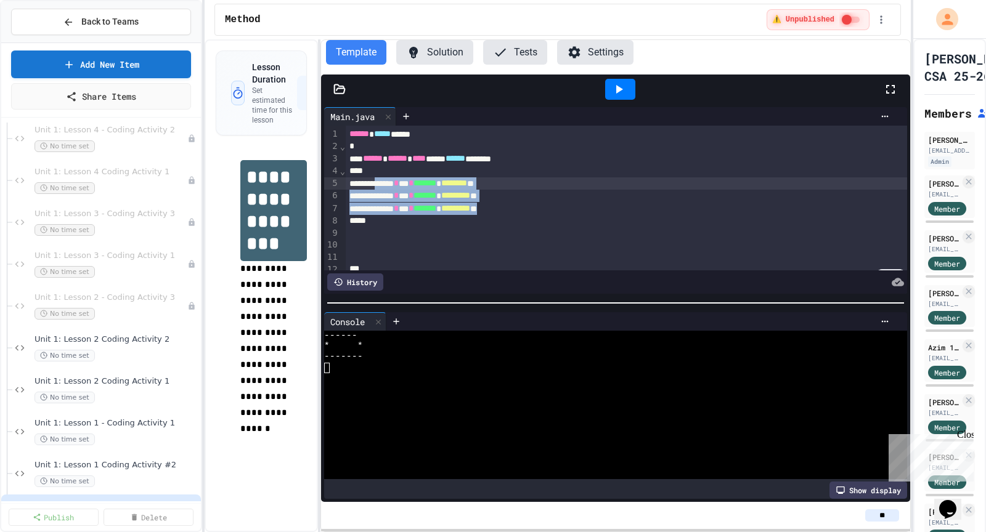
drag, startPoint x: 558, startPoint y: 209, endPoint x: 393, endPoint y: 181, distance: 166.8
click at [393, 181] on div "****** ***** **** * ****** ****** **** ***** ****** ******** * ****** * *** * *…" at bounding box center [627, 208] width 562 height 164
click at [550, 294] on div "Main.java Selection deleted 99 1 2 3 4 5 6 7 8 9 10 11 12 13 › ⌄ ⌄ ****** *****…" at bounding box center [615, 200] width 589 height 193
click at [567, 186] on div "****** * *** * ******* * ******** **" at bounding box center [627, 183] width 562 height 12
click at [567, 215] on div "*" at bounding box center [627, 221] width 562 height 12
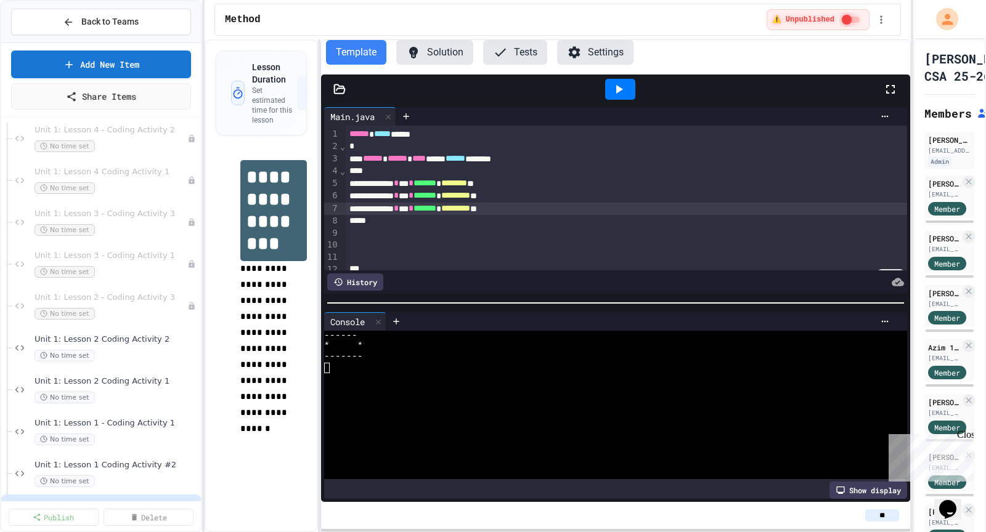
click at [567, 206] on div "****** * *** * ******* * ********* **" at bounding box center [627, 209] width 562 height 12
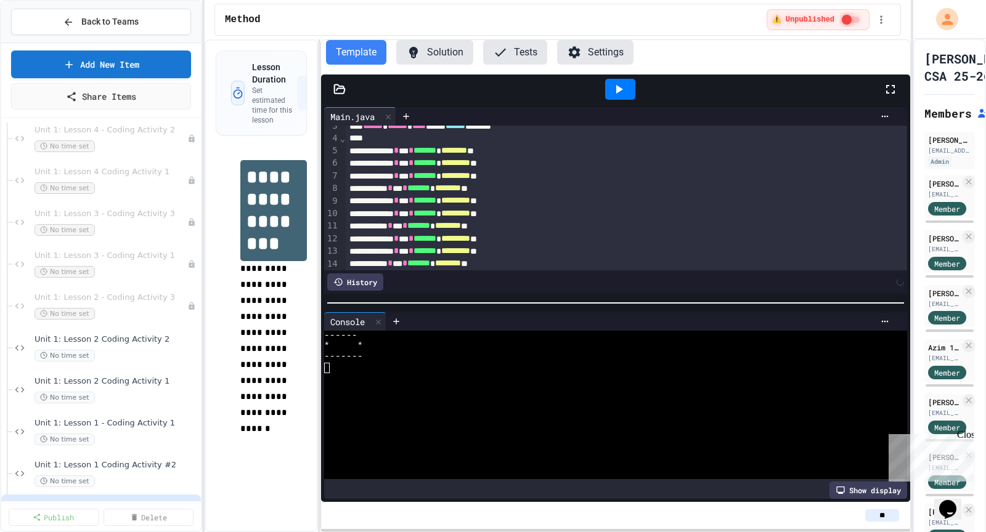
scroll to position [58, 0]
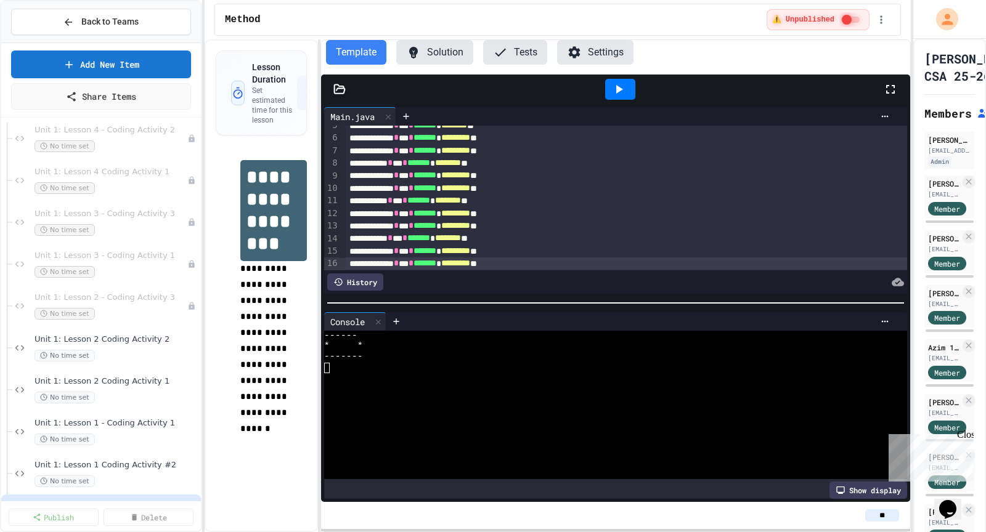
click at [625, 86] on icon at bounding box center [618, 89] width 15 height 15
drag, startPoint x: 625, startPoint y: 86, endPoint x: 643, endPoint y: 41, distance: 48.4
click at [643, 41] on div "Template Solution Tests Settings Files Main.java Tools Settings Output Main.jav…" at bounding box center [615, 271] width 589 height 462
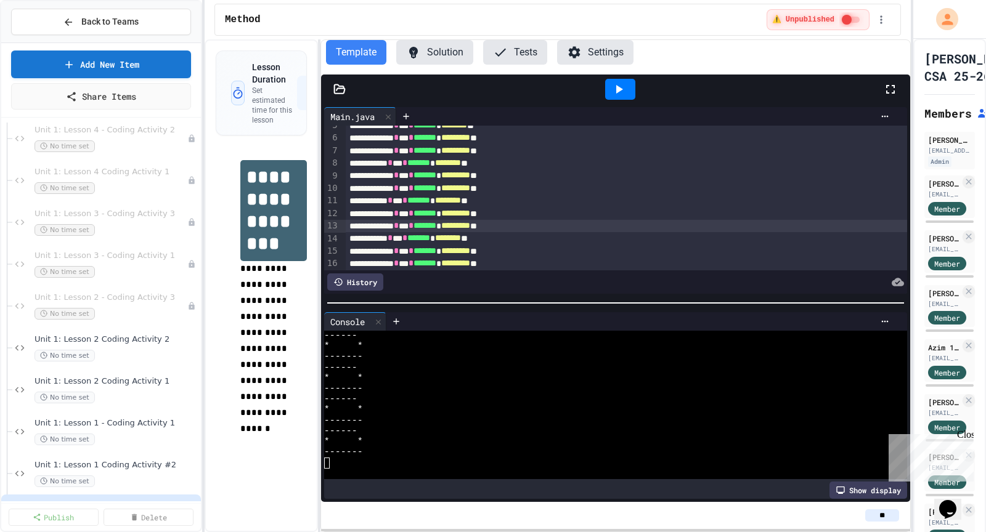
click at [558, 228] on div "****** * *** * ******* * ********* **" at bounding box center [627, 226] width 562 height 12
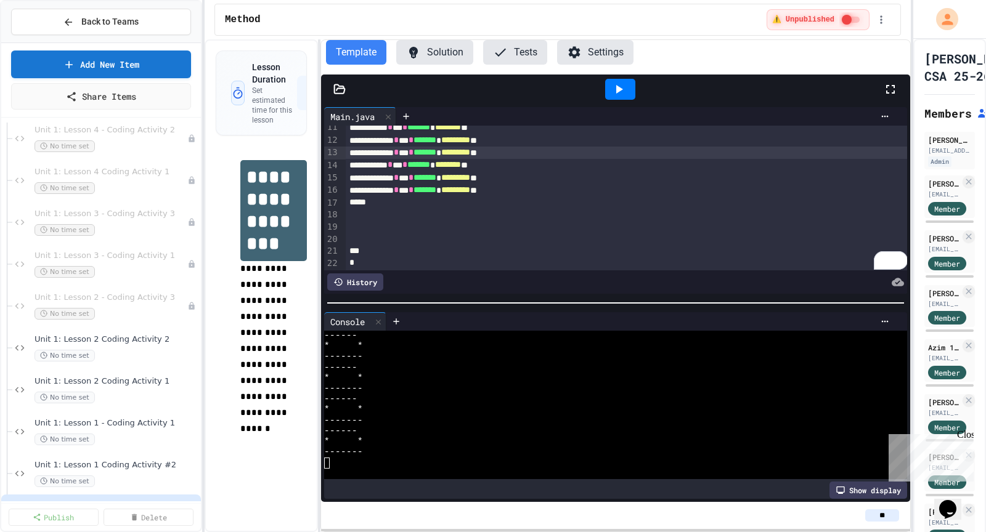
click at [559, 191] on div "****** * *** * ******* * ********* **" at bounding box center [627, 190] width 562 height 12
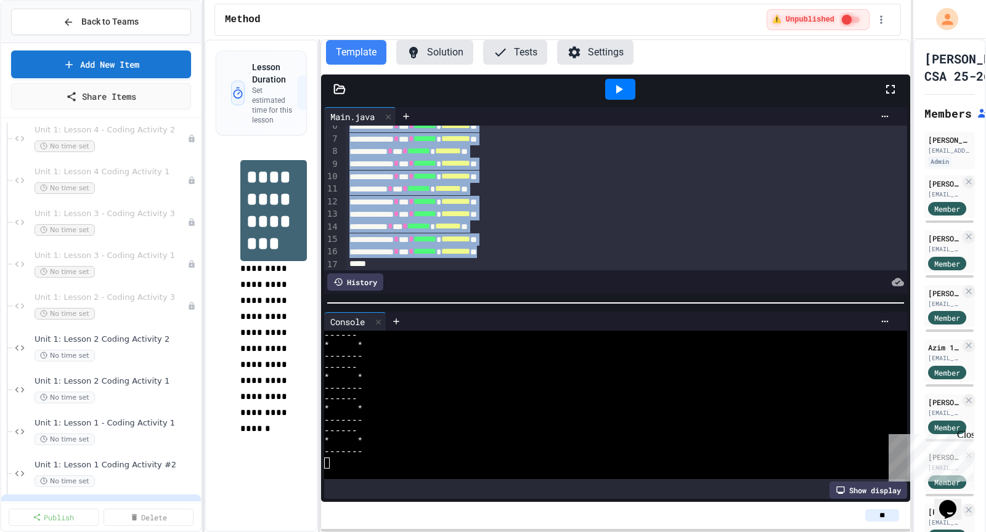
scroll to position [0, 0]
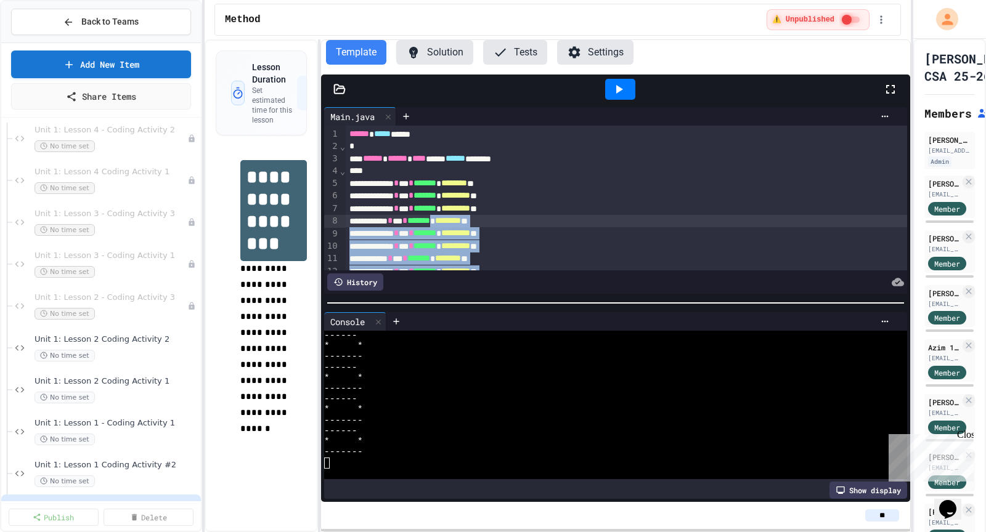
drag, startPoint x: 559, startPoint y: 191, endPoint x: 472, endPoint y: 216, distance: 90.9
click at [472, 216] on div "****** ***** **** * ****** ****** **** ***** ****** ******** * ****** * *** * *…" at bounding box center [627, 264] width 562 height 277
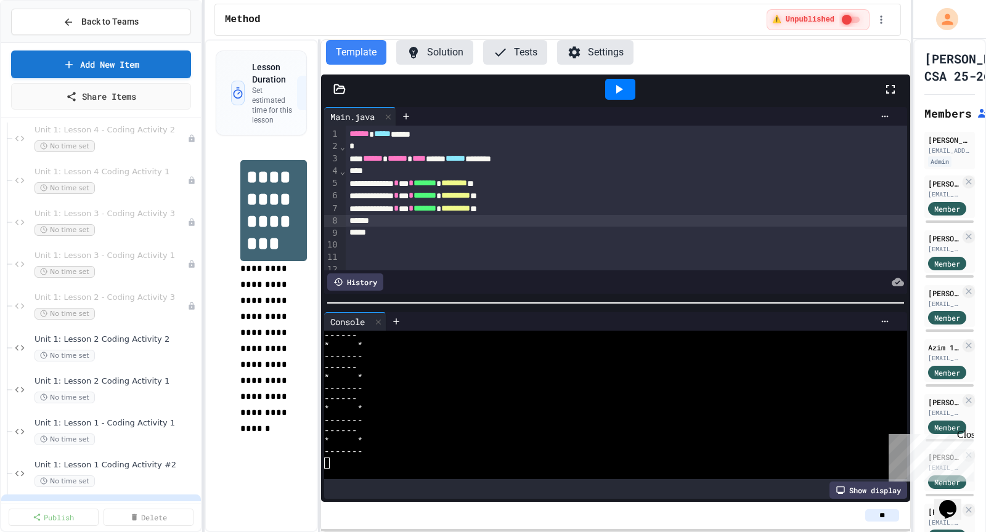
click at [472, 216] on div "To enrich screen reader interactions, please activate Accessibility in Grammarl…" at bounding box center [627, 221] width 562 height 12
click at [448, 234] on div "*" at bounding box center [627, 233] width 562 height 12
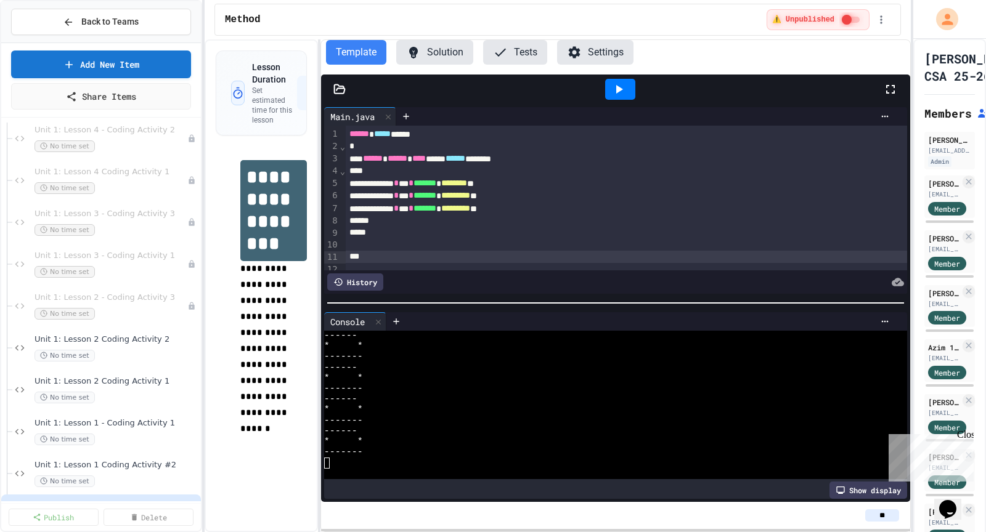
click at [399, 259] on div "To enrich screen reader interactions, please activate Accessibility in Grammarl…" at bounding box center [627, 257] width 562 height 12
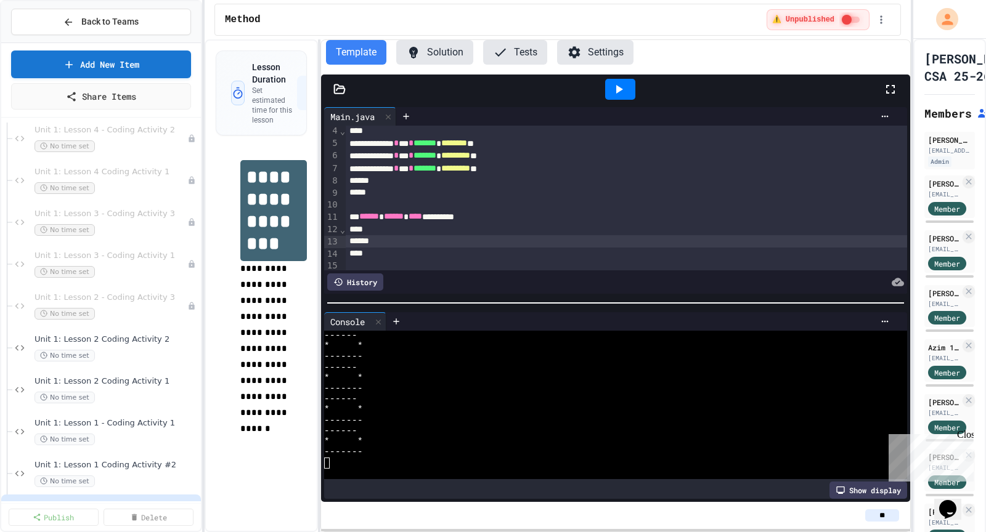
scroll to position [28, 0]
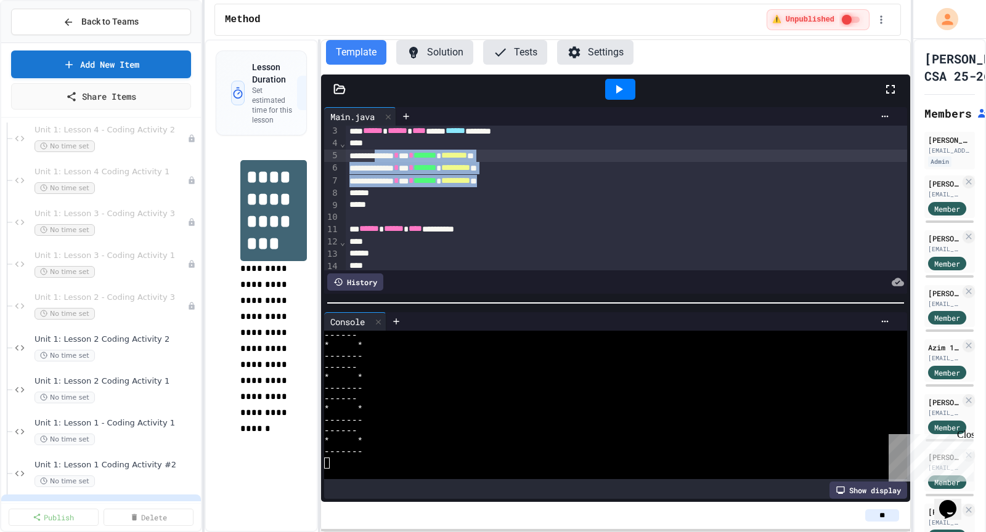
drag, startPoint x: 554, startPoint y: 184, endPoint x: 389, endPoint y: 155, distance: 167.7
click at [389, 155] on div "****** ***** **** * ****** ****** **** ***** ****** ******** * ****** * *** * *…" at bounding box center [627, 216] width 562 height 237
copy div "* *** * ******* * ******** ** ****** * *** * ******* * ********* ** ****** * **…"
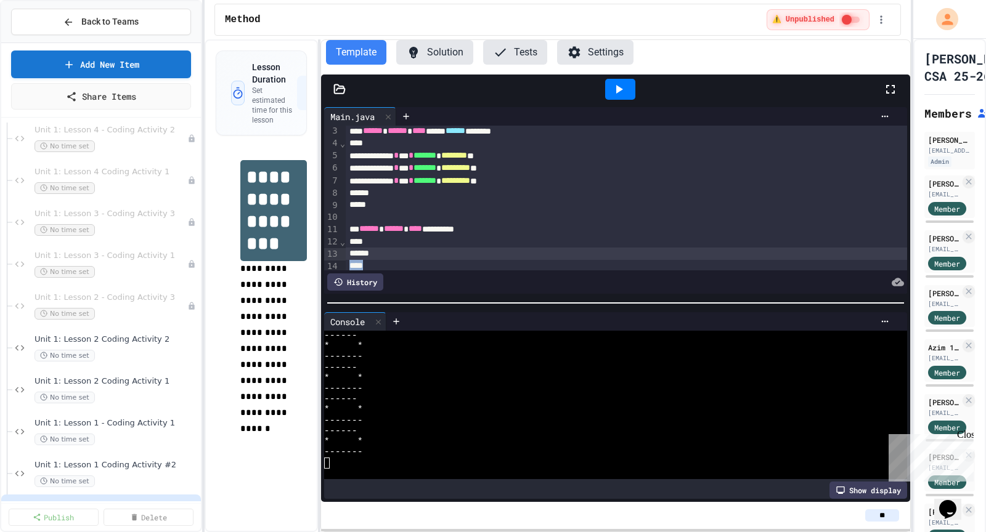
click at [428, 260] on div "*" at bounding box center [627, 266] width 562 height 12
click at [428, 259] on div "****** ***** **** * ****** ****** **** ***** ****** ******** * ****** * *** * *…" at bounding box center [627, 216] width 562 height 237
click at [434, 245] on div "*" at bounding box center [627, 242] width 562 height 12
click at [442, 257] on div "To enrich screen reader interactions, please activate Accessibility in Grammarl…" at bounding box center [627, 254] width 562 height 12
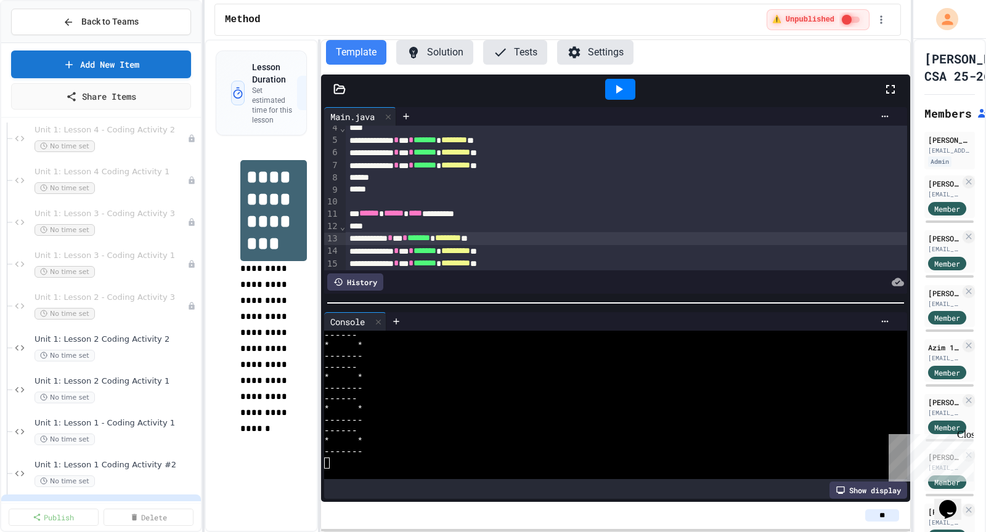
click at [380, 240] on div "****** * *** * ******* * ******** **" at bounding box center [627, 238] width 562 height 12
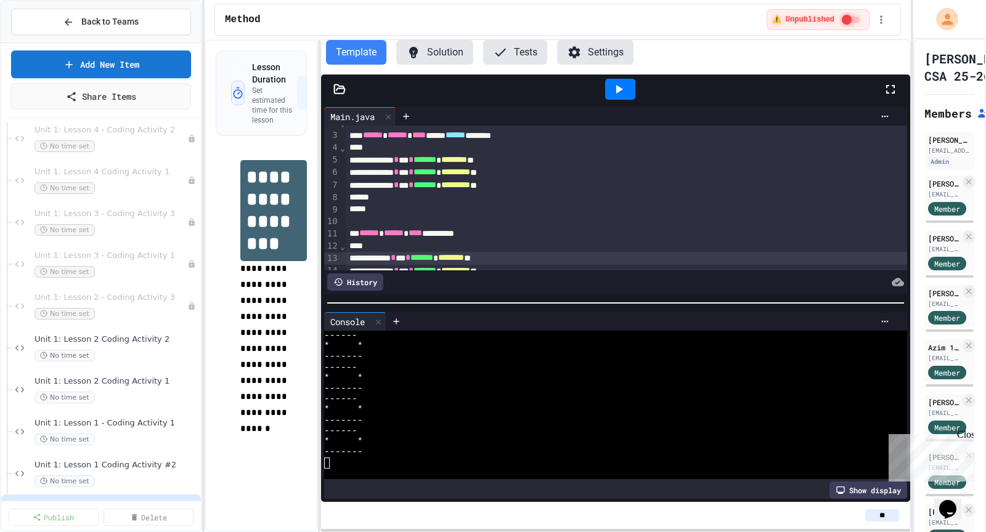
scroll to position [12, 0]
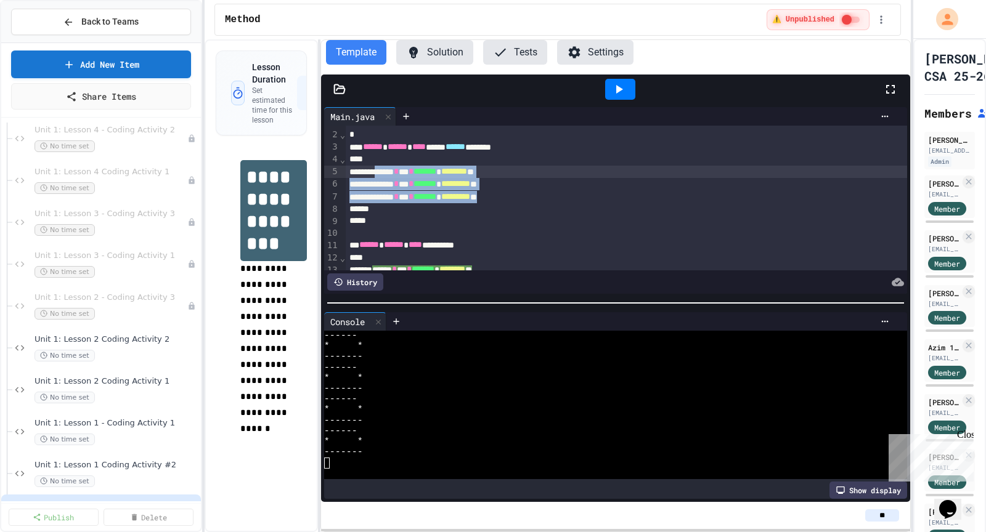
drag, startPoint x: 562, startPoint y: 197, endPoint x: 389, endPoint y: 169, distance: 174.7
click at [389, 169] on div "****** ***** **** * ****** ****** **** ***** ****** ******** * ****** * *** * *…" at bounding box center [627, 245] width 562 height 263
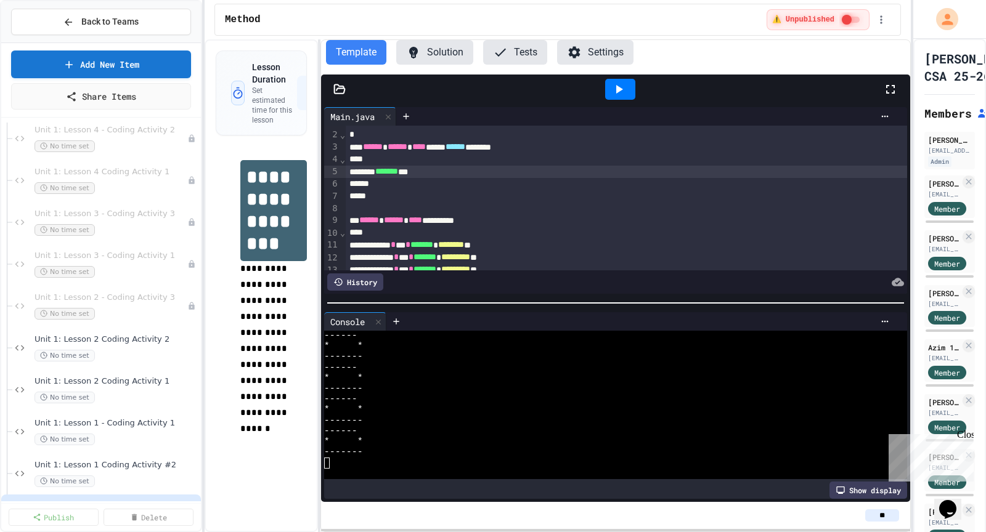
click at [628, 94] on div at bounding box center [620, 89] width 30 height 21
click at [628, 94] on div "Stop" at bounding box center [619, 89] width 57 height 23
click at [619, 87] on icon at bounding box center [619, 89] width 7 height 9
click at [619, 87] on div at bounding box center [620, 89] width 30 height 21
click at [619, 87] on icon at bounding box center [619, 89] width 7 height 9
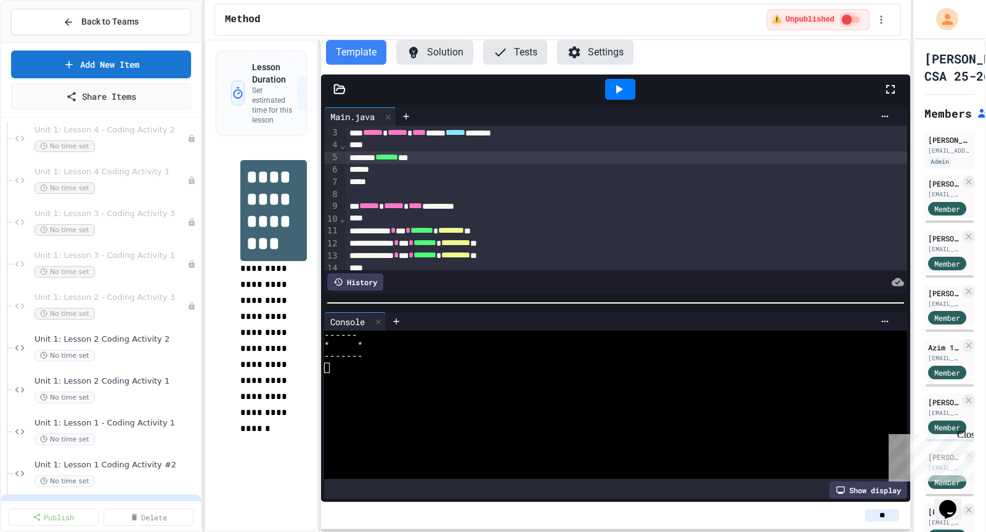
scroll to position [30, 0]
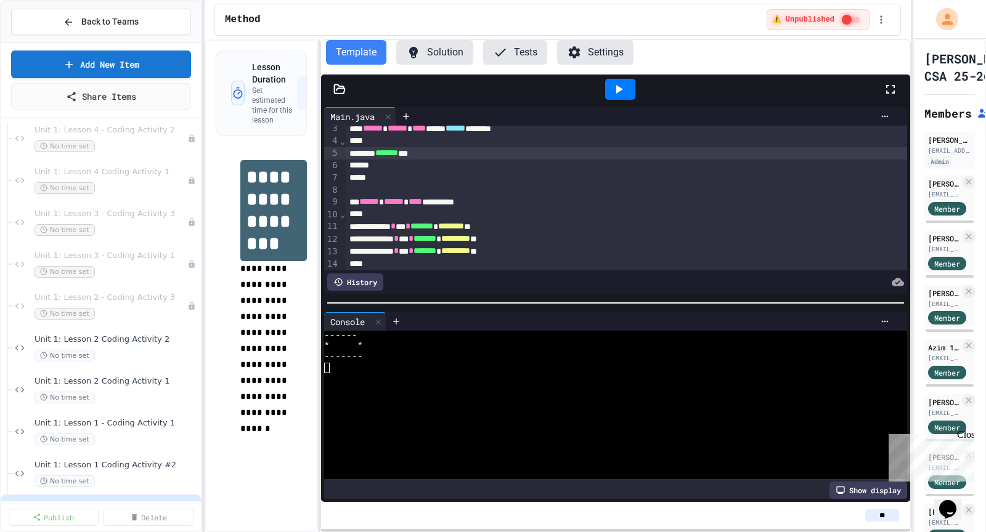
click at [450, 153] on div "******* ***" at bounding box center [627, 153] width 562 height 12
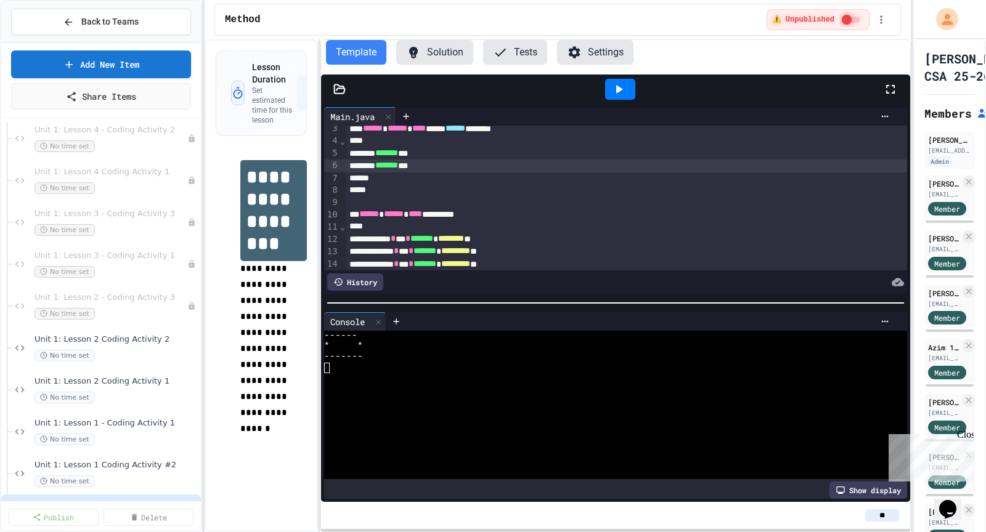
click at [628, 83] on div at bounding box center [620, 89] width 30 height 21
click at [394, 168] on span "*******" at bounding box center [386, 165] width 23 height 9
click at [391, 168] on span "*******" at bounding box center [386, 165] width 23 height 9
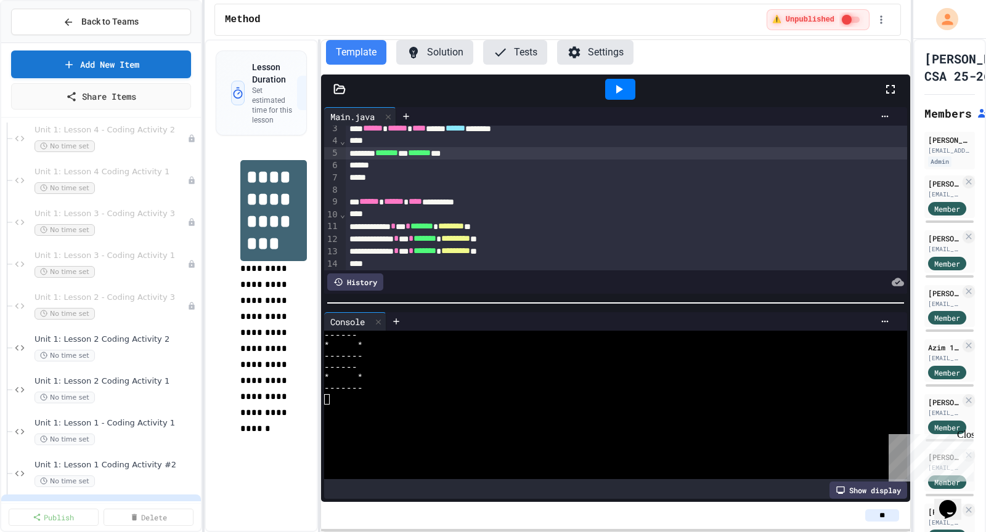
click at [509, 155] on div "******* *** ******* ***" at bounding box center [627, 153] width 562 height 12
click at [607, 87] on div at bounding box center [620, 89] width 30 height 21
click at [431, 150] on span "*******" at bounding box center [419, 152] width 23 height 9
click at [625, 87] on icon at bounding box center [618, 89] width 15 height 15
click at [388, 151] on div "******* ** * *** * ******** ***" at bounding box center [627, 153] width 562 height 12
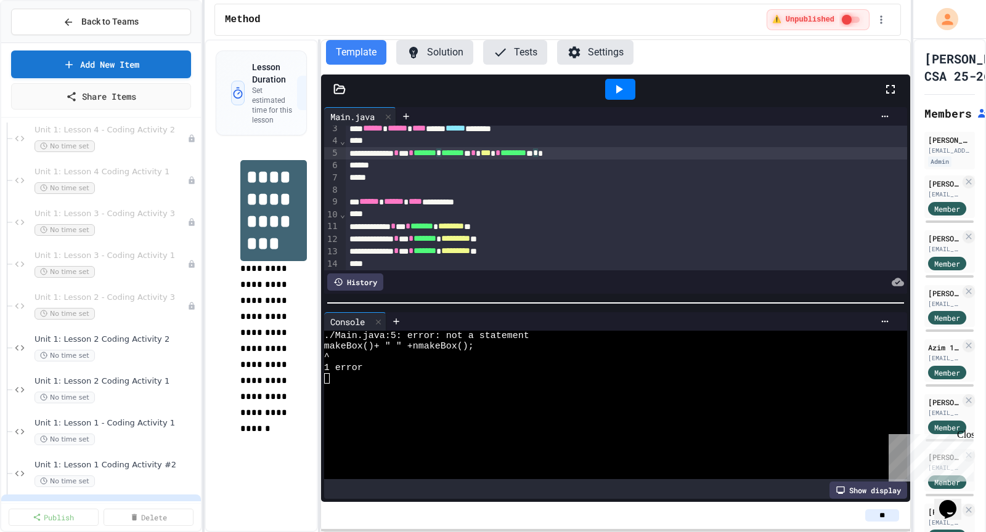
click at [526, 150] on span "********" at bounding box center [513, 152] width 26 height 9
click at [617, 86] on icon at bounding box center [619, 89] width 7 height 9
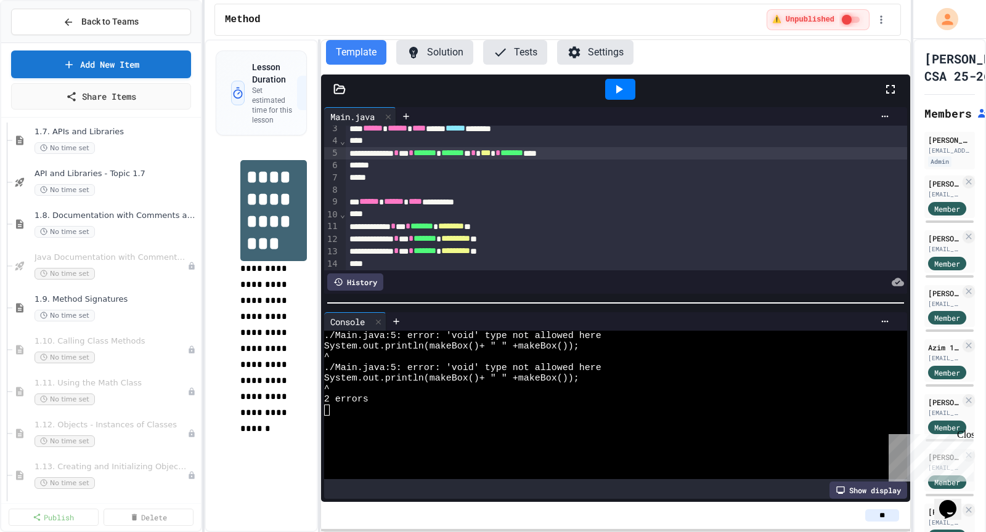
scroll to position [760, 0]
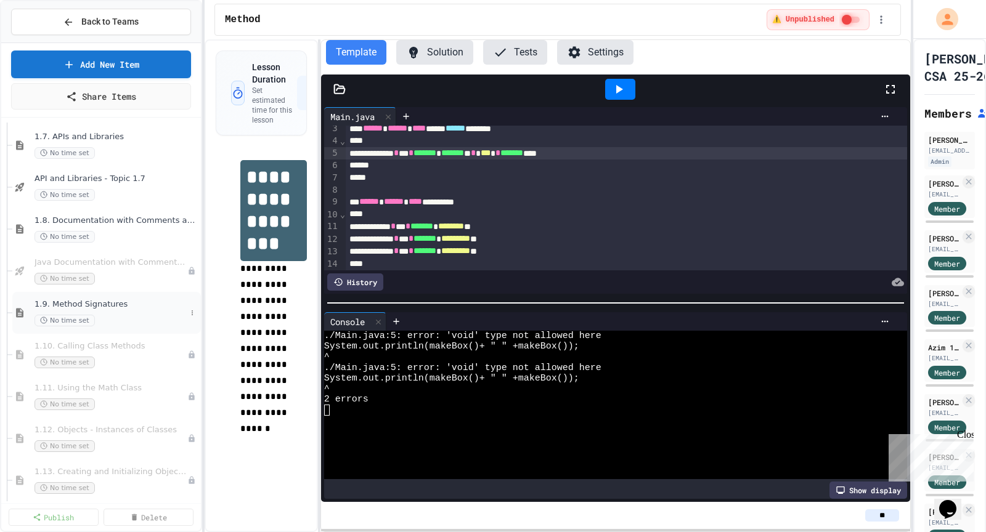
click at [118, 305] on span "1.9. Method Signatures" at bounding box center [110, 304] width 152 height 10
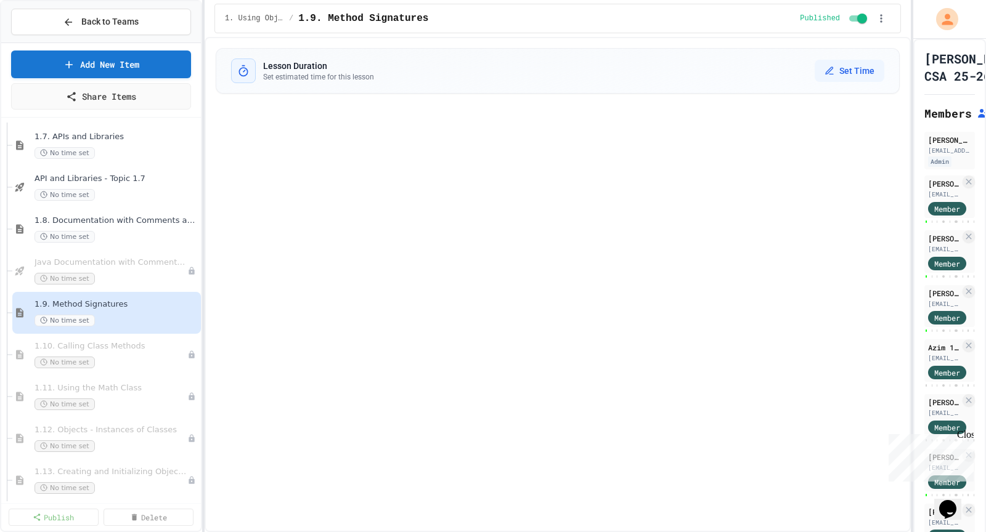
select select "***"
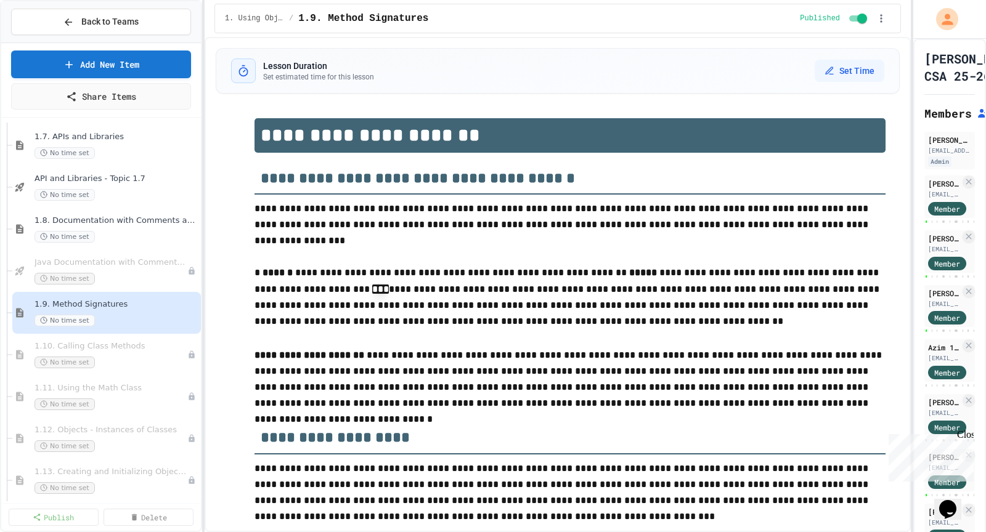
scroll to position [5177, 0]
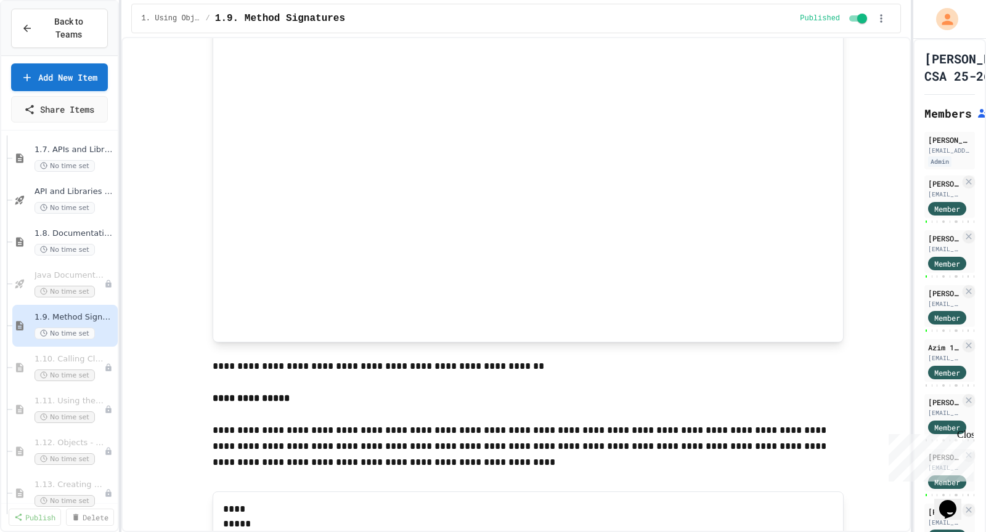
click at [123, 304] on div "**********" at bounding box center [493, 266] width 986 height 532
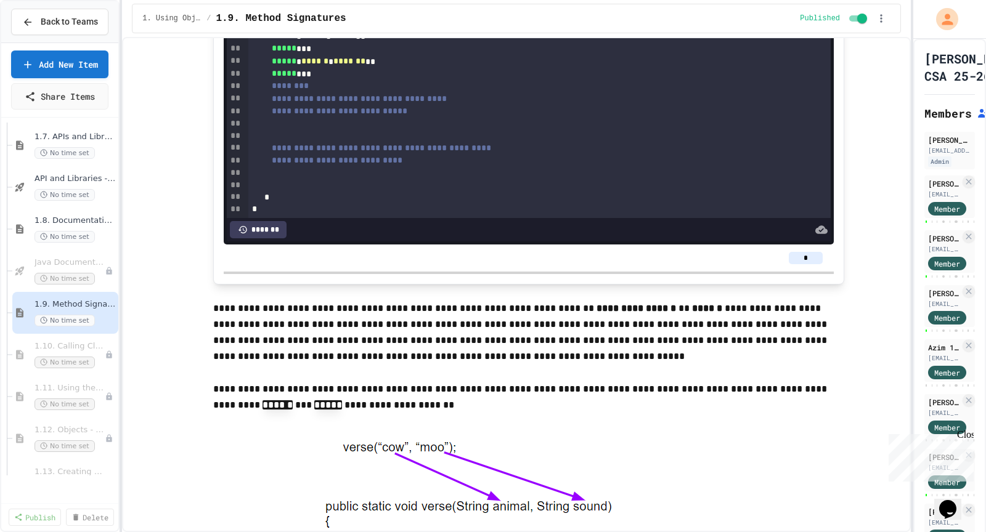
scroll to position [5949, 0]
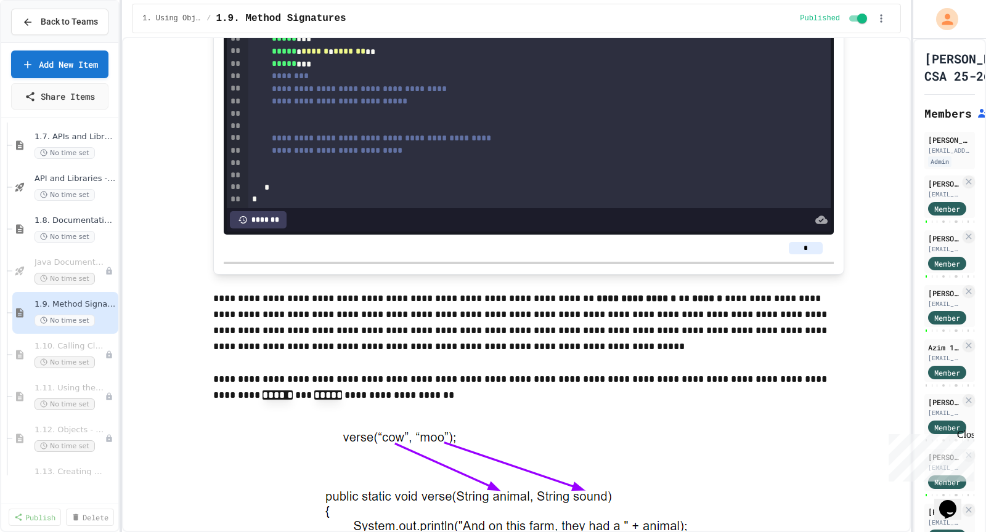
click at [357, 83] on div "********" at bounding box center [539, 76] width 583 height 12
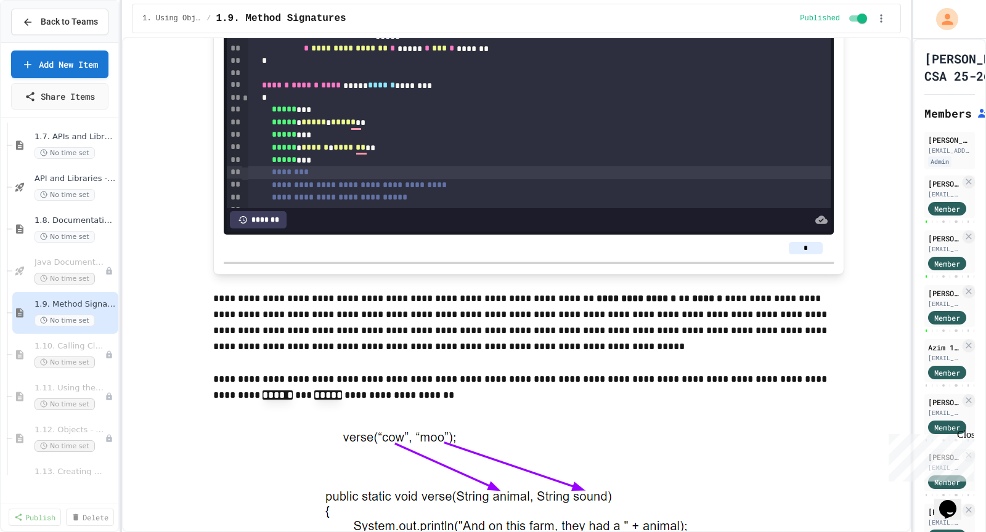
scroll to position [15, 0]
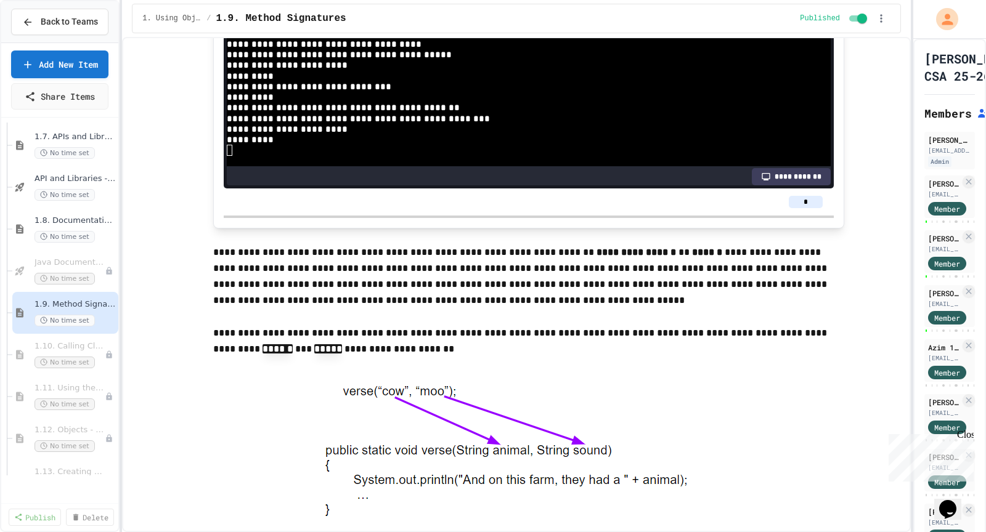
scroll to position [315, 0]
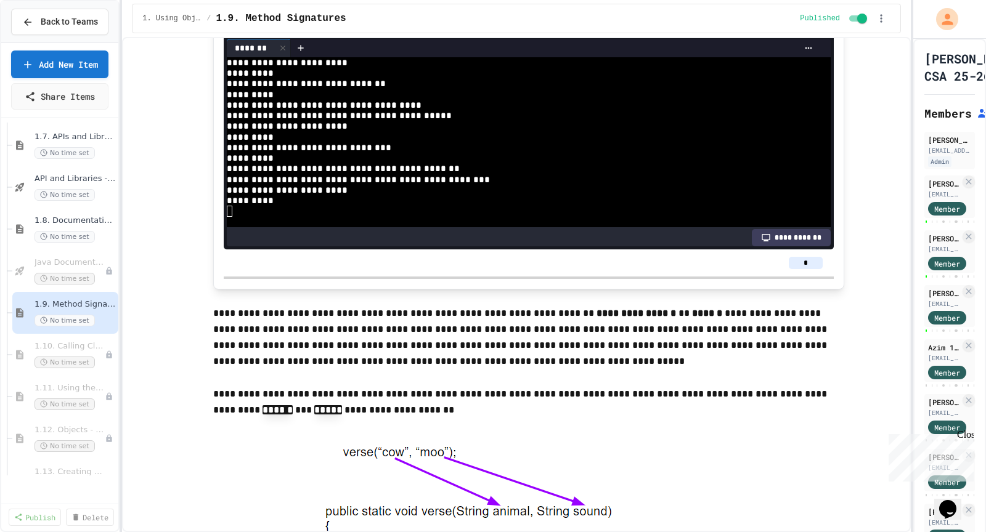
scroll to position [5930, 0]
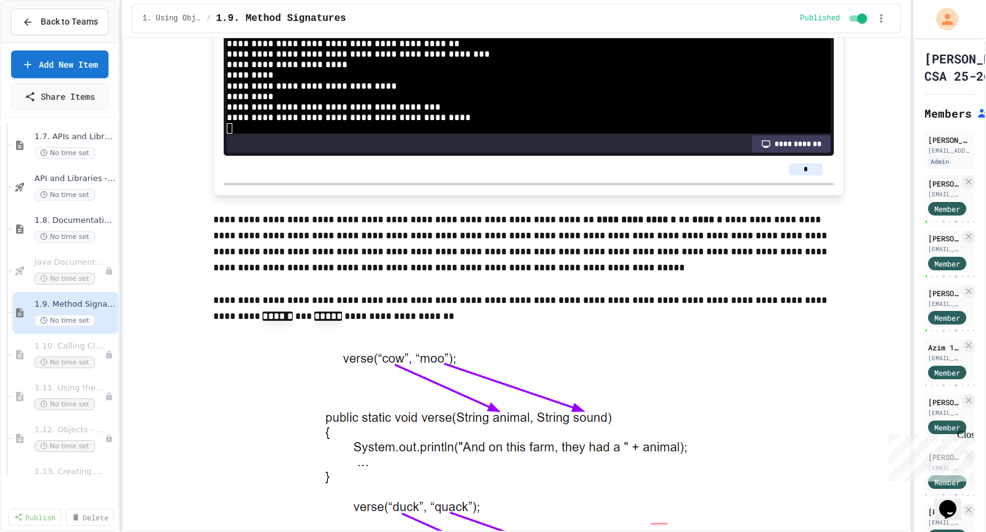
scroll to position [319, 0]
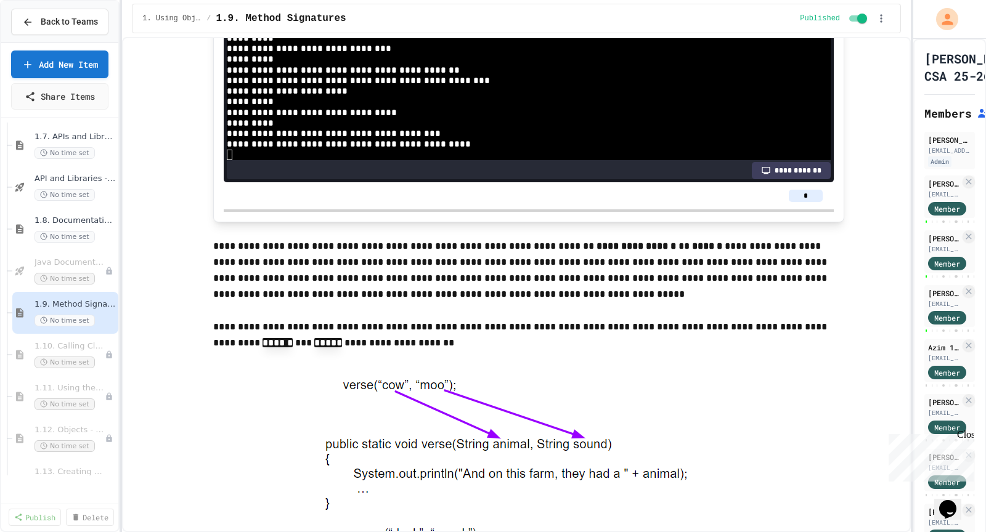
scroll to position [5992, 0]
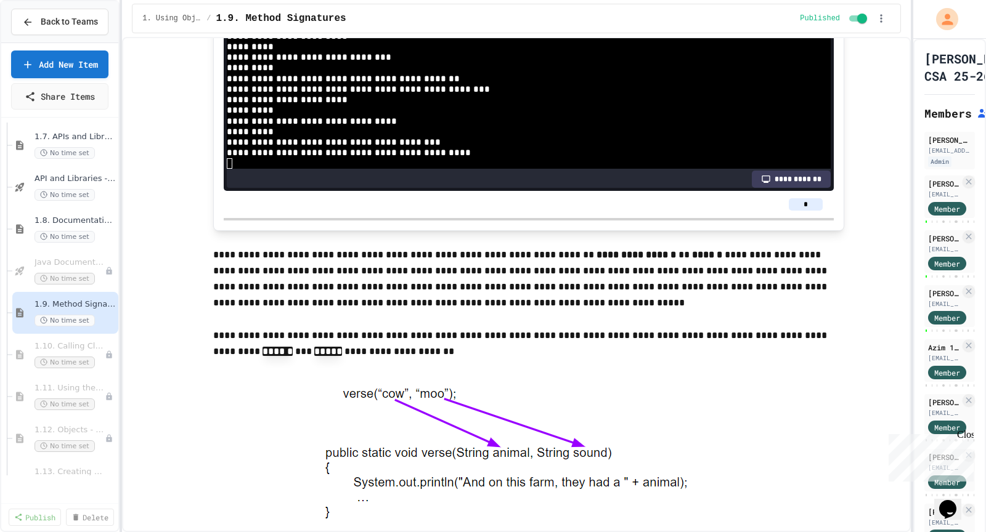
drag, startPoint x: 373, startPoint y: 84, endPoint x: 404, endPoint y: 84, distance: 30.2
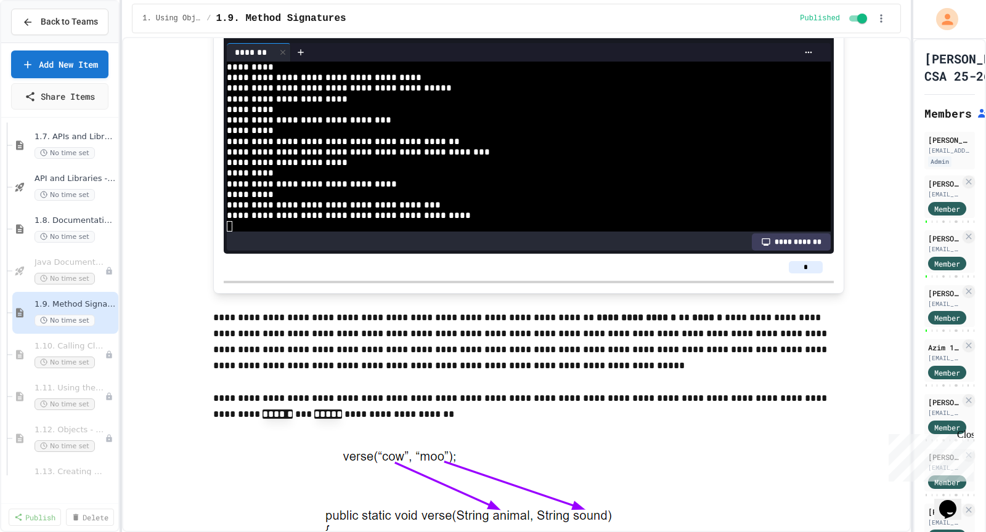
scroll to position [5922, 0]
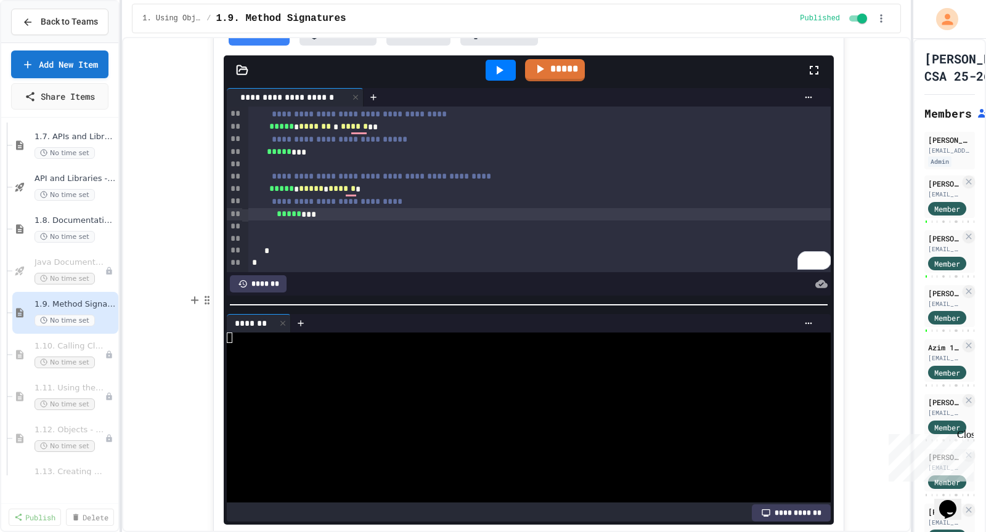
scroll to position [5700, 0]
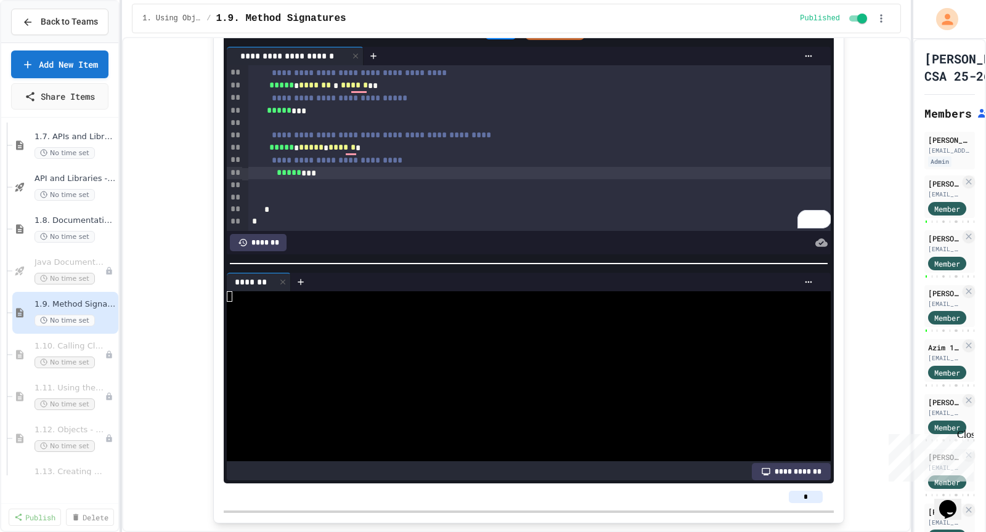
click at [508, 39] on div "To enrich screen reader interactions, please activate Accessibility in Grammarl…" at bounding box center [500, 28] width 30 height 21
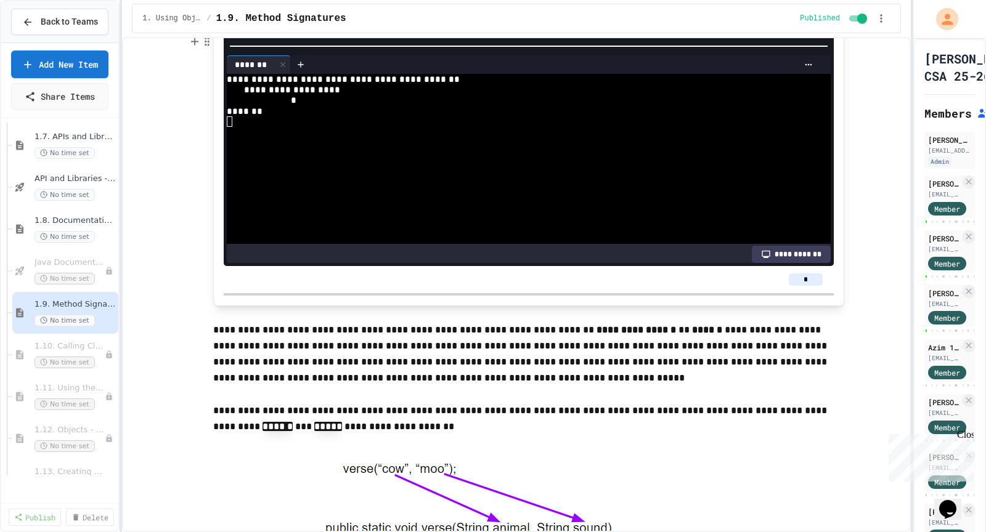
scroll to position [5918, 0]
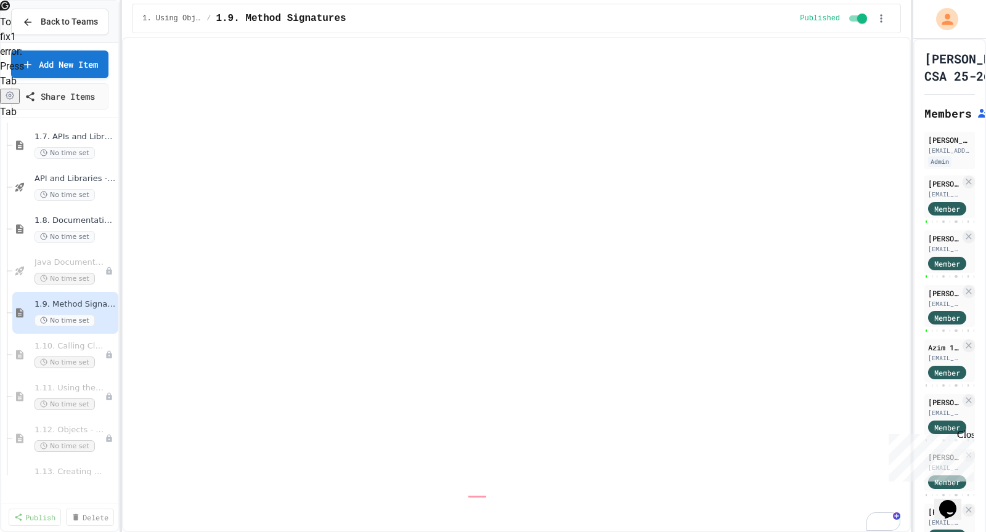
scroll to position [10566, 0]
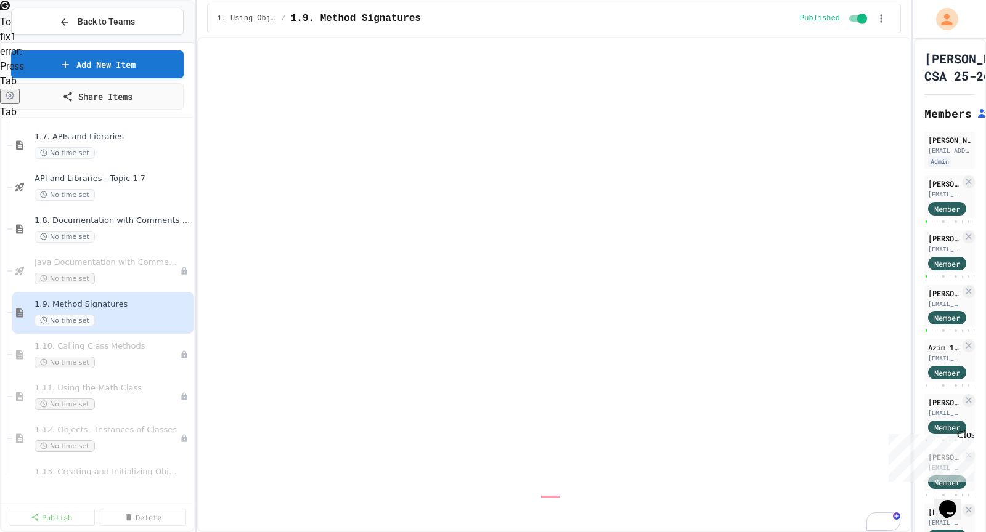
click at [197, 360] on div "**********" at bounding box center [493, 266] width 986 height 532
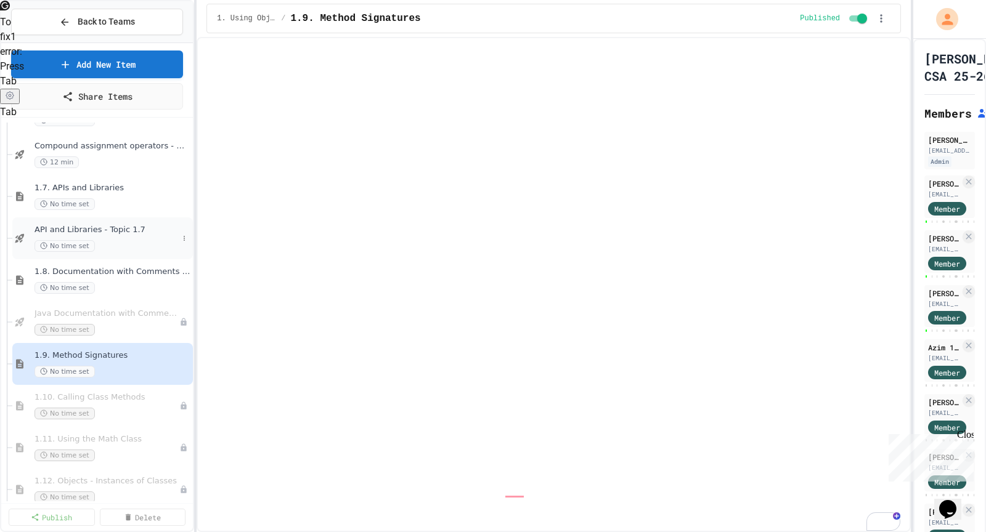
scroll to position [706, 0]
click at [184, 238] on icon at bounding box center [184, 240] width 1 height 5
click at [155, 305] on button "Unpublish" at bounding box center [160, 305] width 95 height 22
click at [187, 238] on icon at bounding box center [184, 240] width 7 height 7
click at [213, 230] on div at bounding box center [493, 266] width 986 height 532
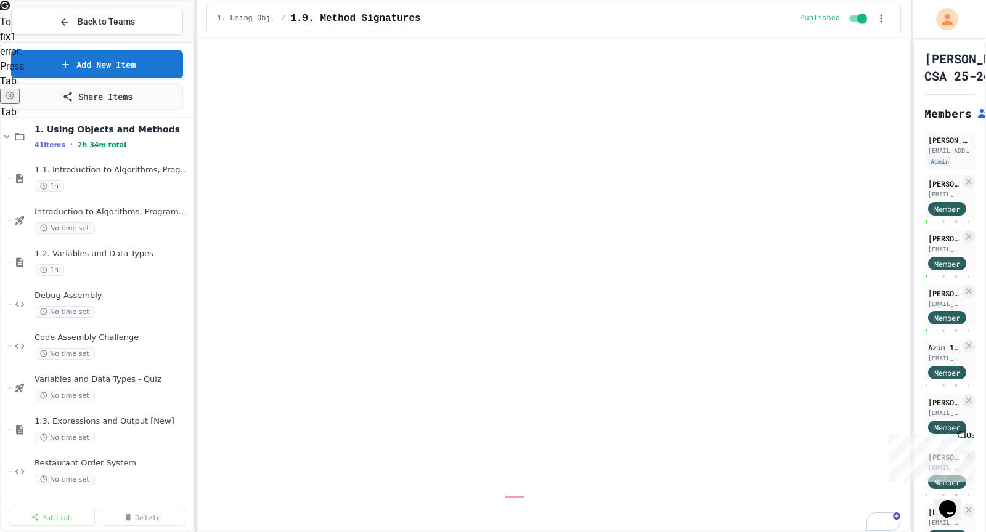
scroll to position [0, 0]
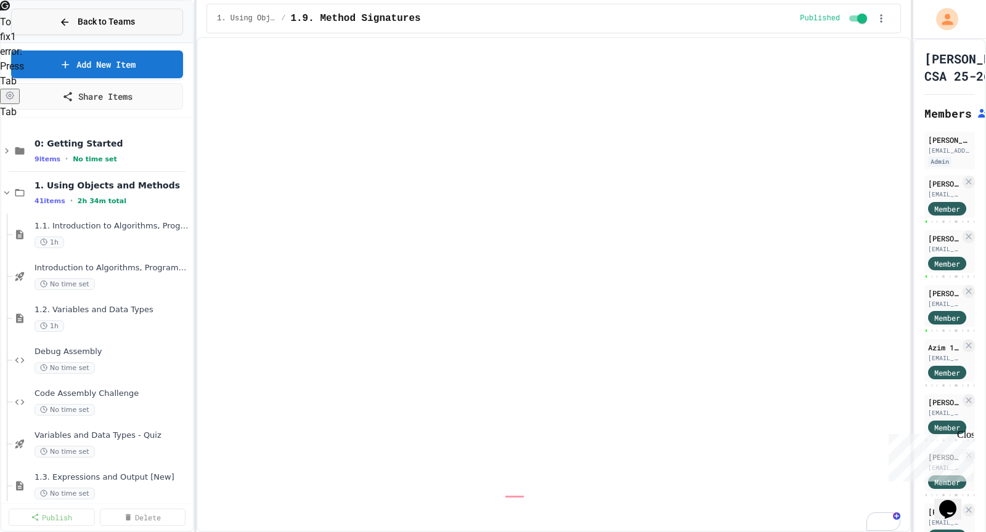
click at [108, 15] on span "Back to Teams" at bounding box center [106, 21] width 57 height 13
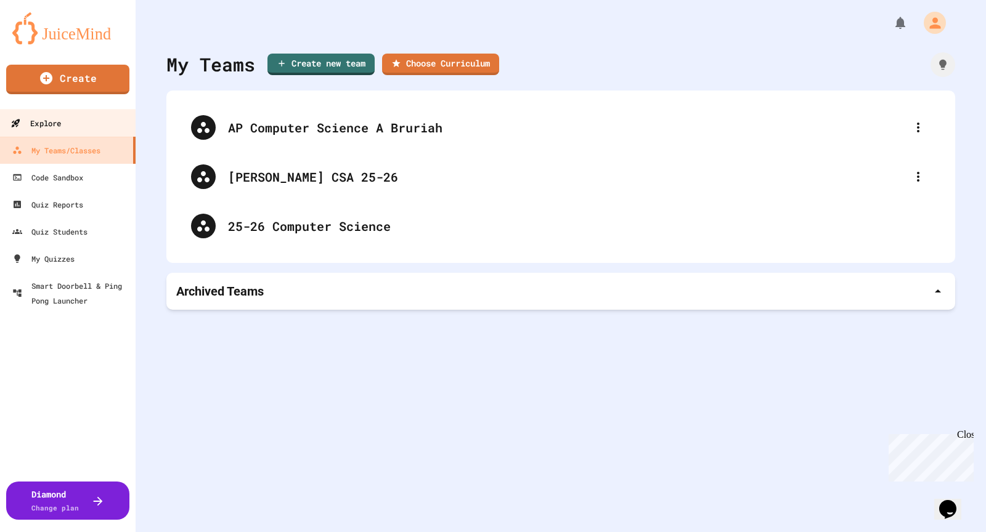
click at [53, 116] on div "Explore" at bounding box center [35, 123] width 51 height 15
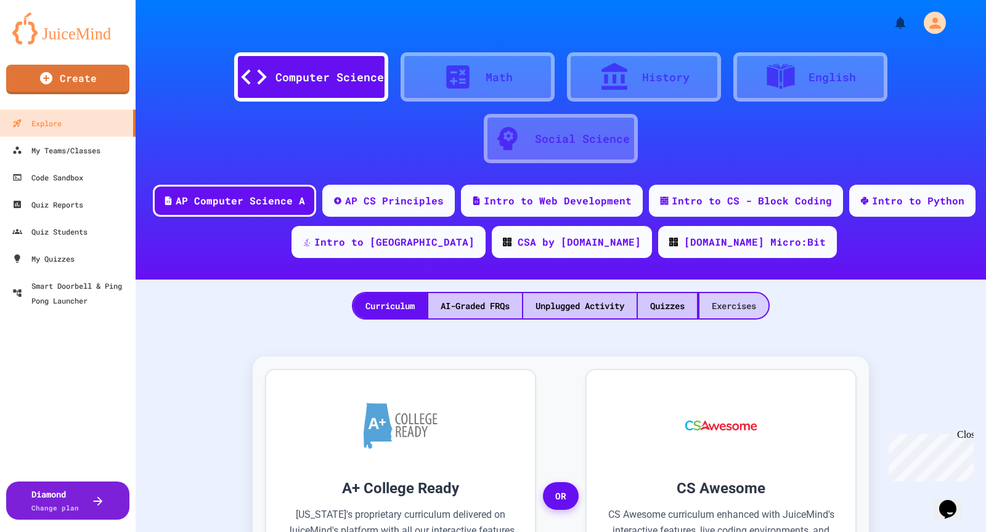
click at [735, 312] on div "Exercises" at bounding box center [733, 305] width 69 height 25
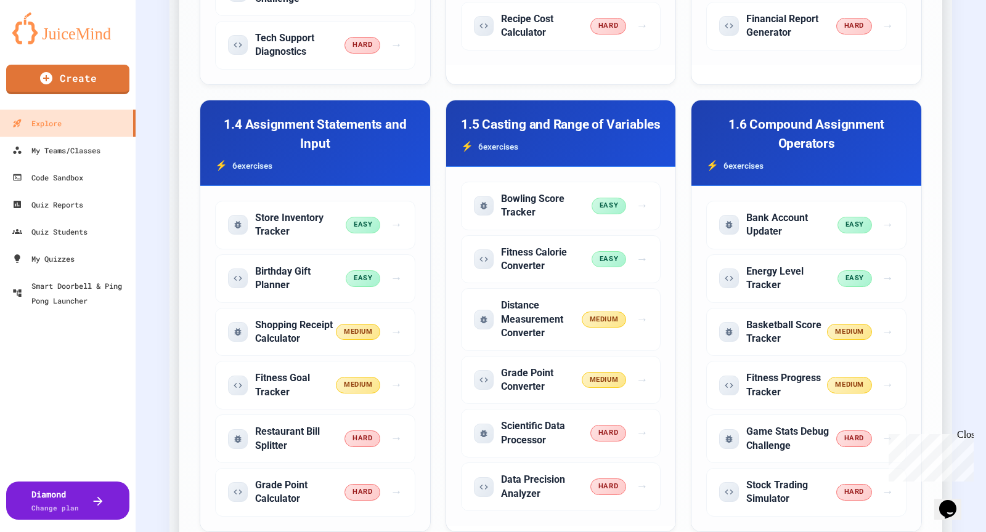
scroll to position [818, 0]
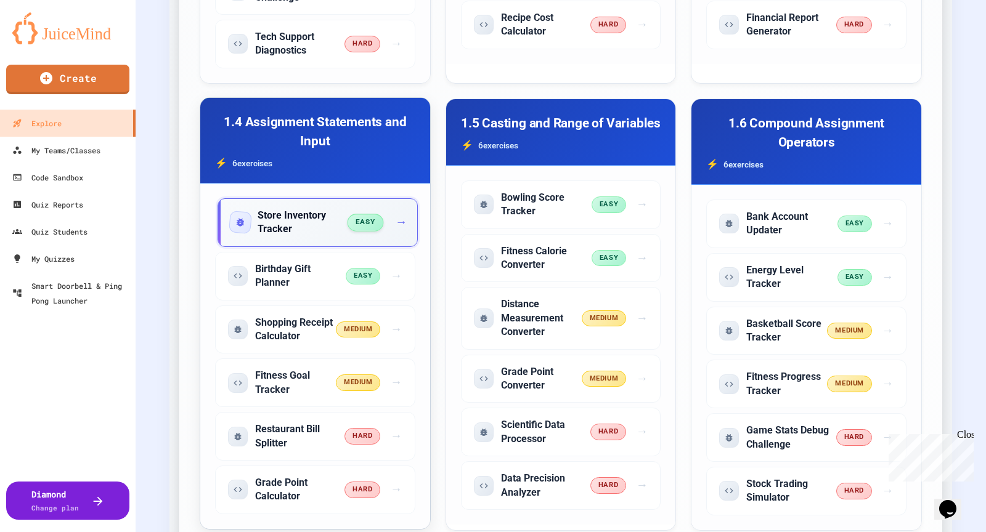
click at [291, 237] on h5 "Store Inventory Tracker" at bounding box center [303, 223] width 91 height 28
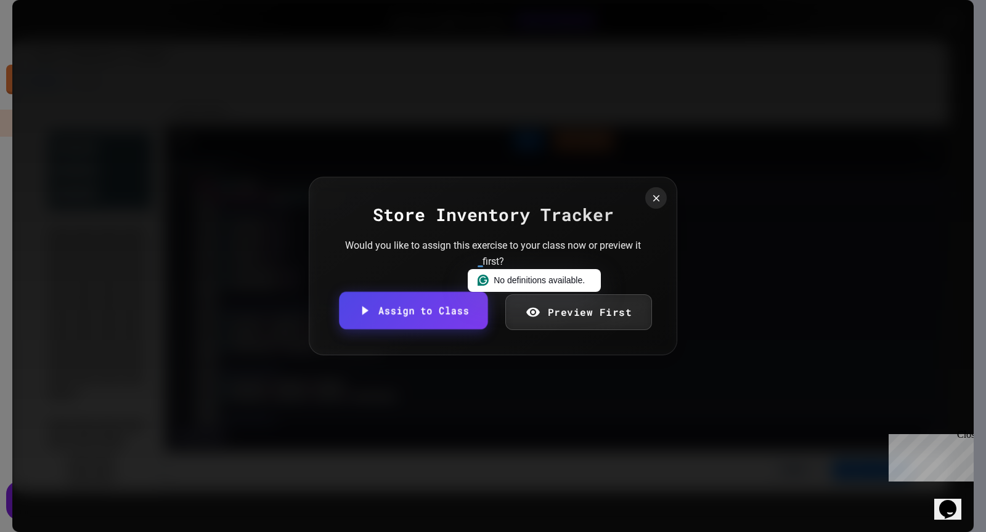
click at [454, 314] on link "Assign to Class" at bounding box center [413, 310] width 148 height 38
click at [438, 298] on body "We are updating our servers at 9:30PM EST [DATE]. [PERSON_NAME] should continue…" at bounding box center [493, 266] width 986 height 532
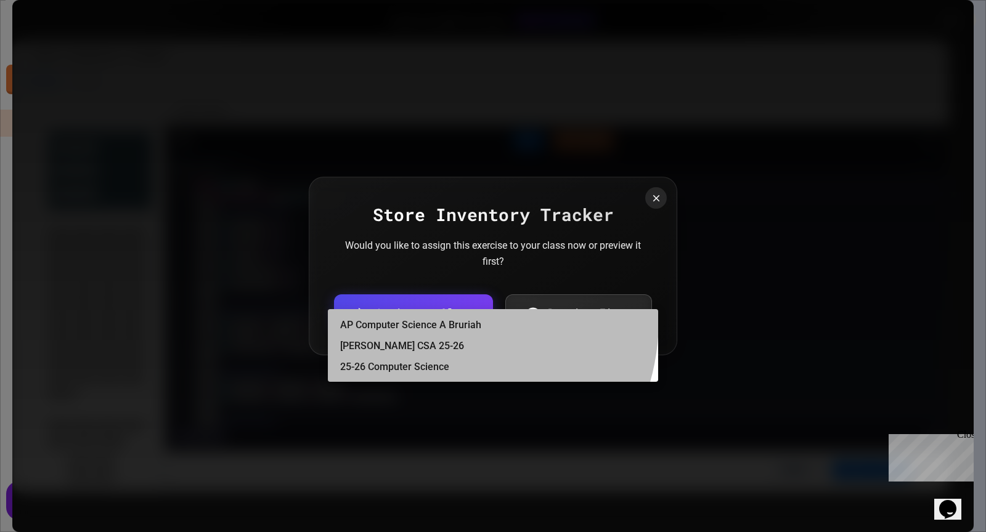
click at [432, 347] on li "[PERSON_NAME] CSA 25-26" at bounding box center [499, 346] width 318 height 20
type input "**********"
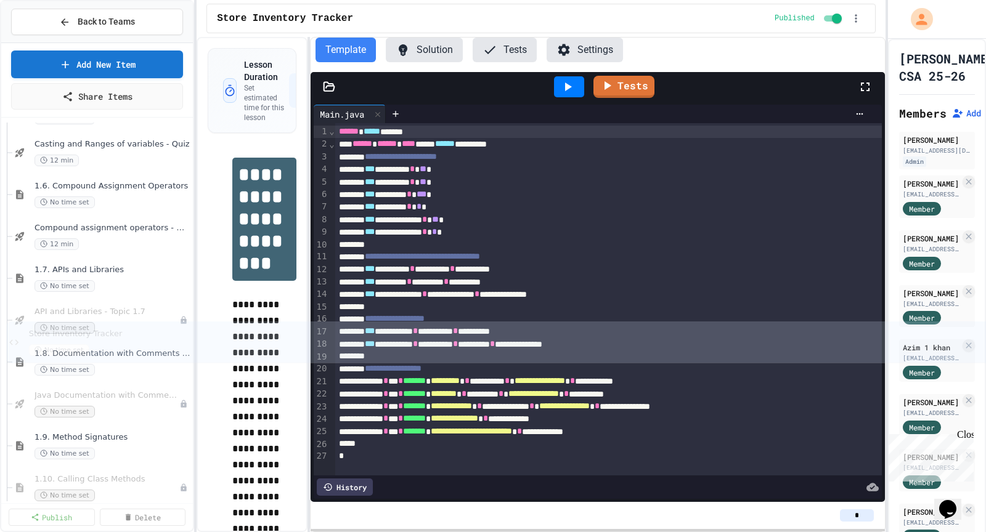
scroll to position [682, 0]
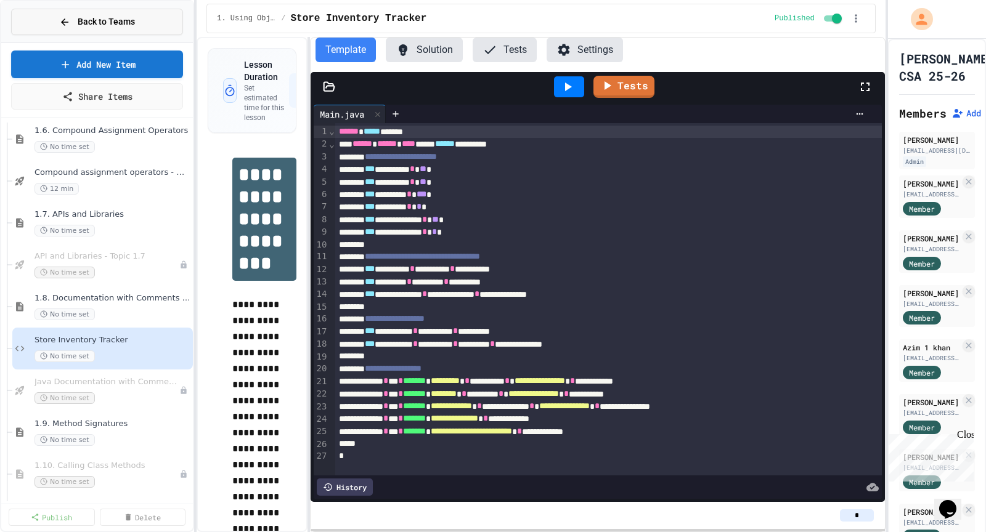
click at [108, 22] on span "Back to Teams" at bounding box center [106, 21] width 57 height 13
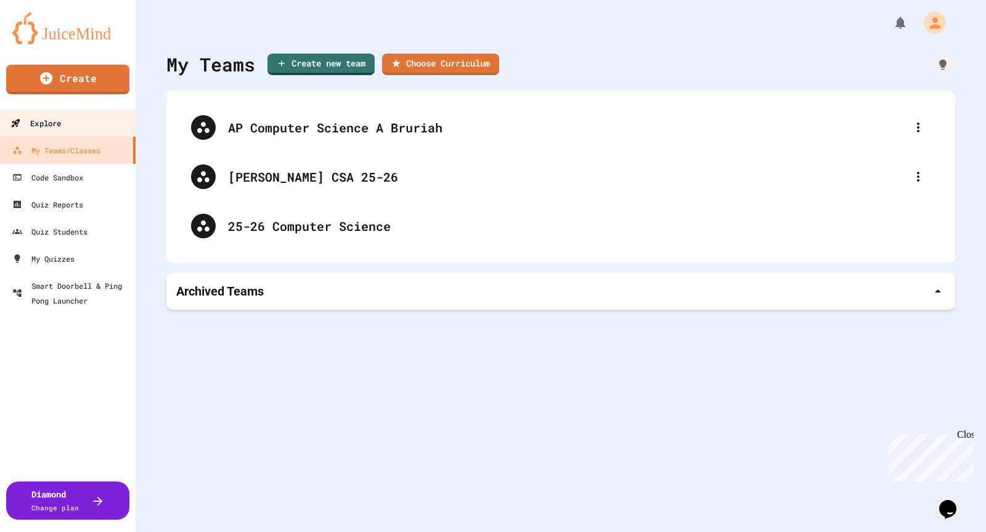
click at [55, 122] on div "Explore" at bounding box center [35, 123] width 51 height 15
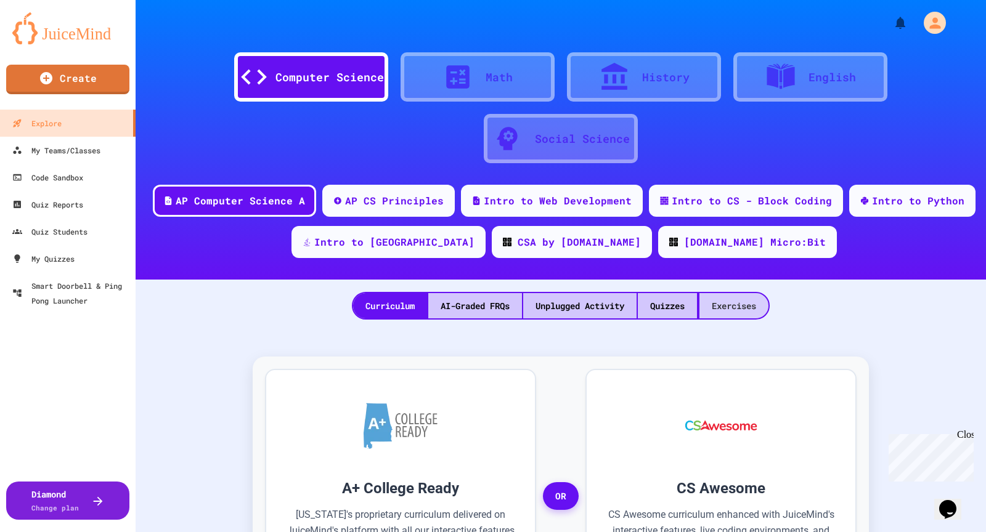
click at [738, 300] on div "Exercises" at bounding box center [733, 305] width 69 height 25
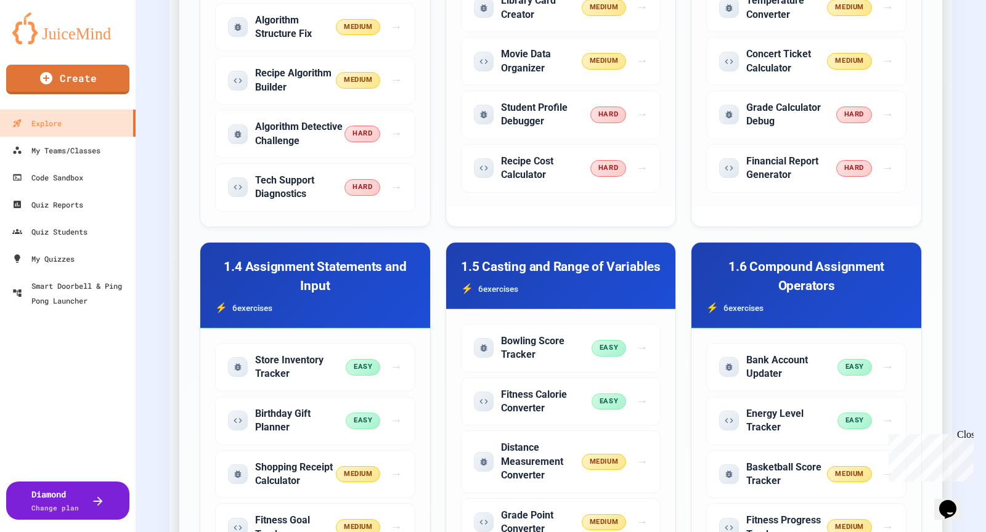
scroll to position [683, 0]
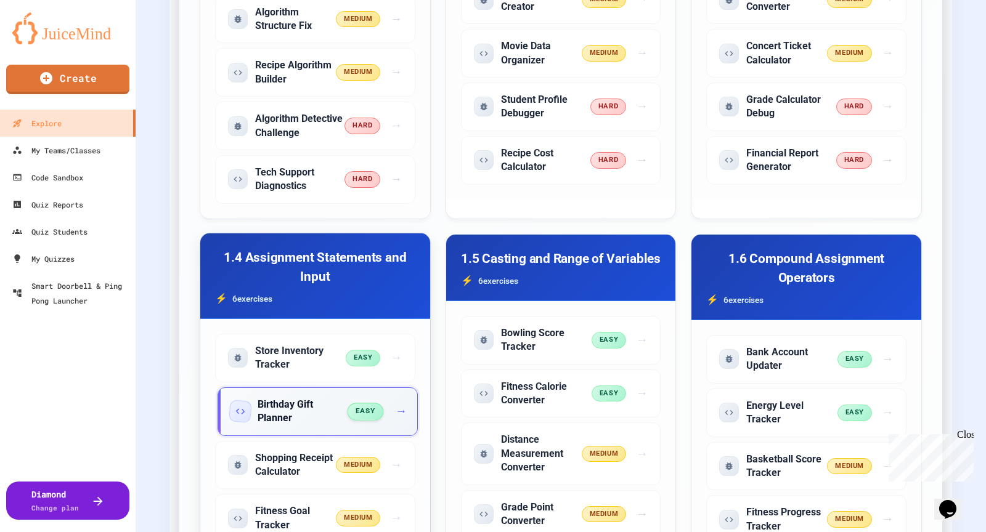
click at [333, 426] on h5 "Birthday Gift Planner" at bounding box center [303, 412] width 91 height 28
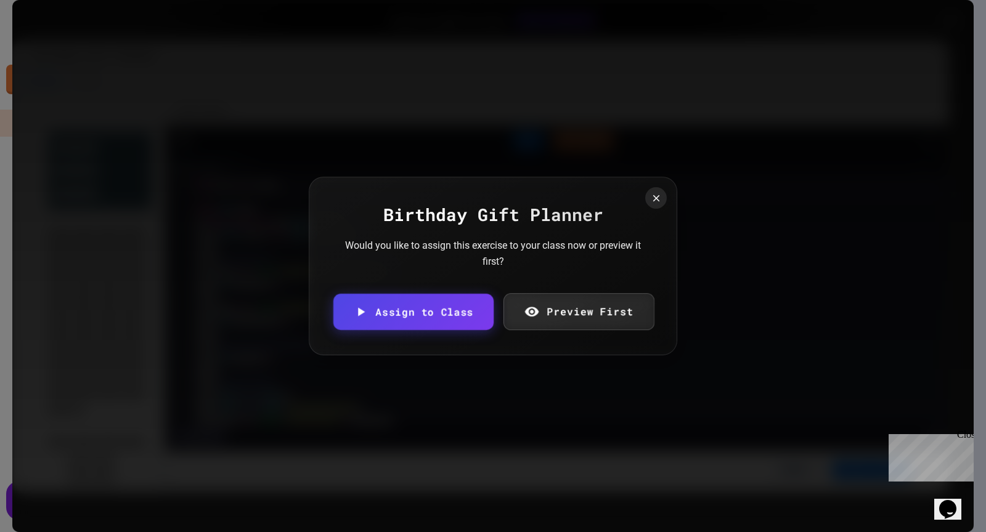
click at [450, 311] on link "Assign to Class" at bounding box center [413, 312] width 160 height 36
click at [434, 290] on body "We are updating our servers at 9:30PM EST [DATE]. [PERSON_NAME] should continue…" at bounding box center [493, 266] width 986 height 532
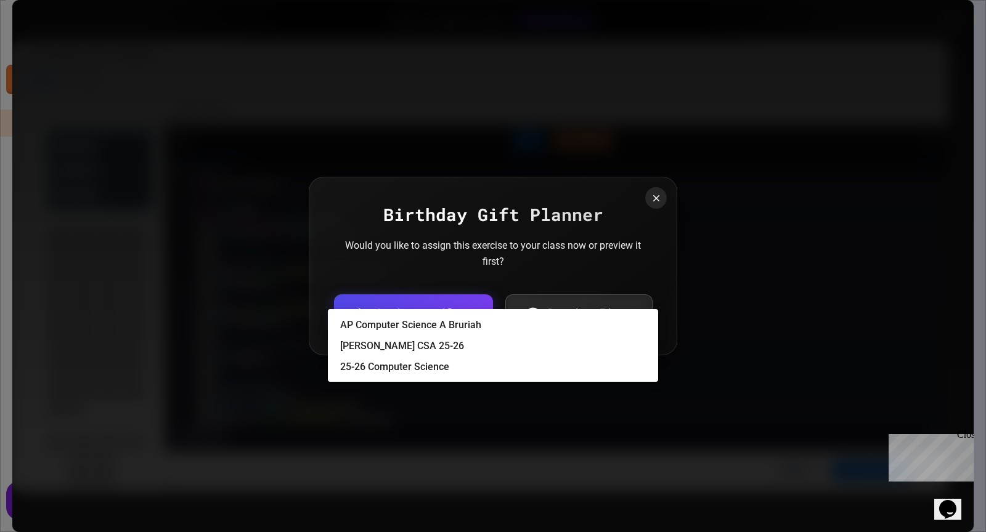
click at [426, 347] on li "[PERSON_NAME] CSA 25-26" at bounding box center [499, 346] width 318 height 20
type input "**********"
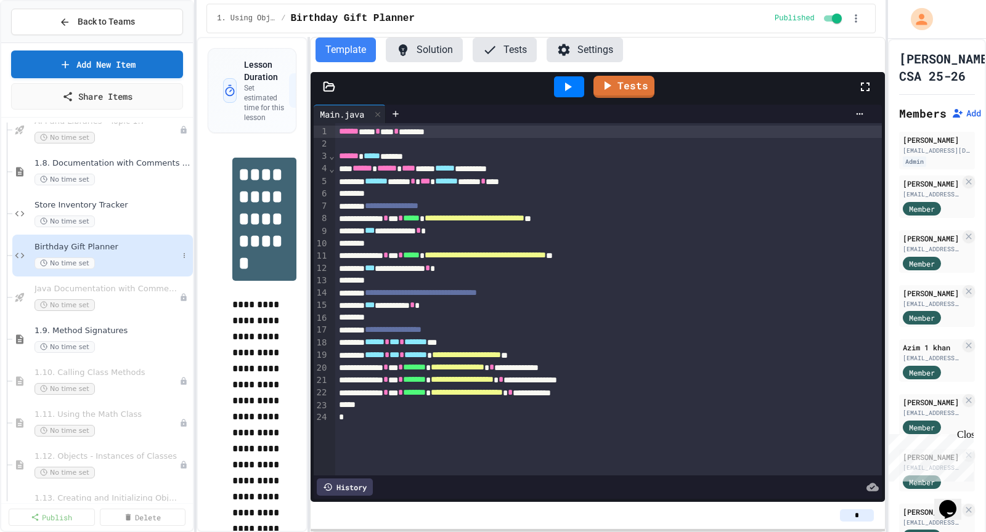
scroll to position [818, 0]
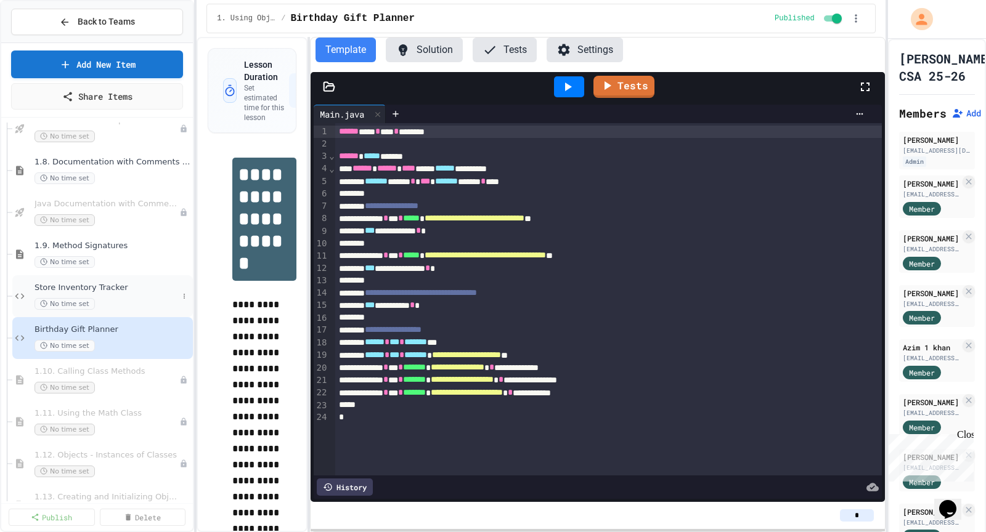
click at [111, 288] on span "Store Inventory Tracker" at bounding box center [106, 288] width 144 height 10
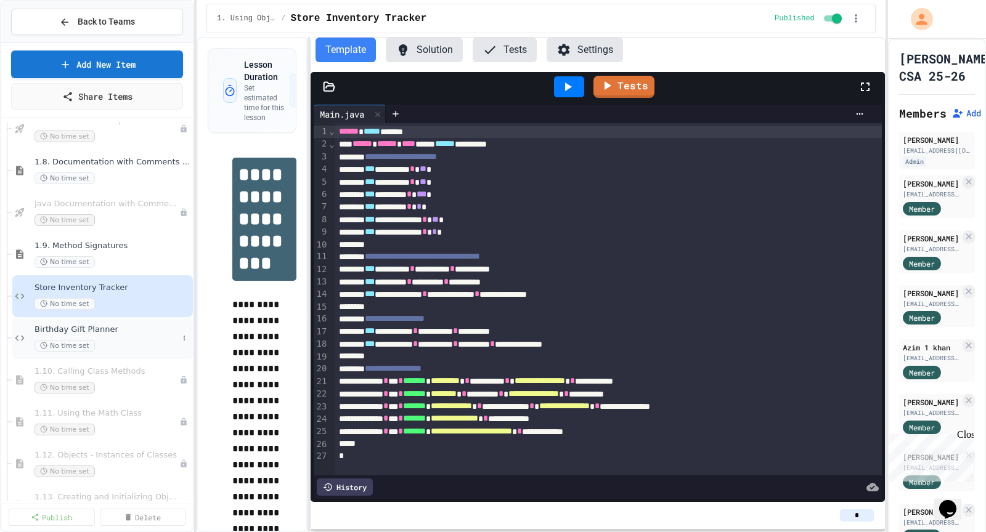
click at [105, 325] on span "Birthday Gift Planner" at bounding box center [106, 330] width 144 height 10
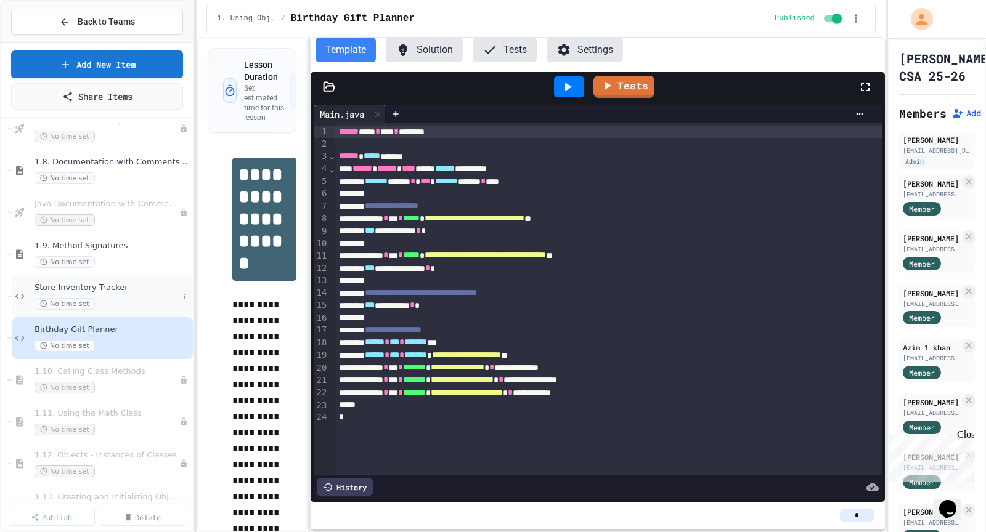
click at [103, 286] on span "Store Inventory Tracker" at bounding box center [106, 288] width 144 height 10
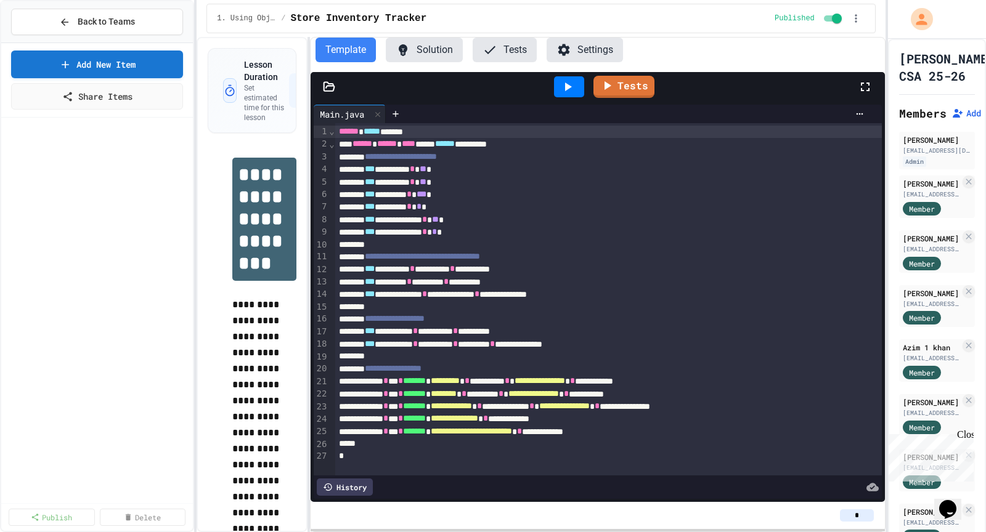
scroll to position [818, 0]
